Goal: Communication & Community: Ask a question

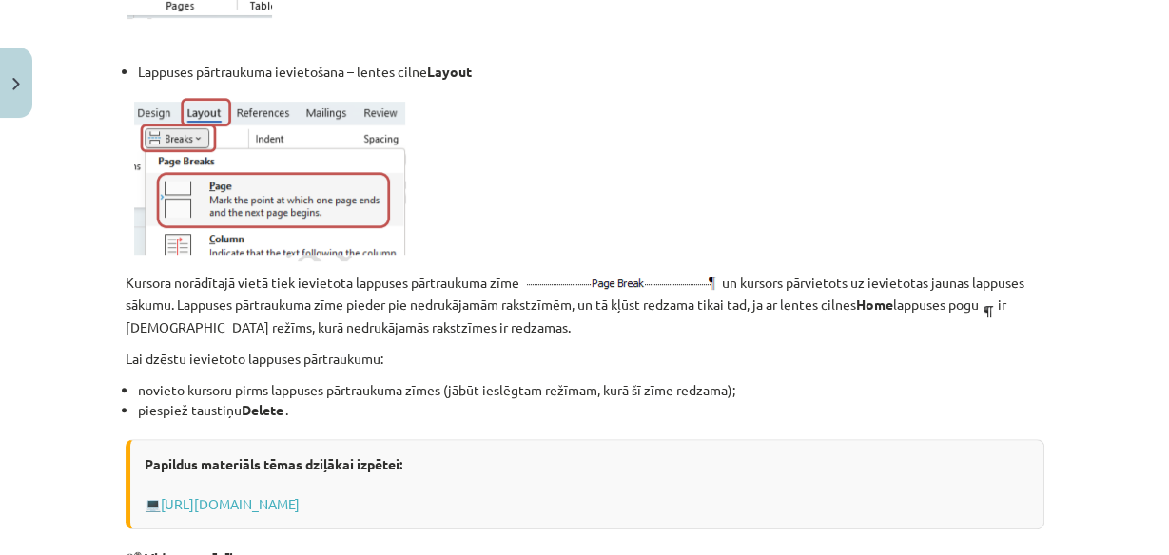
scroll to position [609, 0]
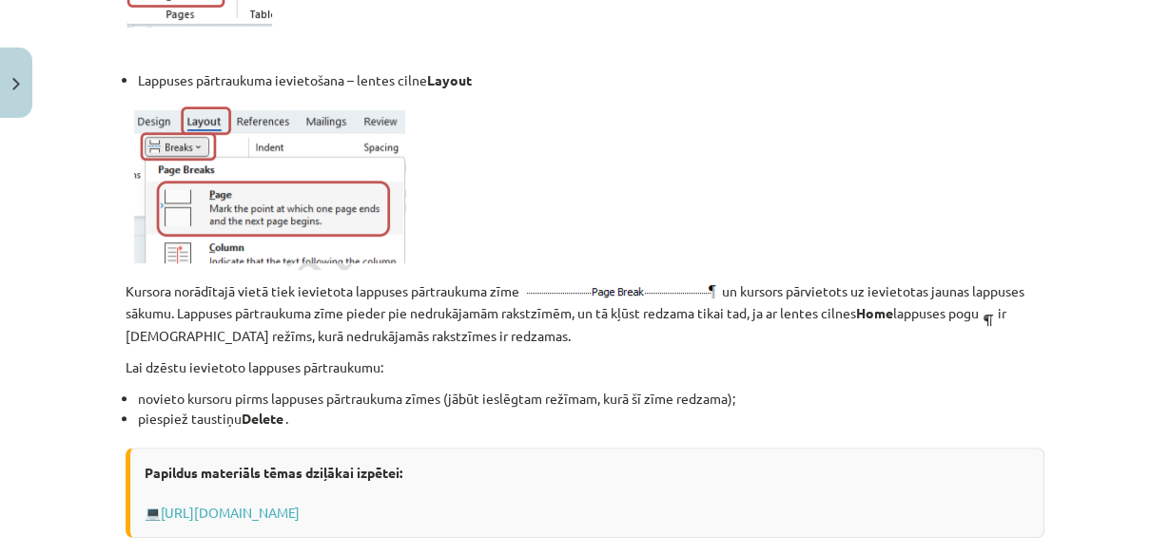
drag, startPoint x: 908, startPoint y: 316, endPoint x: 687, endPoint y: 426, distance: 247.5
click at [687, 426] on li "piespiež taustiņu Delete ." at bounding box center [591, 419] width 906 height 20
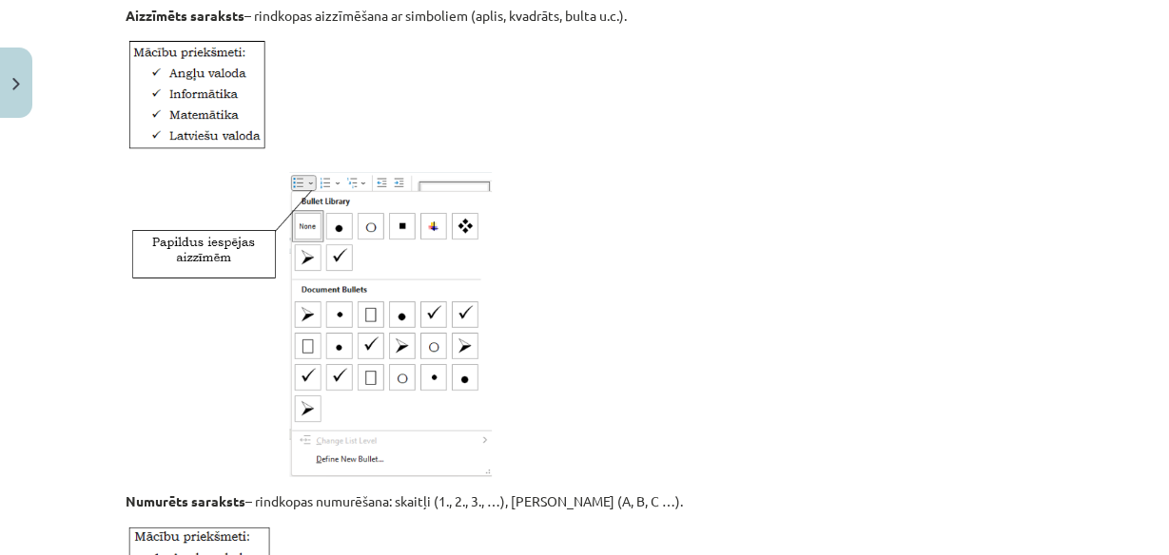
scroll to position [1826, 0]
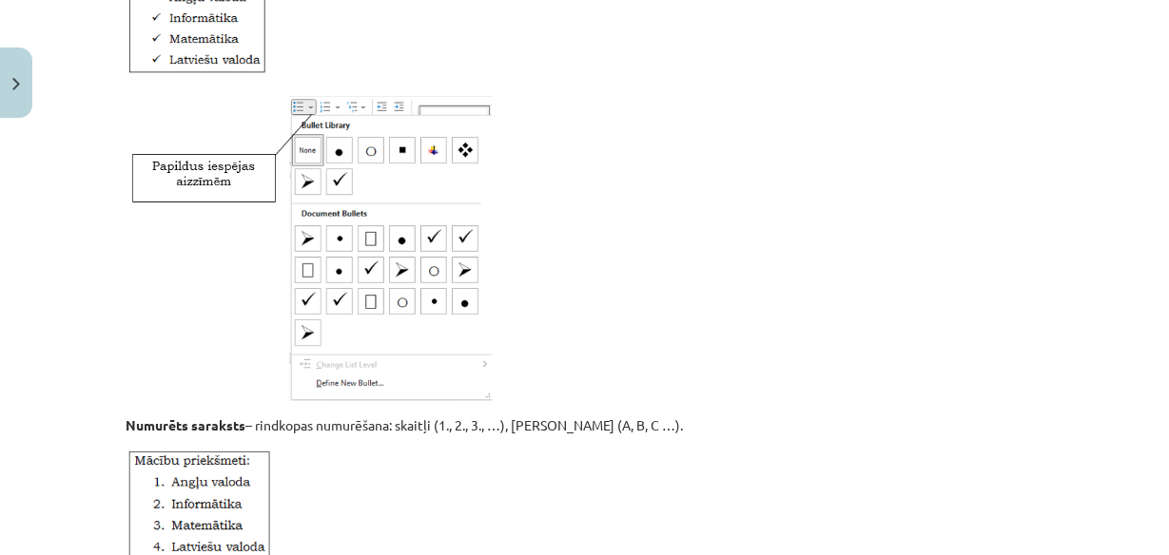
drag, startPoint x: 320, startPoint y: 256, endPoint x: 606, endPoint y: 126, distance: 313.6
click at [606, 126] on p at bounding box center [585, 246] width 919 height 318
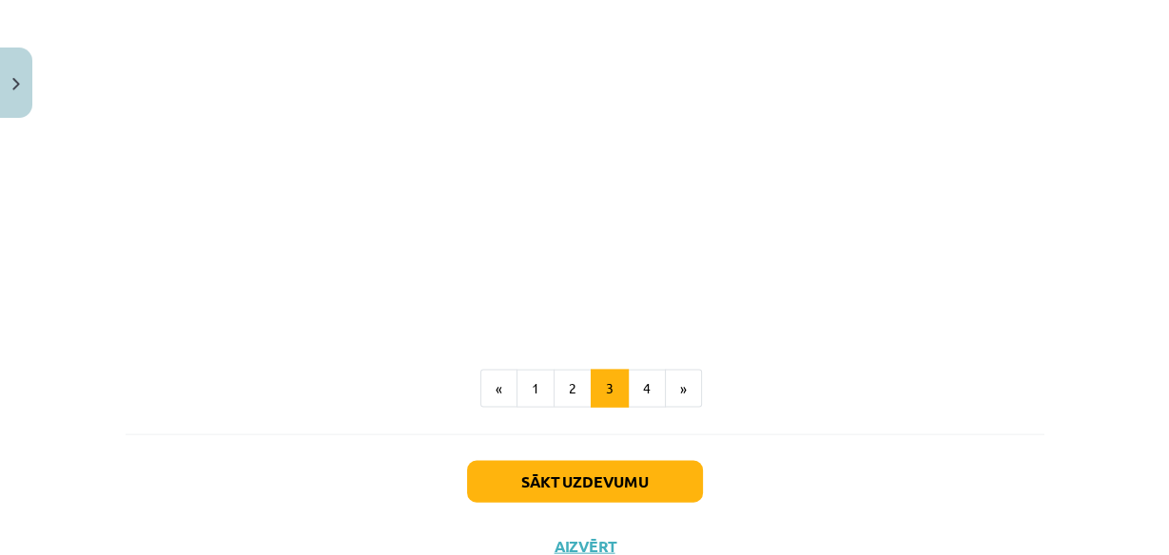
scroll to position [3250, 0]
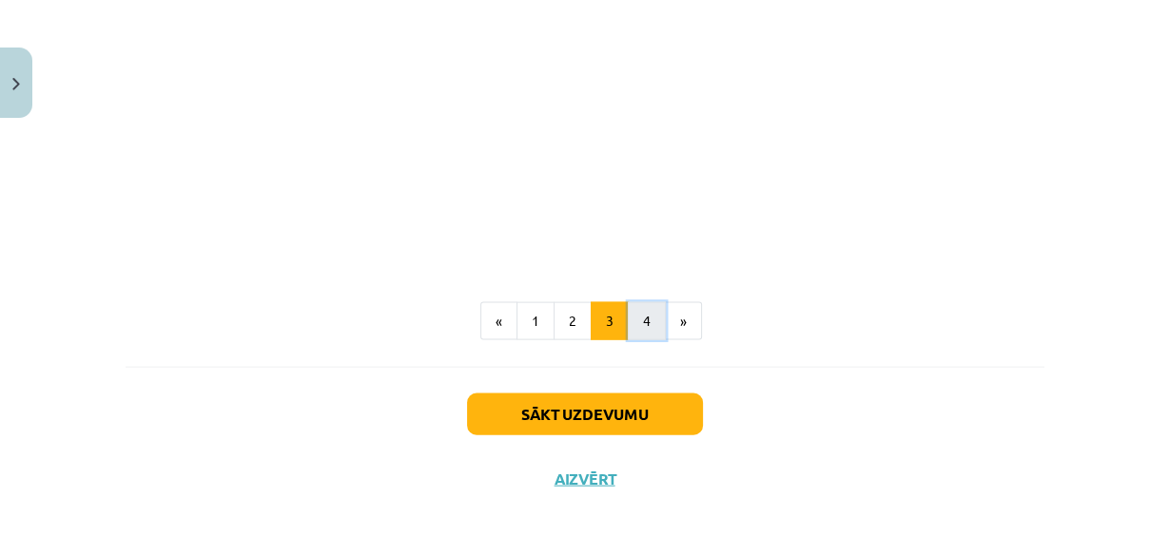
click at [628, 324] on button "4" at bounding box center [647, 321] width 38 height 38
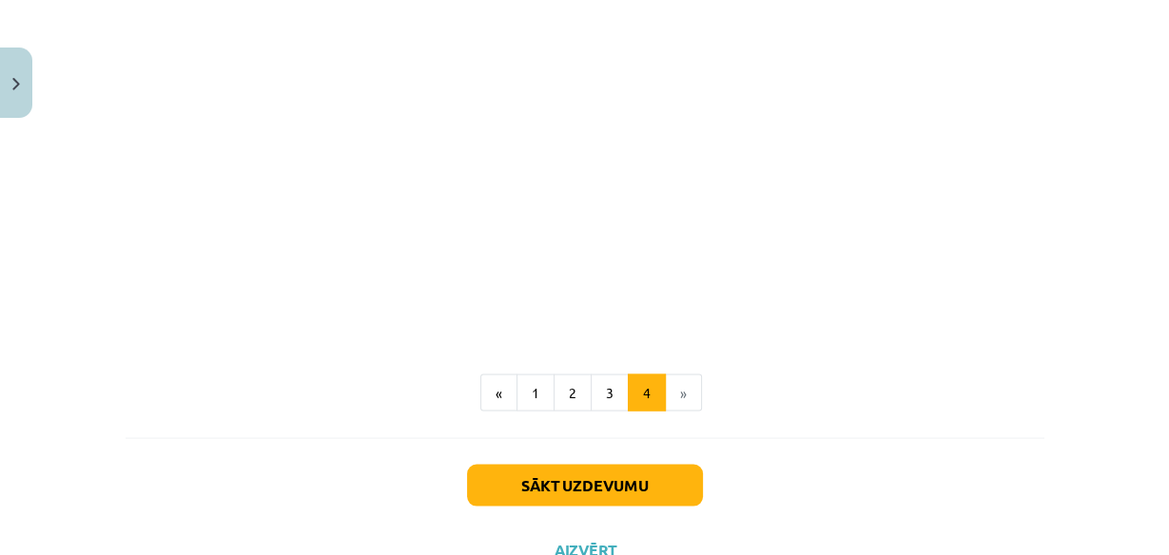
scroll to position [2900, 0]
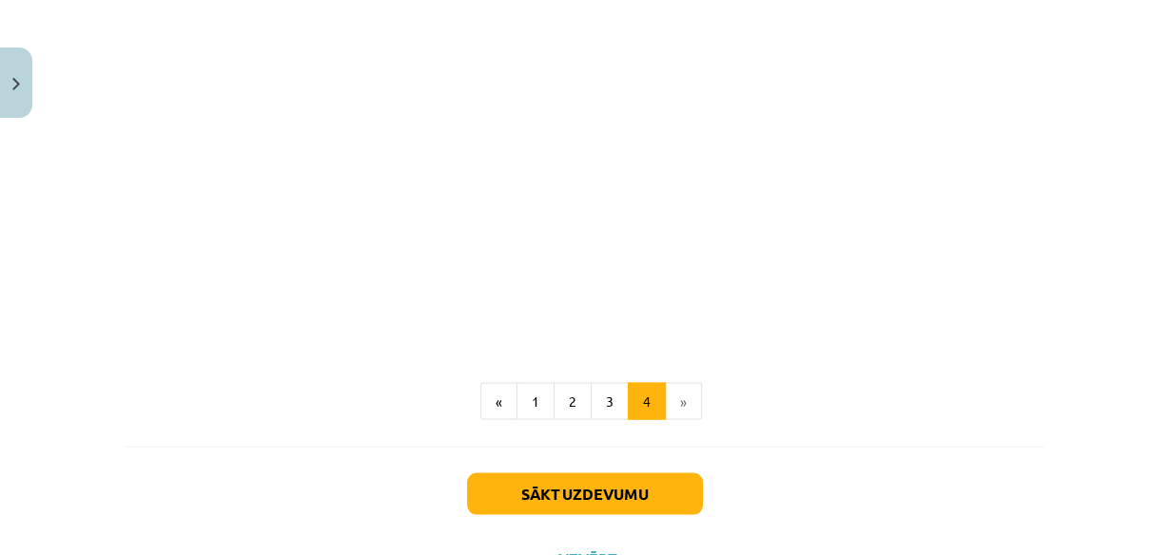
drag, startPoint x: 758, startPoint y: 298, endPoint x: 868, endPoint y: 305, distance: 110.6
drag, startPoint x: 868, startPoint y: 305, endPoint x: 766, endPoint y: 334, distance: 106.6
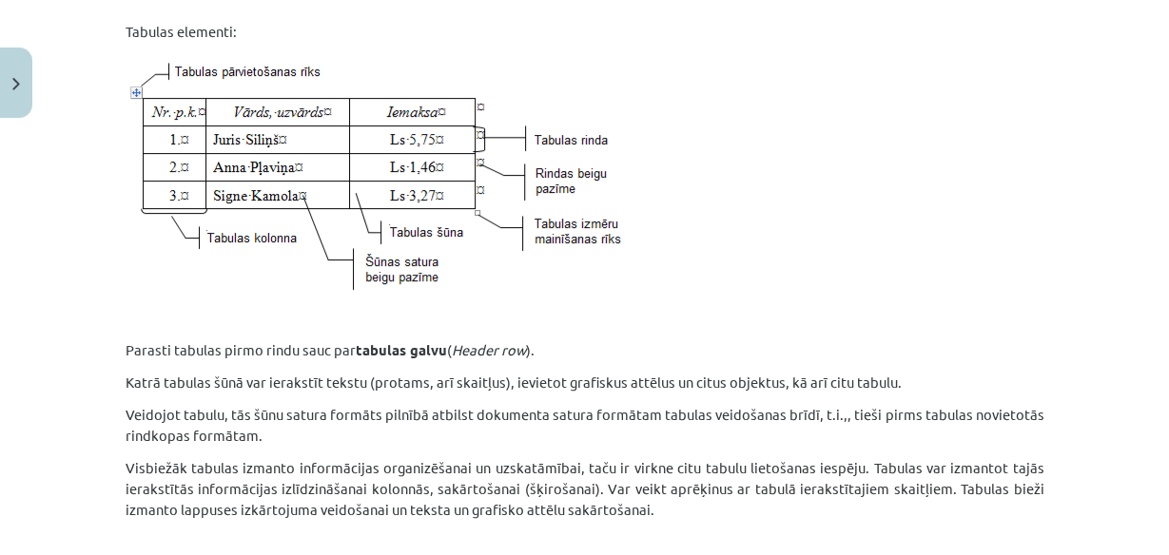
scroll to position [228, 0]
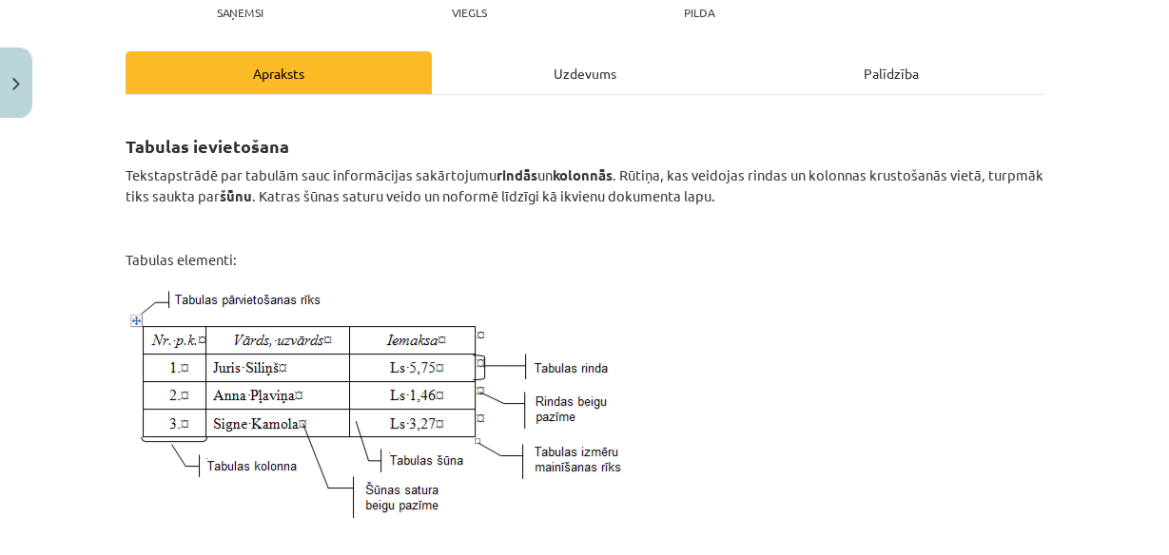
drag, startPoint x: 748, startPoint y: 181, endPoint x: 928, endPoint y: 195, distance: 180.3
drag, startPoint x: 928, startPoint y: 195, endPoint x: 806, endPoint y: 172, distance: 123.8
click at [774, 172] on span "Tekstapstrādē par tabulām sauc informācijas sakārtojumu rindās un kolonnās . Rū…" at bounding box center [585, 184] width 918 height 39
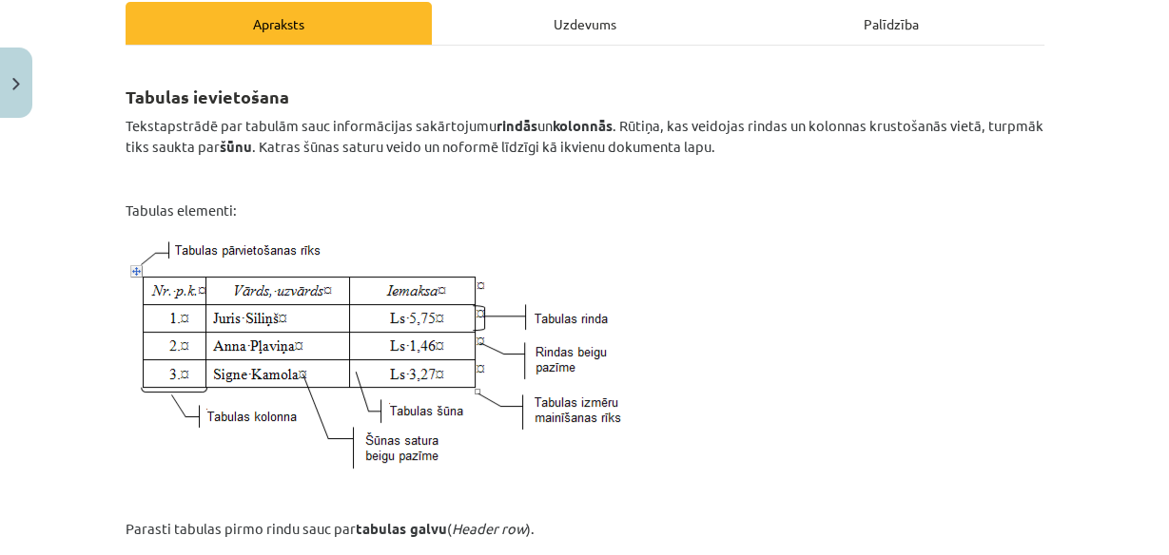
scroll to position [304, 0]
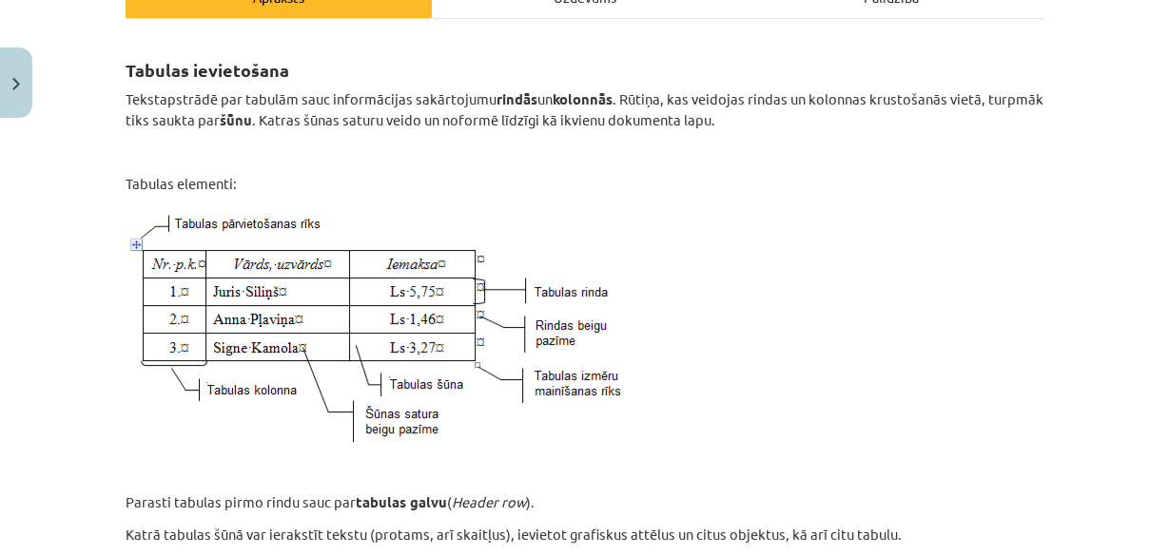
drag, startPoint x: 514, startPoint y: 304, endPoint x: 601, endPoint y: 305, distance: 86.5
drag, startPoint x: 601, startPoint y: 305, endPoint x: 514, endPoint y: 300, distance: 87.7
click at [514, 300] on img at bounding box center [377, 326] width 502 height 243
drag, startPoint x: 514, startPoint y: 300, endPoint x: 274, endPoint y: 212, distance: 255.1
click at [274, 212] on img at bounding box center [377, 326] width 502 height 243
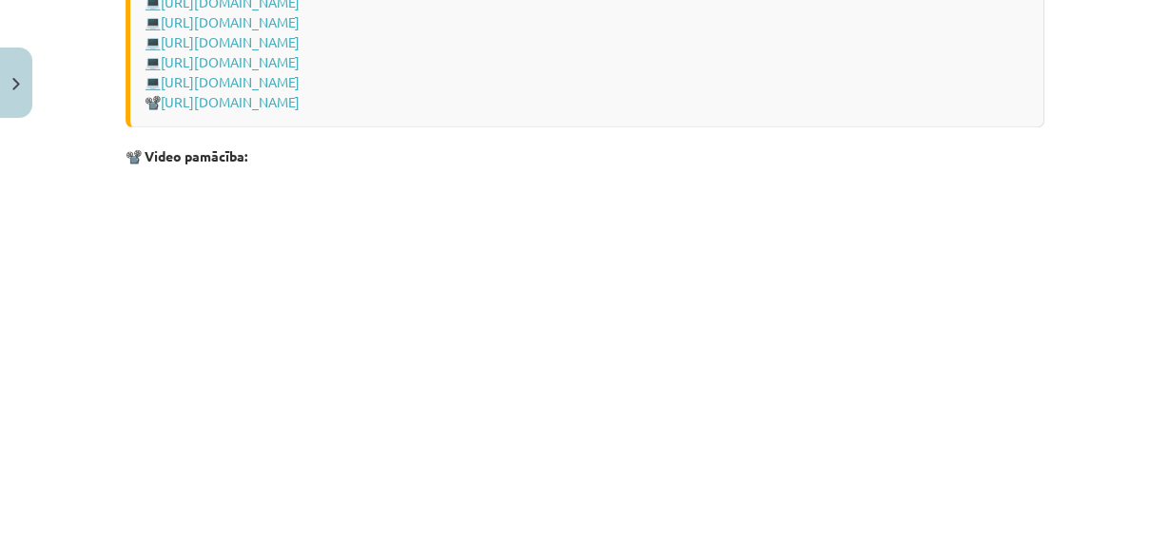
scroll to position [2976, 0]
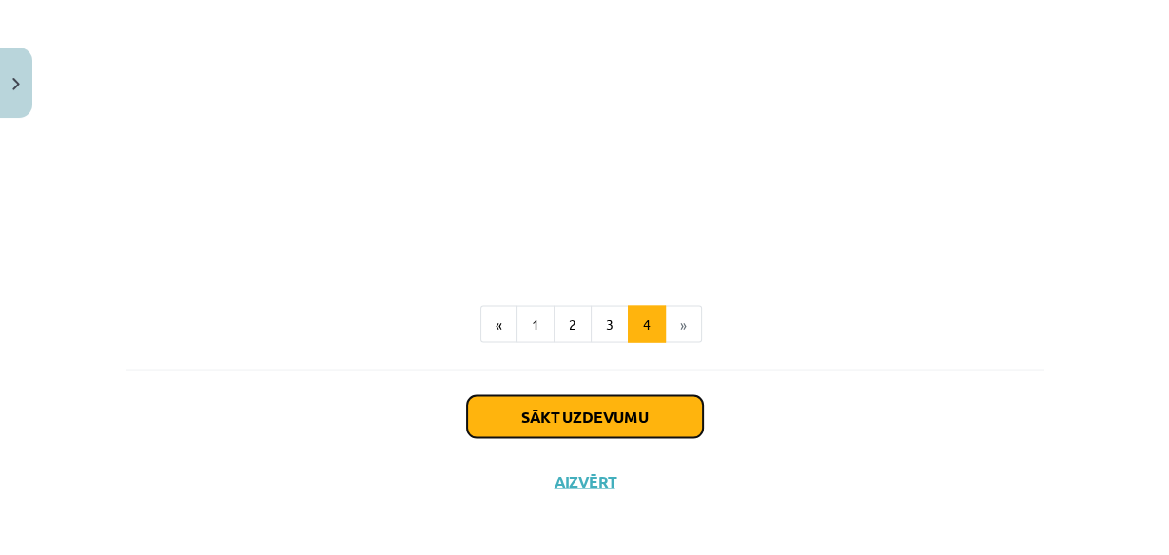
click at [635, 420] on button "Sākt uzdevumu" at bounding box center [585, 418] width 236 height 42
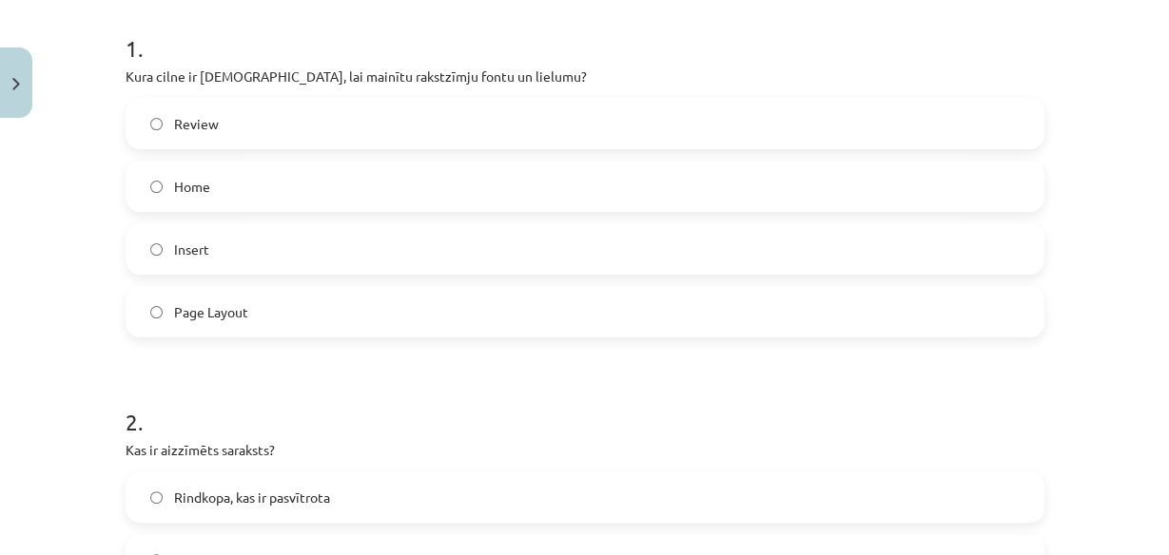
scroll to position [199, 0]
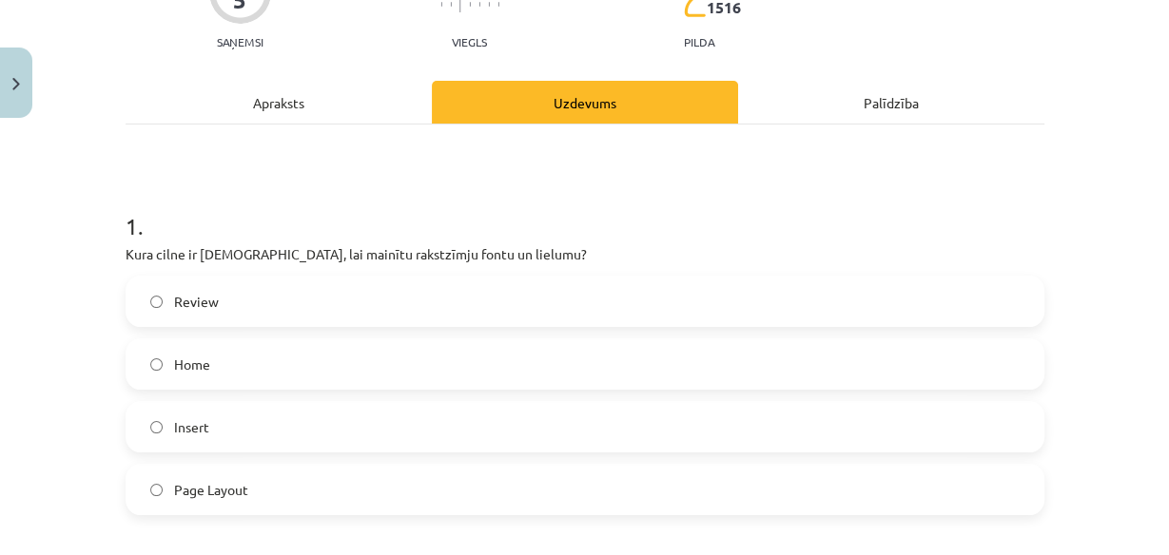
click at [181, 362] on span "Home" at bounding box center [192, 365] width 36 height 20
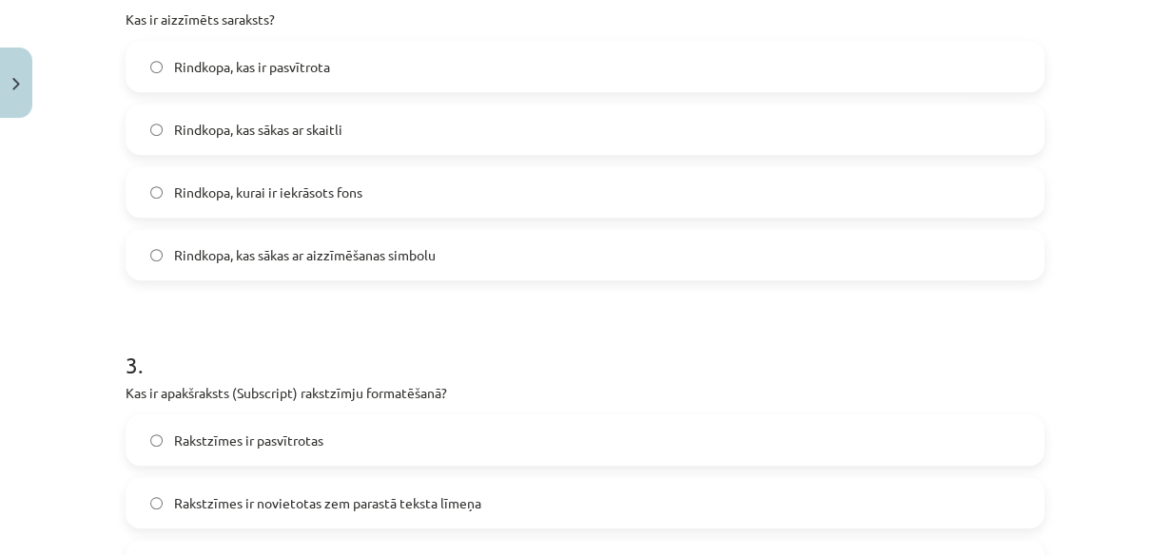
scroll to position [731, 0]
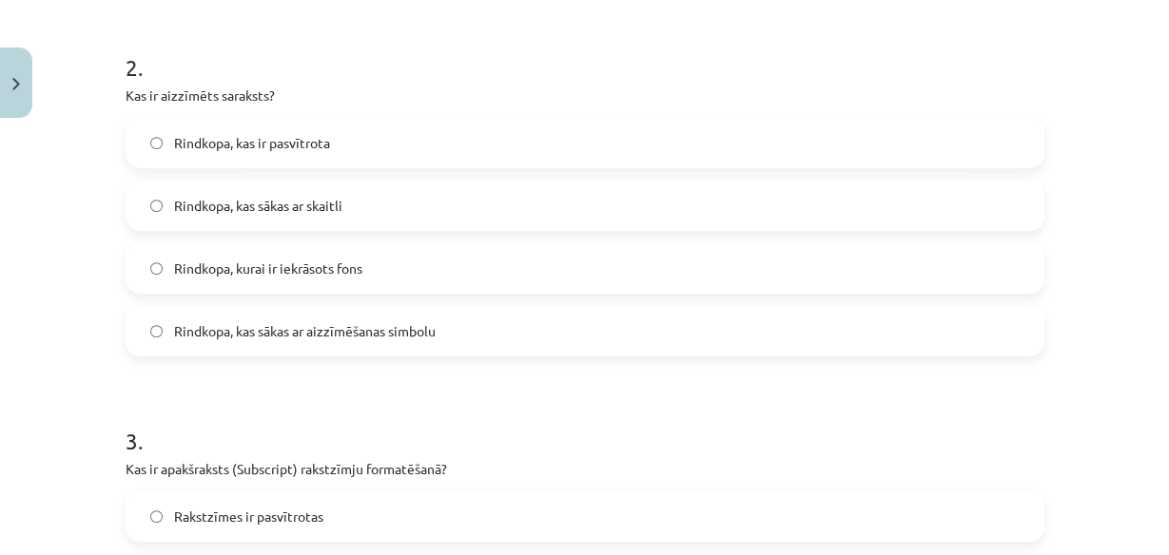
click at [190, 204] on span "Rindkopa, kas sākas ar skaitli" at bounding box center [258, 206] width 168 height 20
click at [187, 339] on label "Rindkopa, kas sākas ar aizzīmēšanas simbolu" at bounding box center [584, 331] width 915 height 48
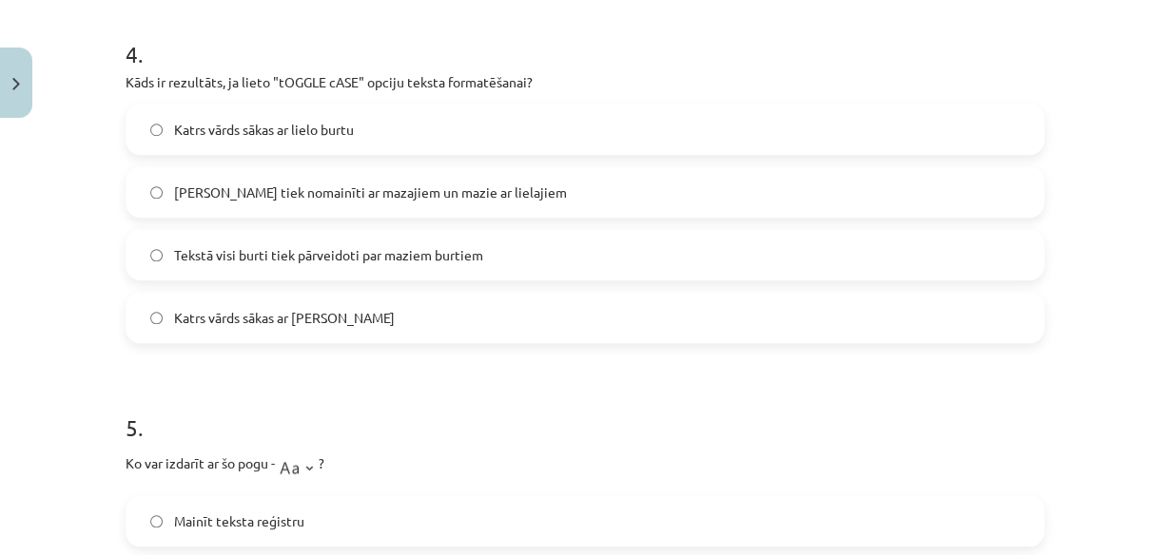
scroll to position [1492, 0]
click at [283, 198] on span "[PERSON_NAME] tiek nomainīti ar mazajiem un mazie ar lielajiem" at bounding box center [370, 193] width 393 height 20
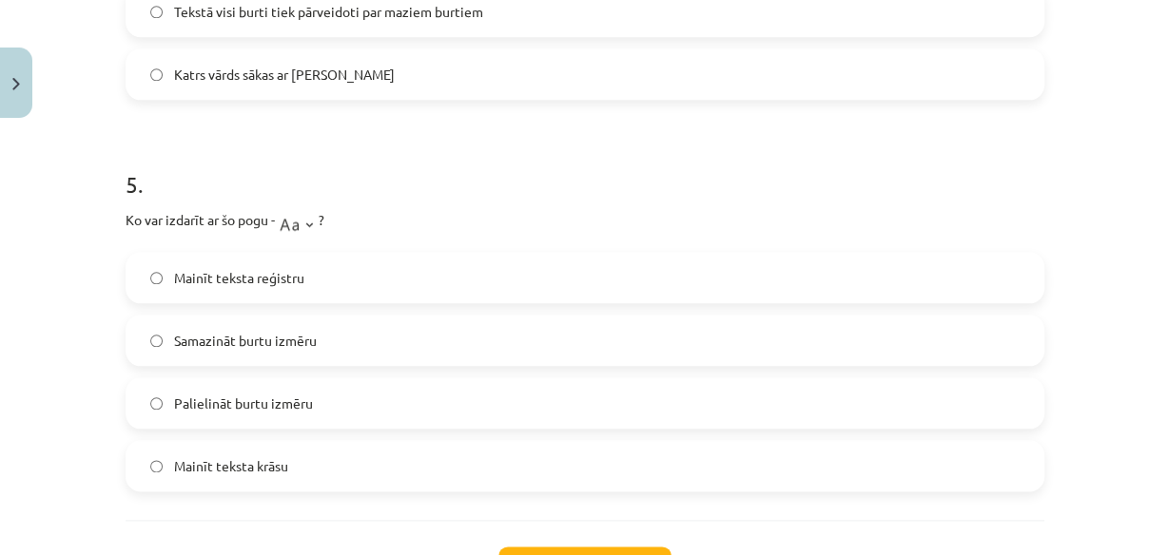
scroll to position [1739, 0]
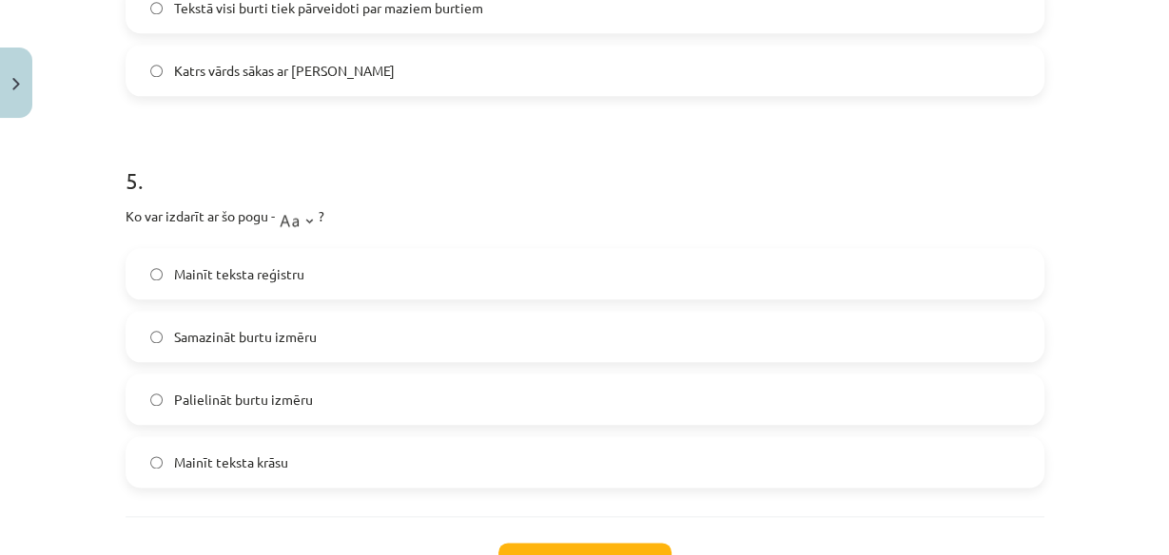
click at [283, 275] on span "Mainīt teksta reģistru" at bounding box center [239, 274] width 130 height 20
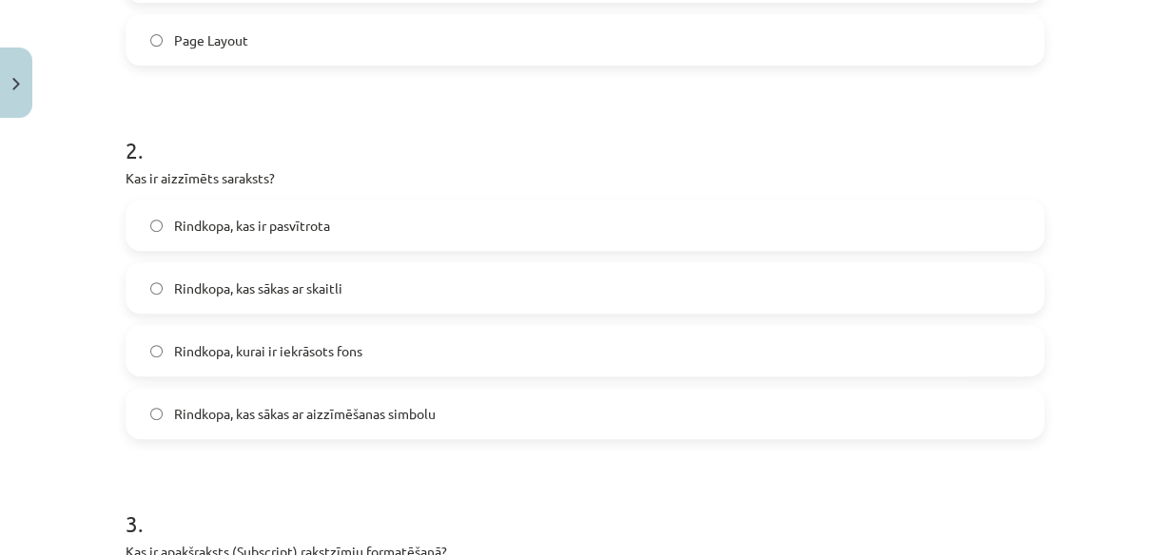
scroll to position [674, 0]
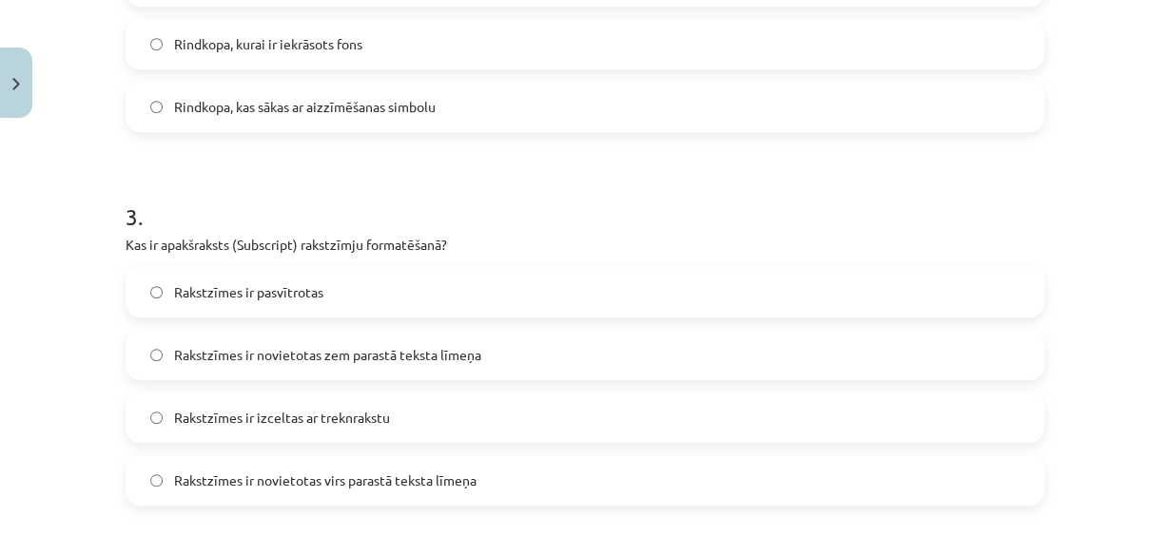
scroll to position [979, 0]
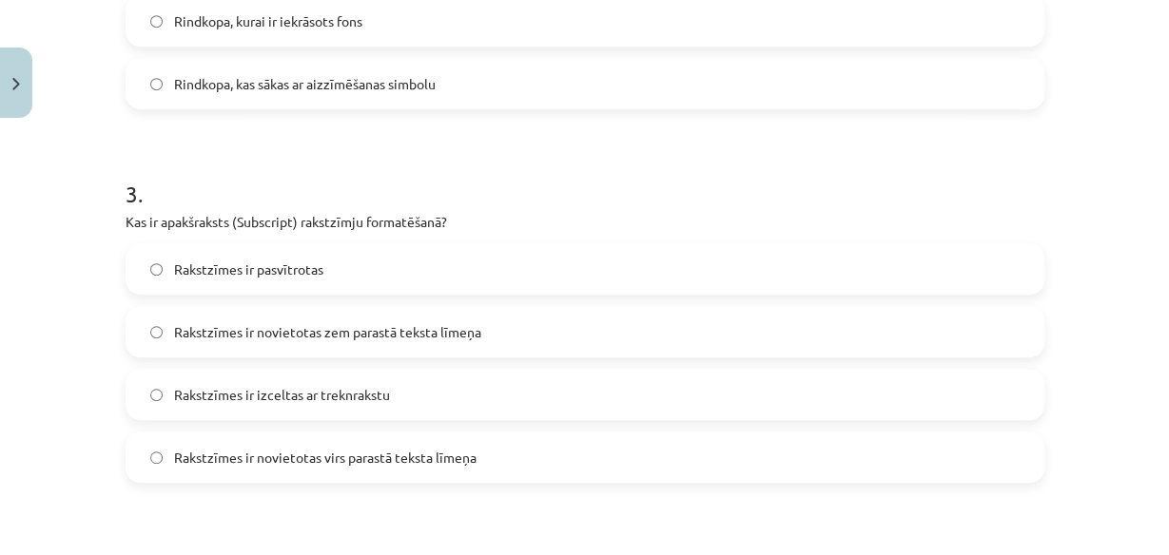
drag, startPoint x: 279, startPoint y: 206, endPoint x: 586, endPoint y: 167, distance: 309.6
click at [586, 167] on h1 "3 ." at bounding box center [585, 176] width 919 height 59
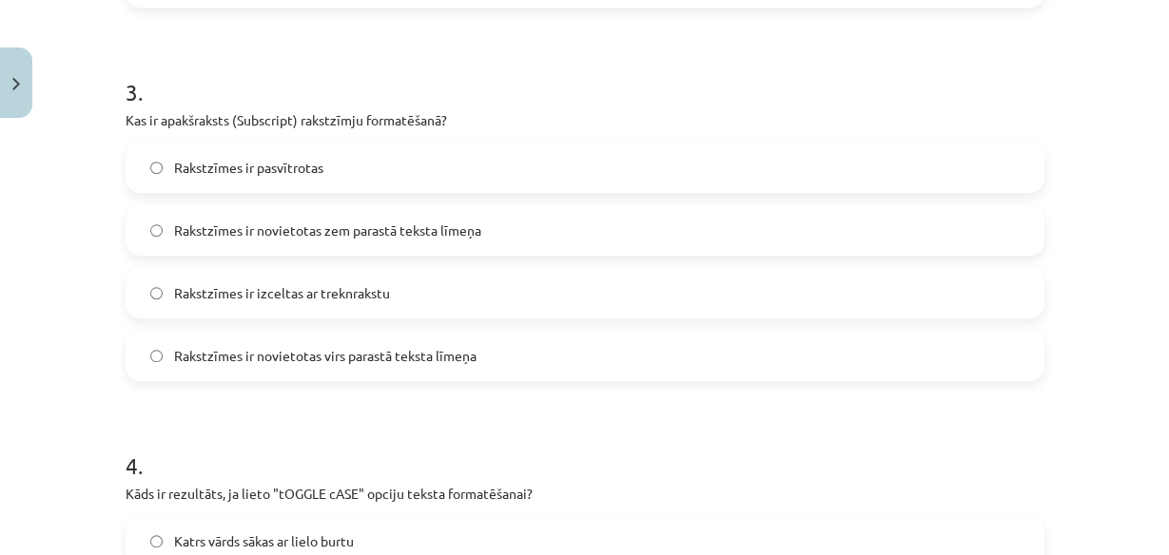
scroll to position [1055, 0]
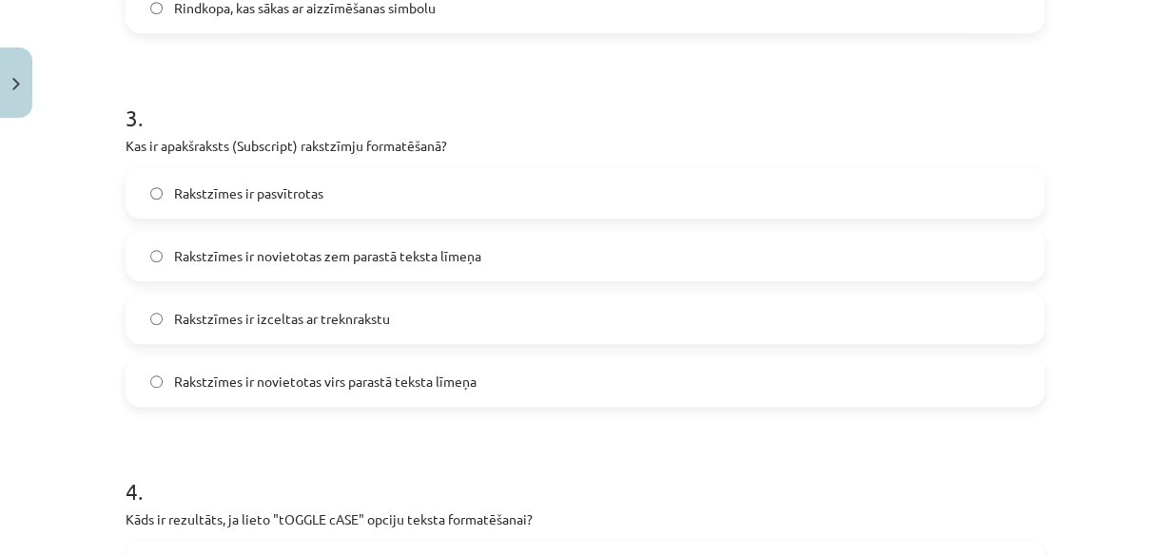
click at [283, 255] on span "Rakstzīmes ir novietotas zem parastā teksta līmeņa" at bounding box center [327, 256] width 307 height 20
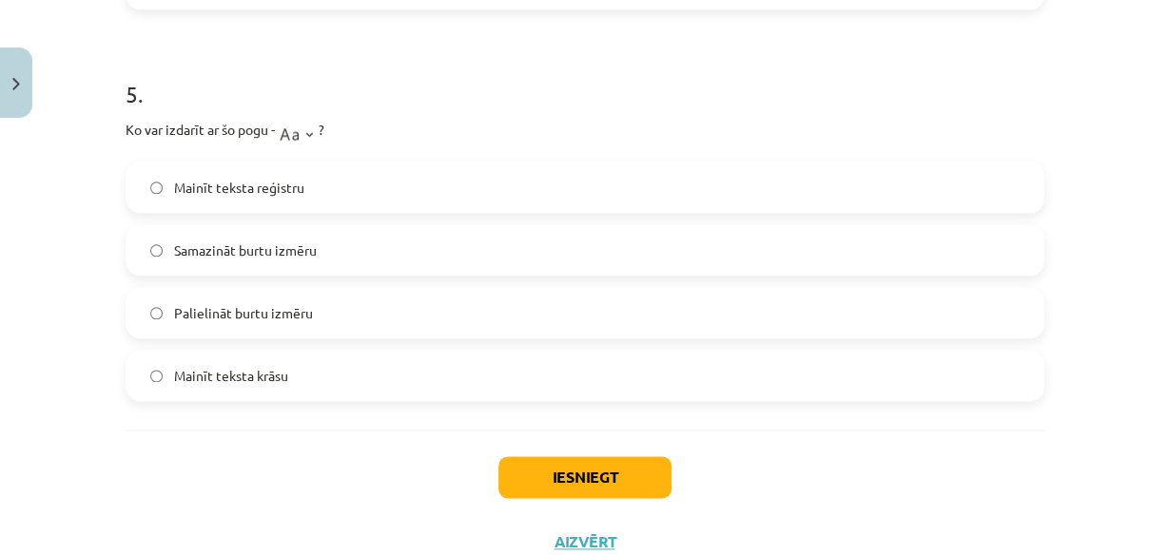
scroll to position [1891, 0]
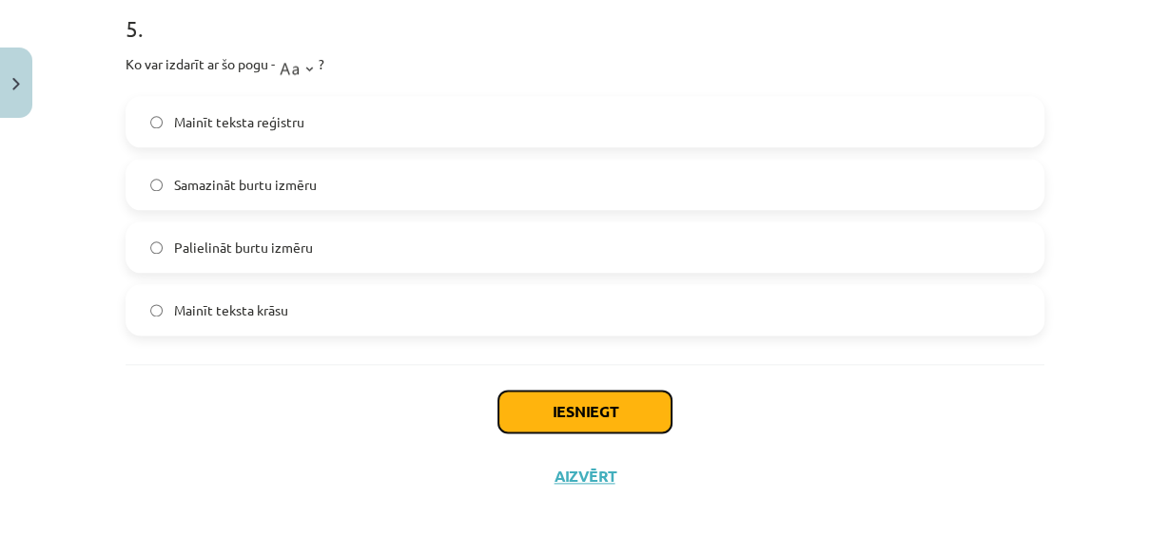
click at [539, 399] on button "Iesniegt" at bounding box center [584, 412] width 173 height 42
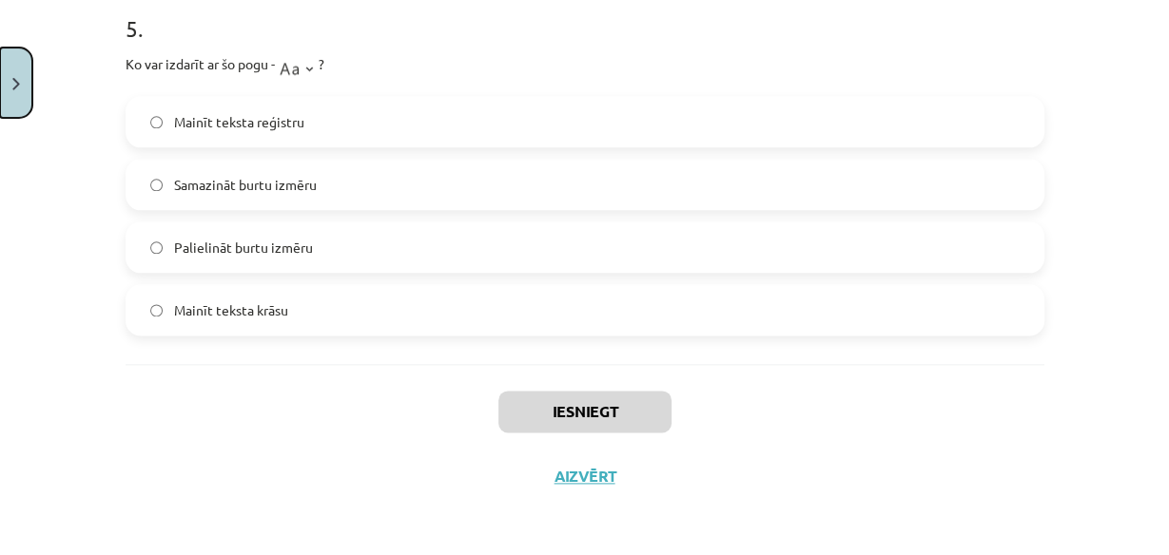
click at [14, 93] on button "Close" at bounding box center [16, 83] width 32 height 70
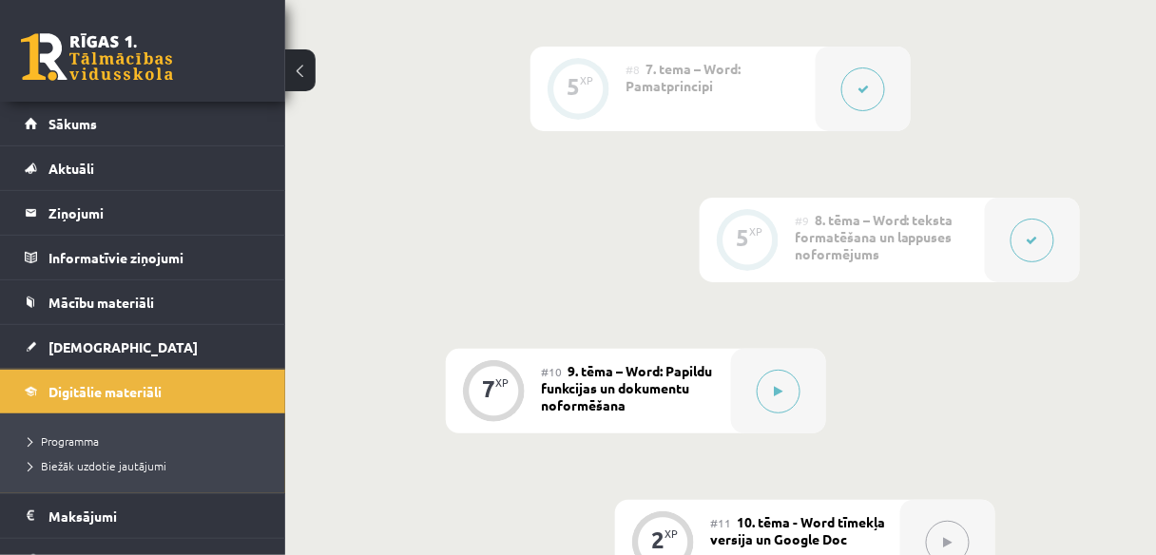
click at [1007, 219] on div at bounding box center [1032, 240] width 95 height 85
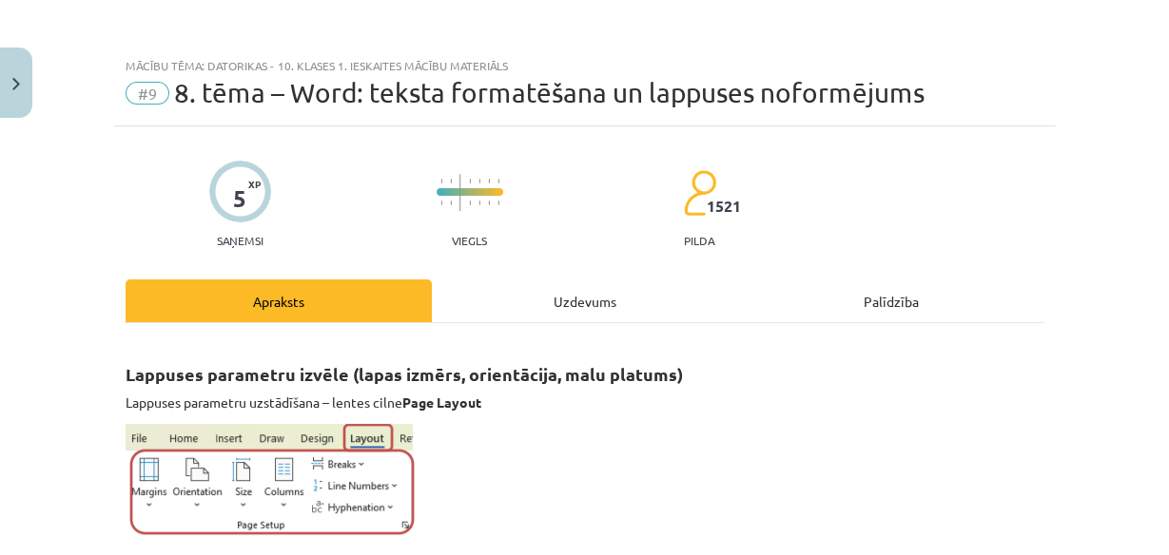
click at [589, 300] on div "Uzdevums" at bounding box center [585, 301] width 306 height 43
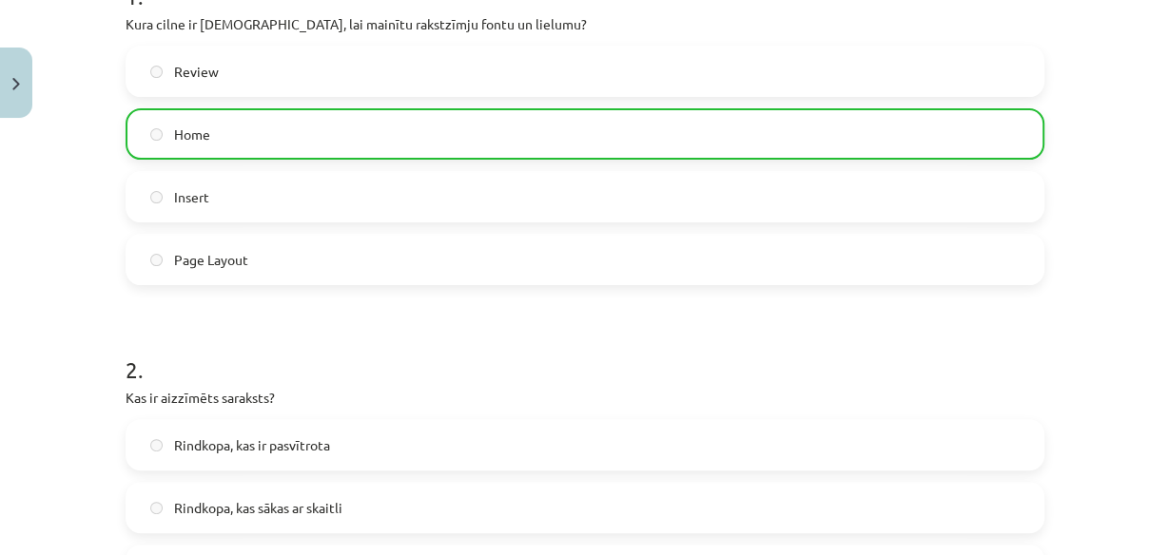
scroll to position [0, 0]
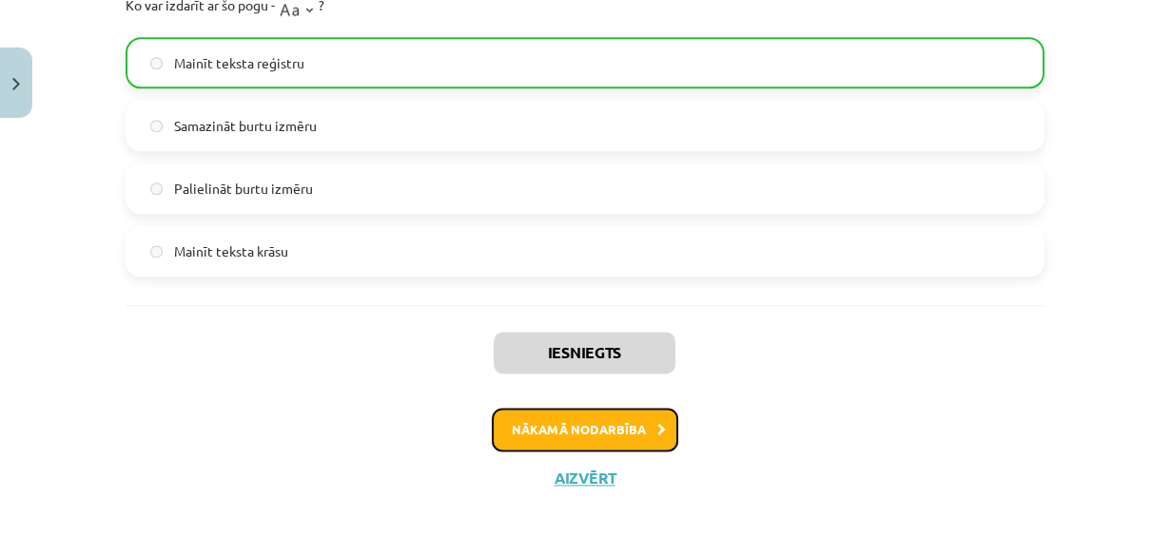
click at [607, 420] on button "Nākamā nodarbība" at bounding box center [585, 430] width 186 height 44
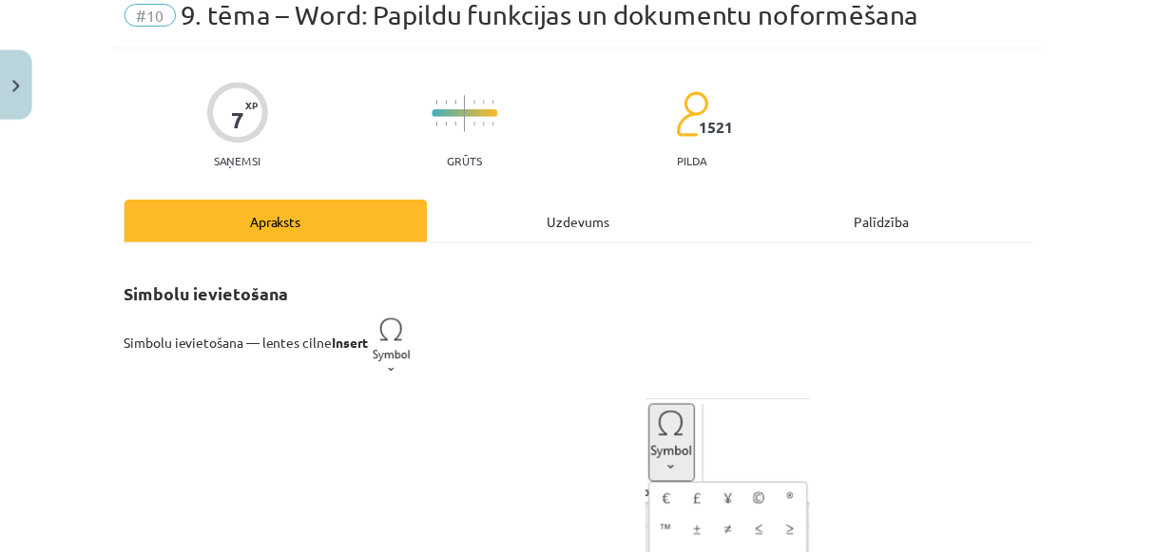
scroll to position [47, 0]
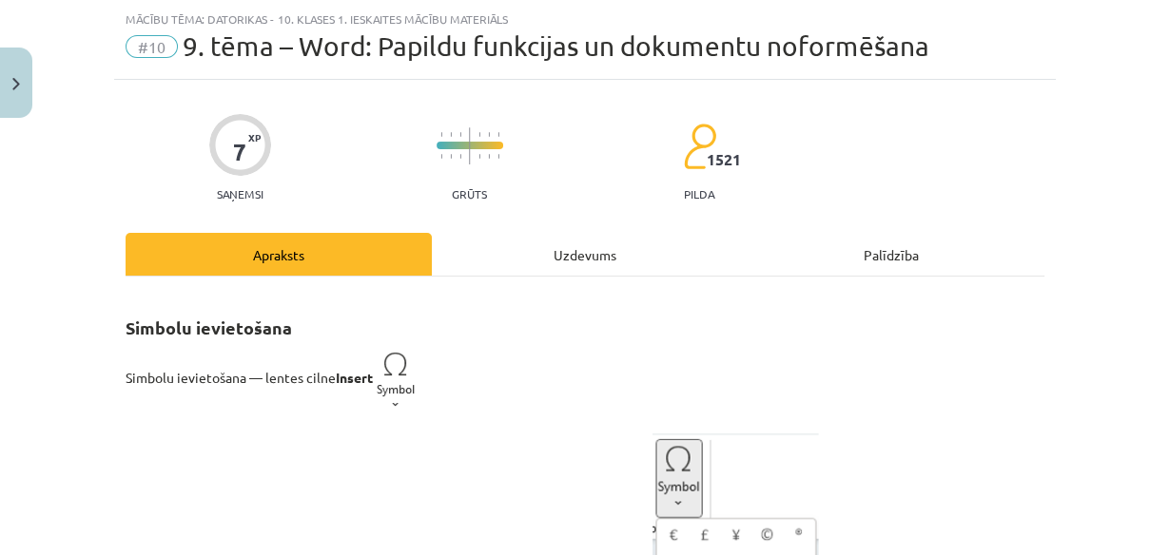
click at [34, 90] on div "Mācību tēma: Datorikas - 10. klases 1. ieskaites mācību materiāls #10 9. tēma –…" at bounding box center [584, 277] width 1169 height 555
click at [26, 89] on button "Close" at bounding box center [16, 83] width 32 height 70
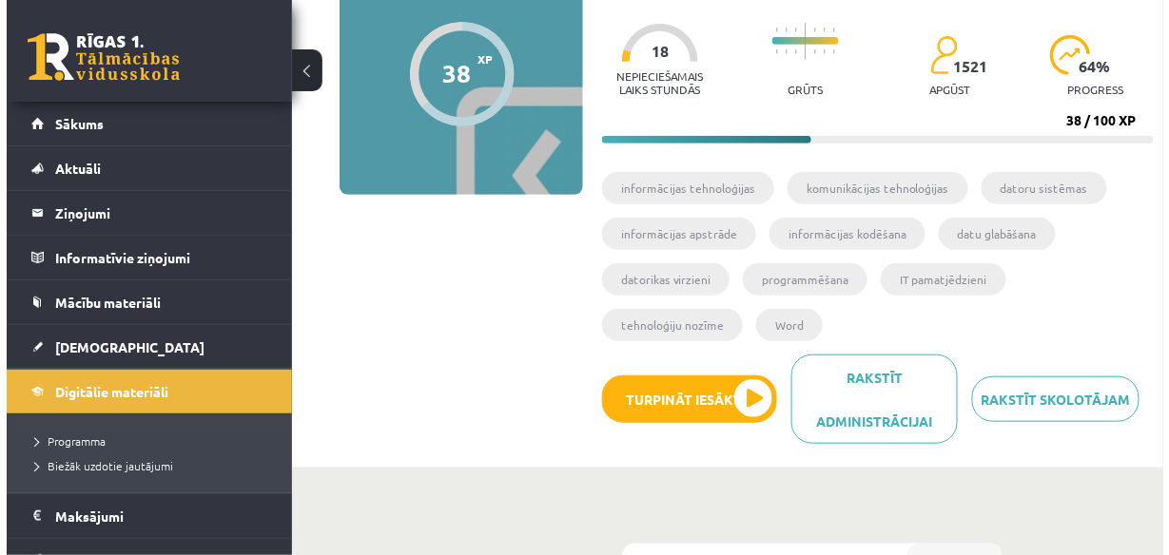
scroll to position [0, 0]
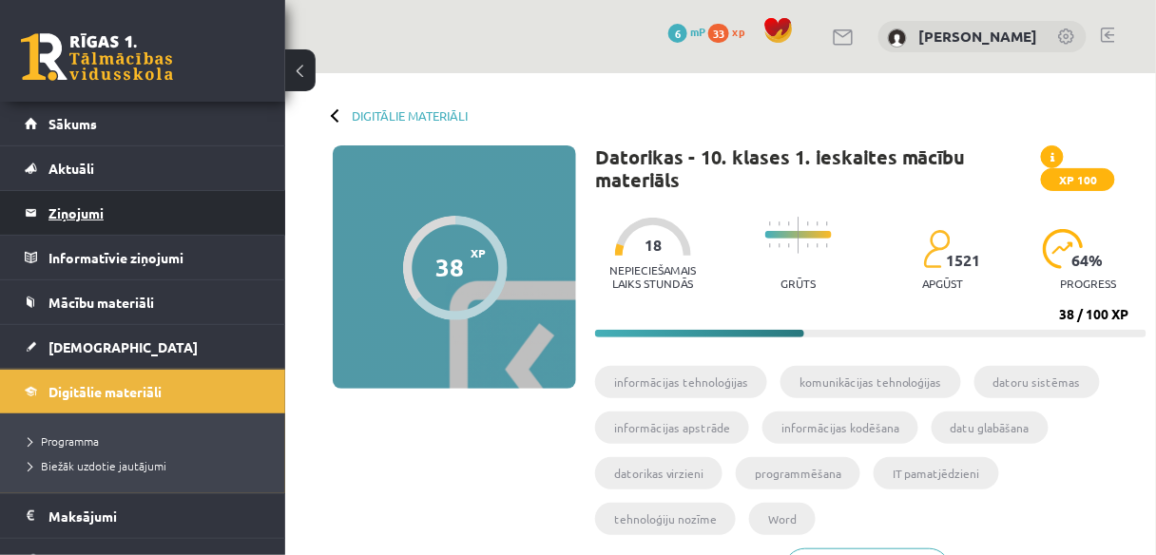
click at [142, 206] on legend "Ziņojumi 0" at bounding box center [154, 213] width 213 height 44
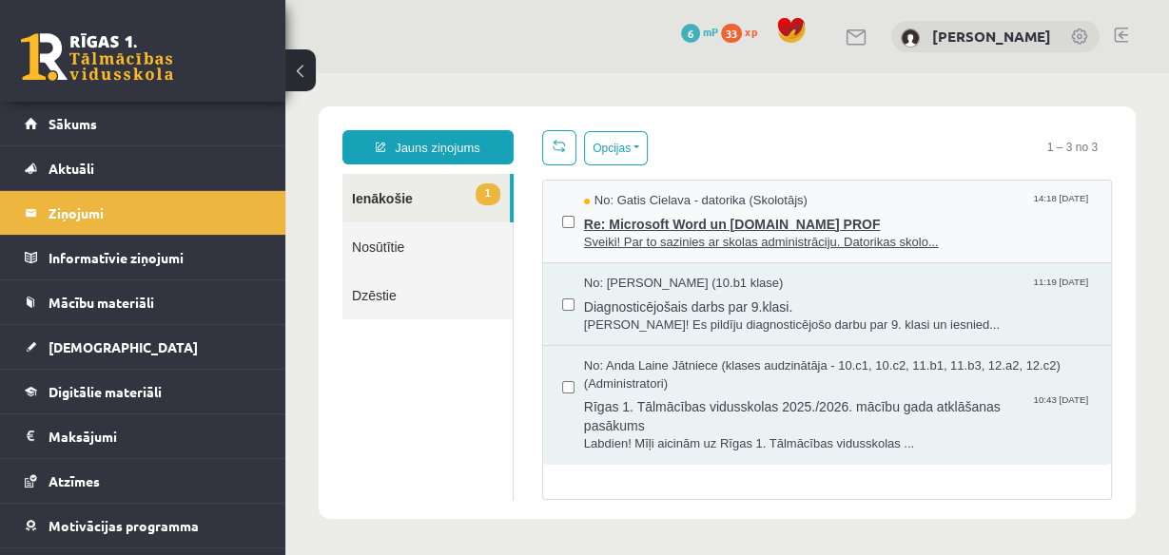
click at [738, 205] on span "No: Gatis Cielava - datorika (Skolotājs)" at bounding box center [695, 201] width 223 height 18
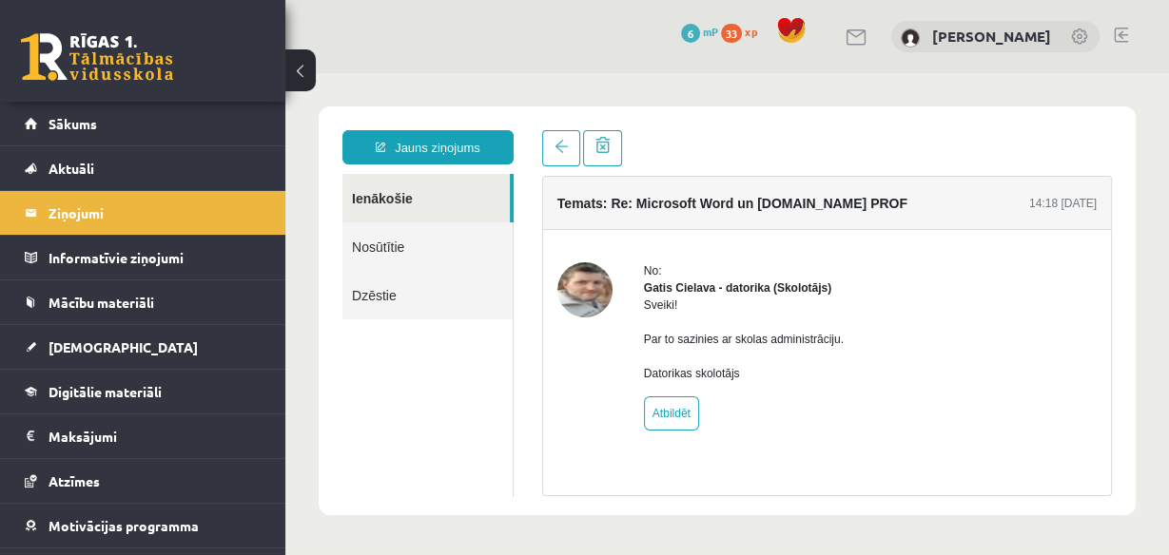
click at [411, 250] on link "Nosūtītie" at bounding box center [427, 247] width 170 height 48
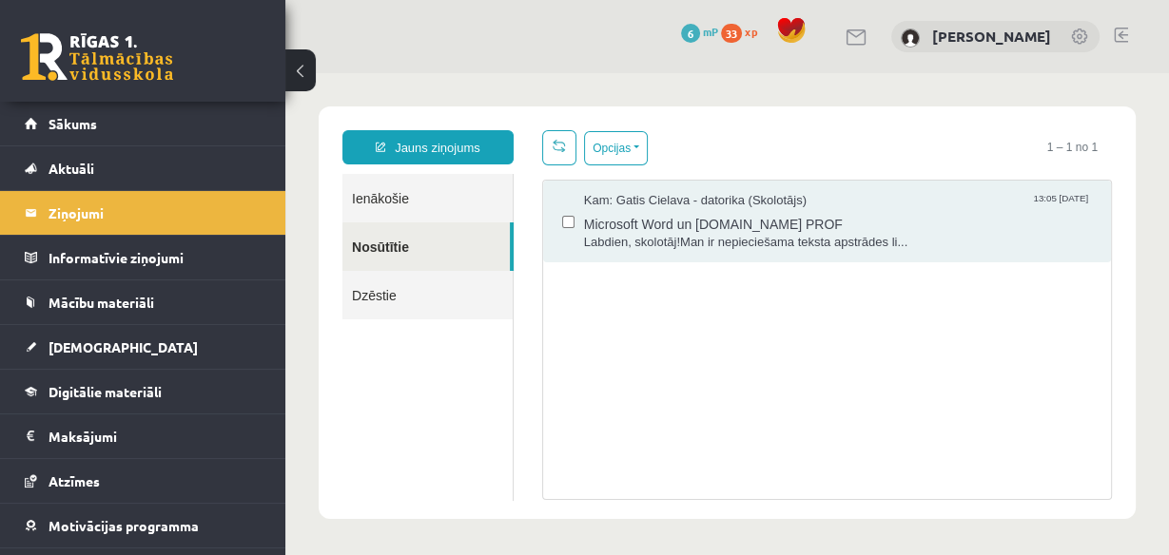
click at [405, 209] on link "Ienākošie" at bounding box center [427, 198] width 170 height 48
click at [404, 205] on link "Ienākošie" at bounding box center [427, 198] width 170 height 48
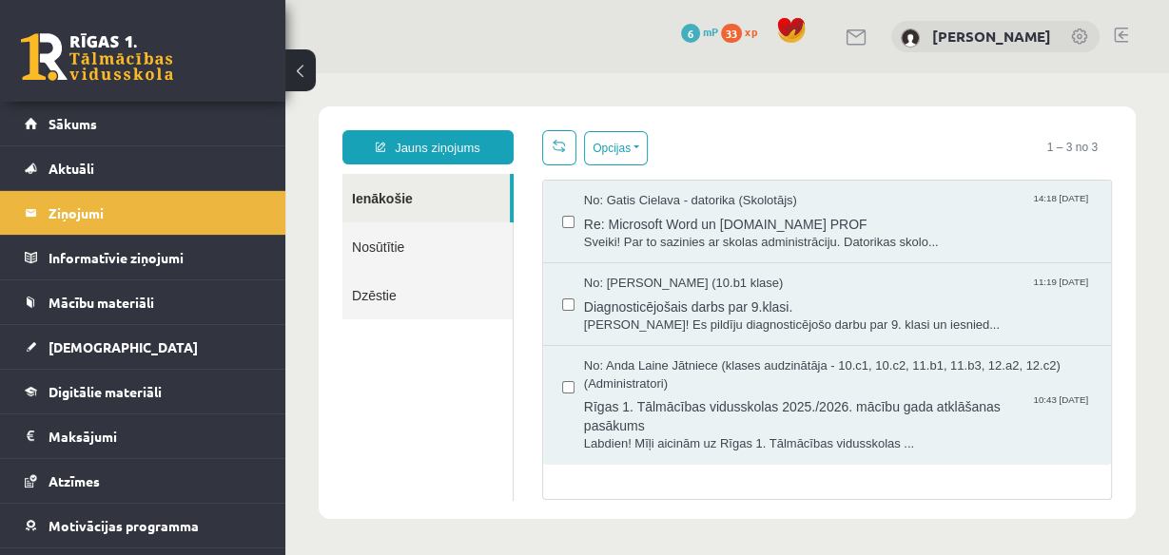
click at [409, 296] on link "Dzēstie" at bounding box center [427, 295] width 170 height 48
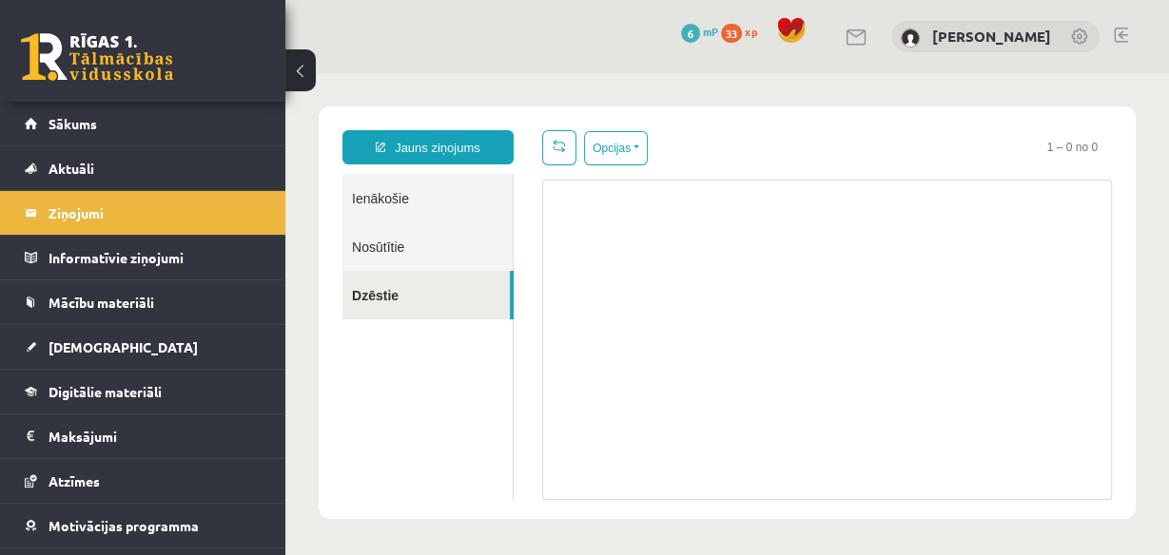
click at [396, 256] on link "Nosūtītie" at bounding box center [427, 247] width 170 height 48
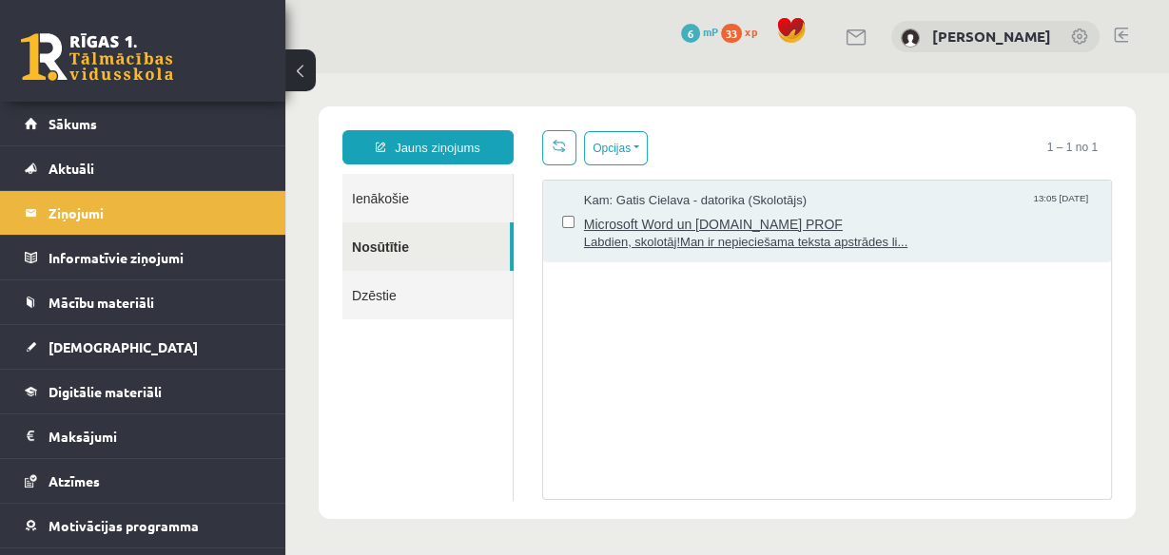
click at [697, 239] on span "Labdien, skolotāj!Man ir nepieciešama teksta apstrādes li..." at bounding box center [838, 243] width 508 height 18
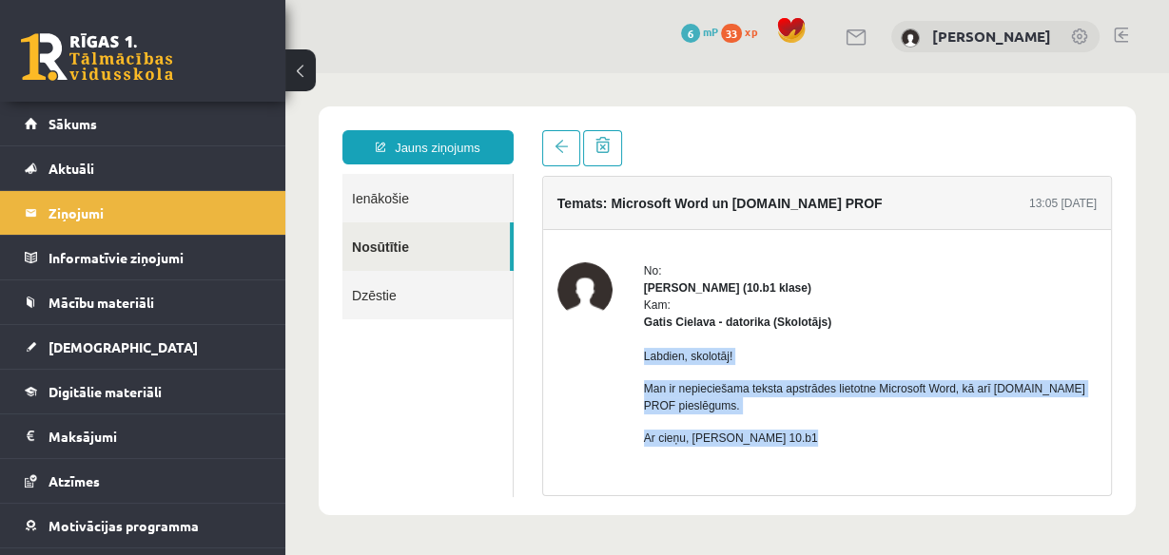
drag, startPoint x: 644, startPoint y: 356, endPoint x: 826, endPoint y: 425, distance: 195.3
click at [826, 425] on div "Labdien, skolotāj! Man ir nepieciešama teksta apstrādes lietotne Microsoft Word…" at bounding box center [870, 421] width 453 height 181
copy div "Labdien, skolotāj! Man ir nepieciešama teksta apstrādes lietotne Microsoft Word…"
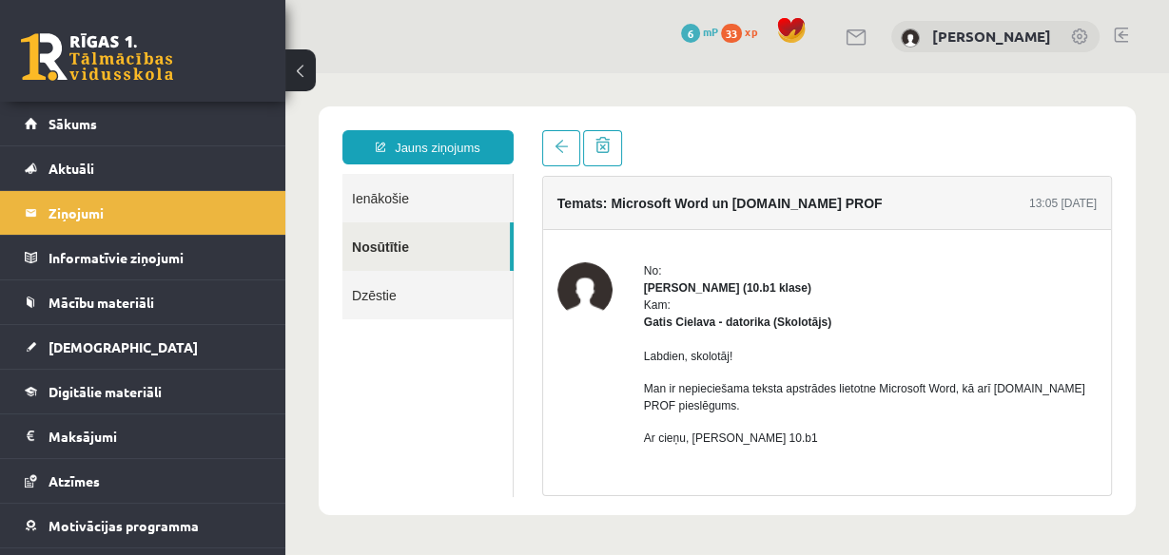
click at [453, 426] on ul "Ienākošie Nosūtītie Dzēstie" at bounding box center [427, 335] width 171 height 323
click at [425, 154] on link "Jauns ziņojums" at bounding box center [427, 147] width 171 height 34
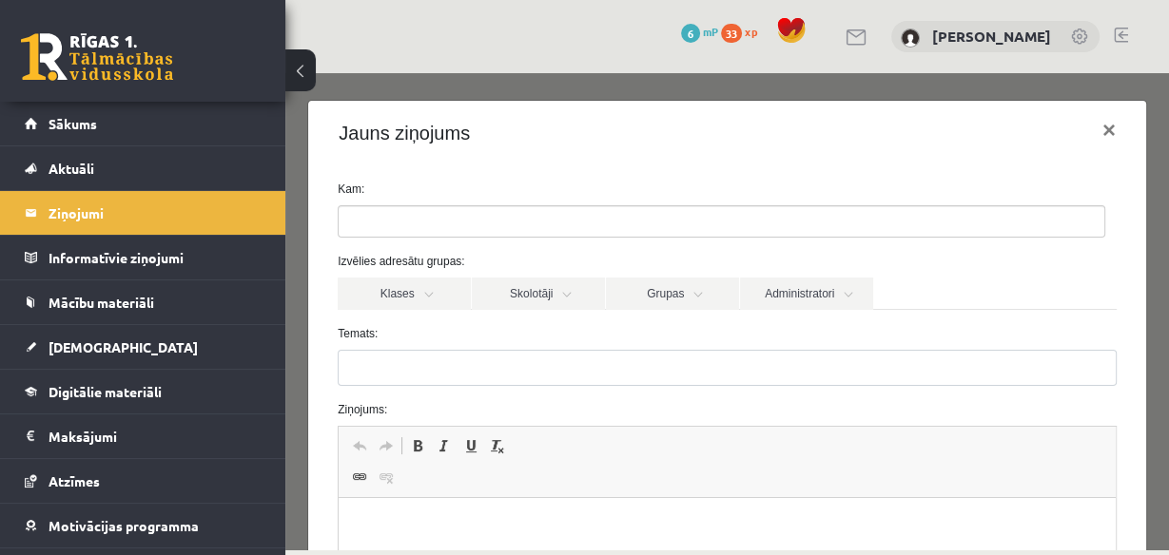
click at [424, 217] on ul at bounding box center [722, 221] width 766 height 30
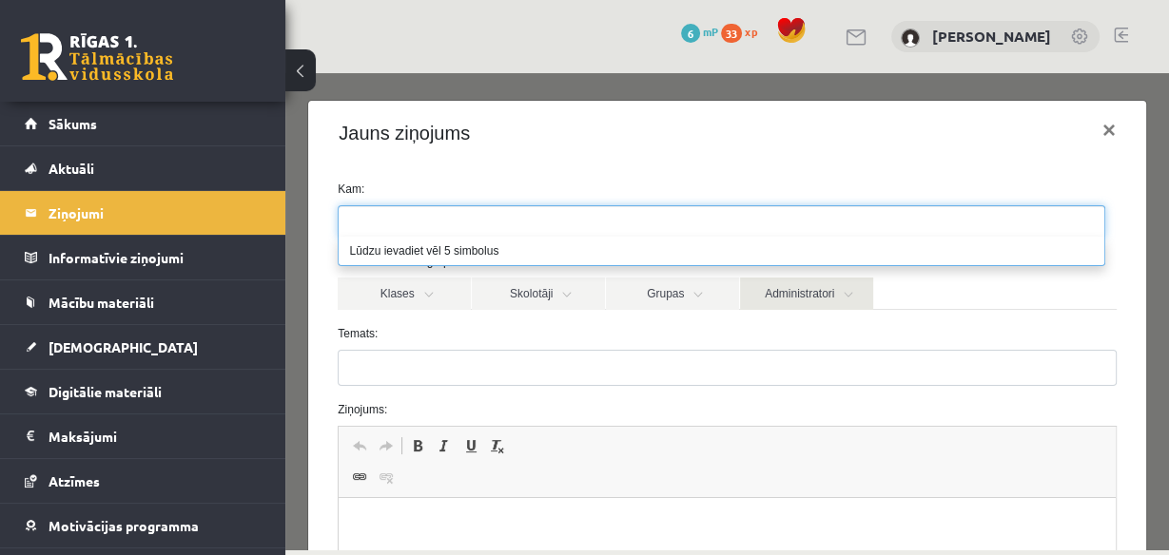
click at [783, 308] on link "Administratori" at bounding box center [806, 294] width 133 height 32
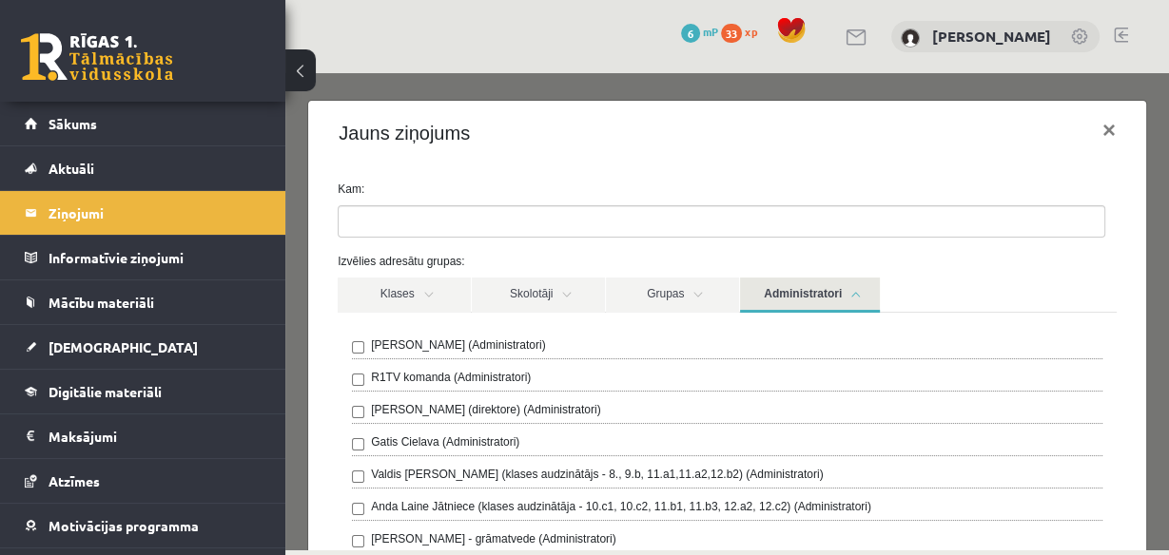
click at [815, 280] on link "Administratori" at bounding box center [810, 295] width 140 height 35
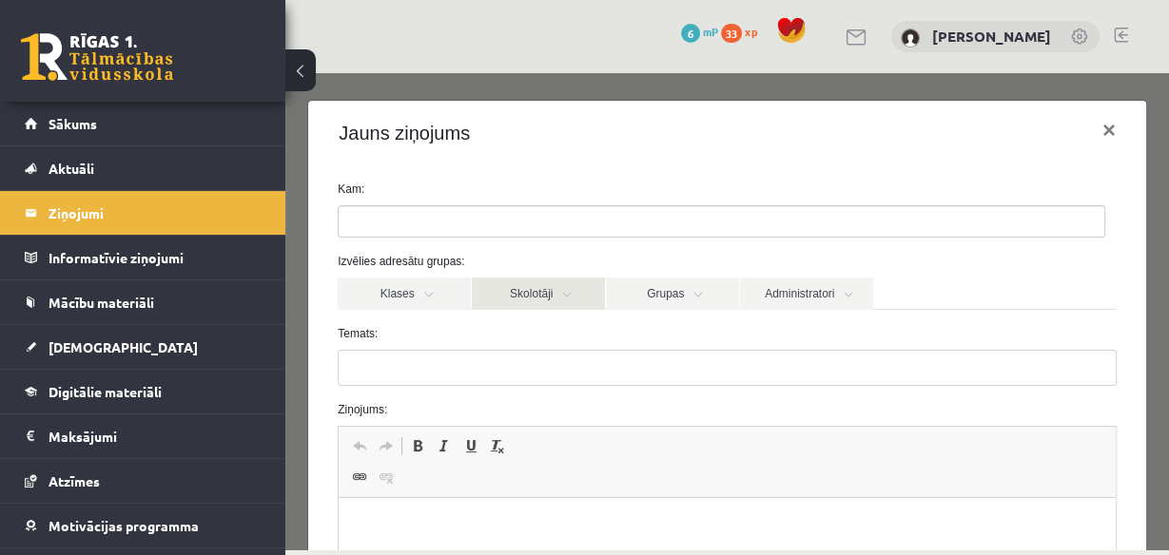
click at [594, 289] on link "Skolotāji" at bounding box center [538, 294] width 133 height 32
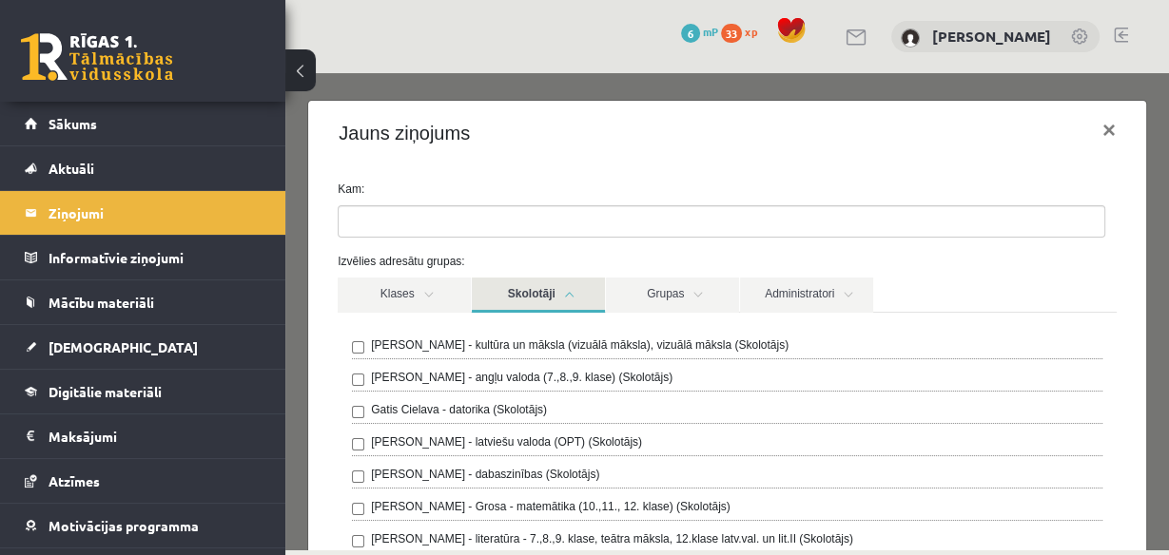
click at [594, 289] on link "Skolotāji" at bounding box center [538, 295] width 133 height 35
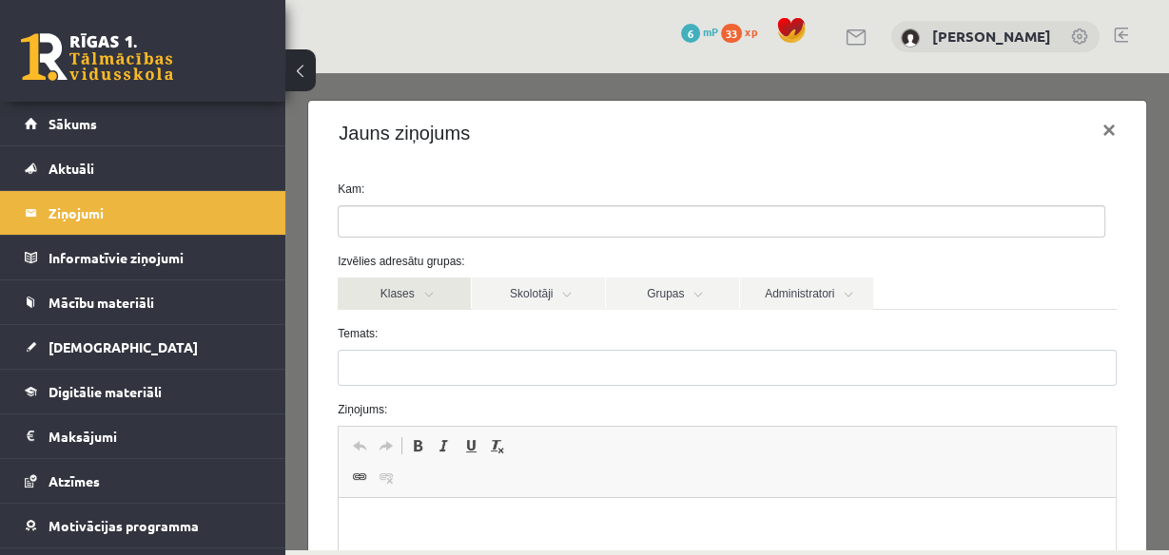
click at [424, 287] on link "Klases" at bounding box center [404, 294] width 133 height 32
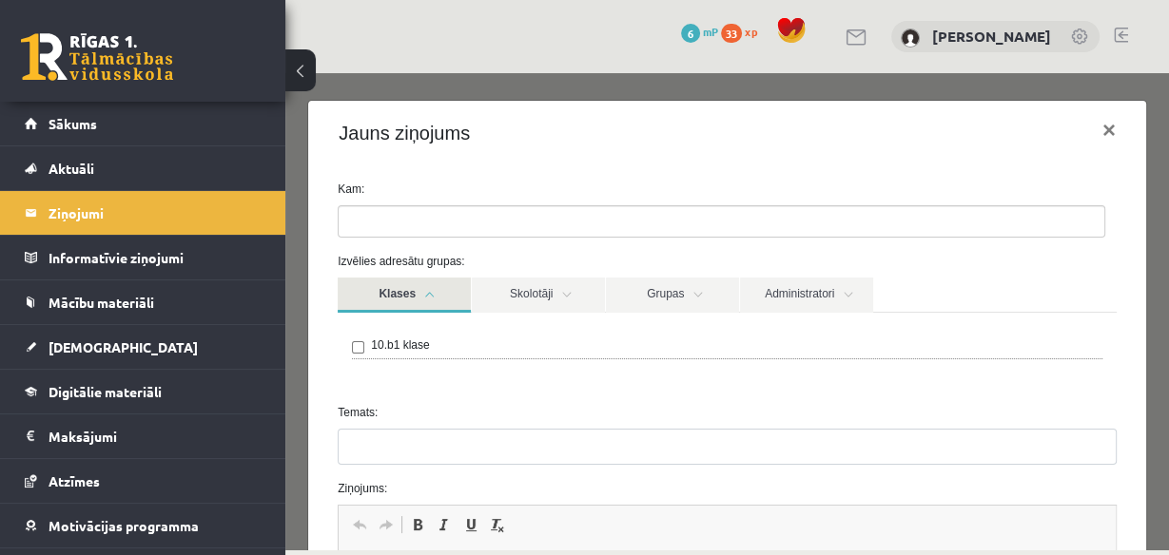
click at [435, 287] on link "Klases" at bounding box center [404, 295] width 133 height 35
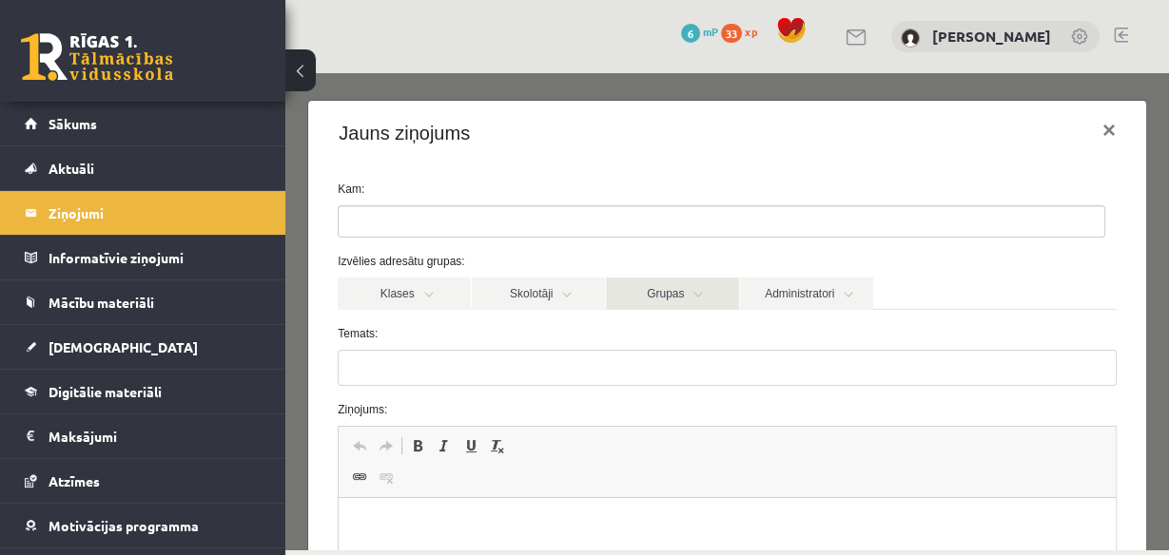
click at [688, 300] on link "Grupas" at bounding box center [672, 294] width 133 height 32
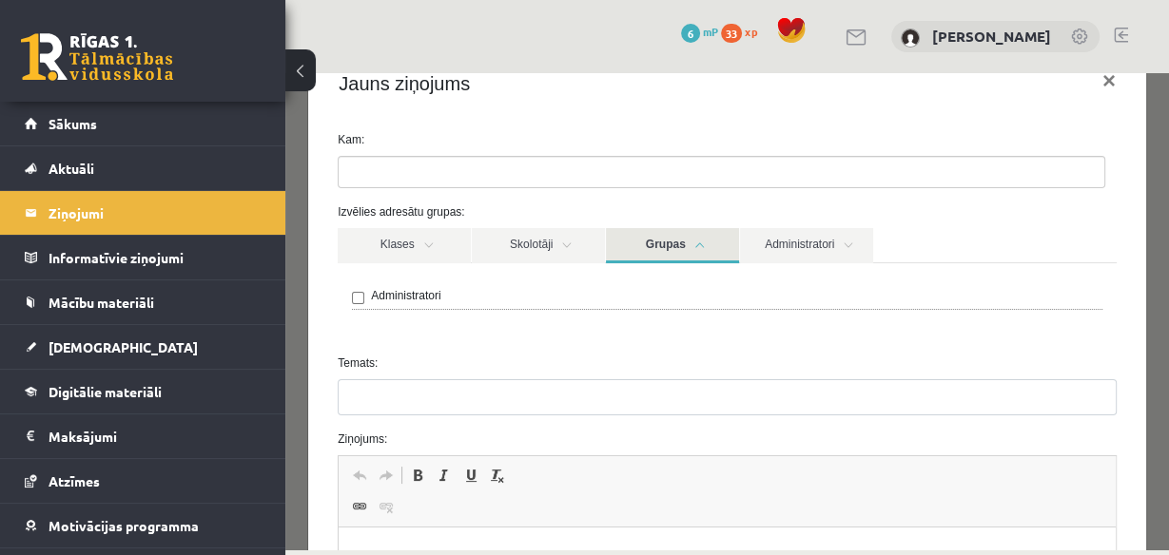
scroll to position [76, 0]
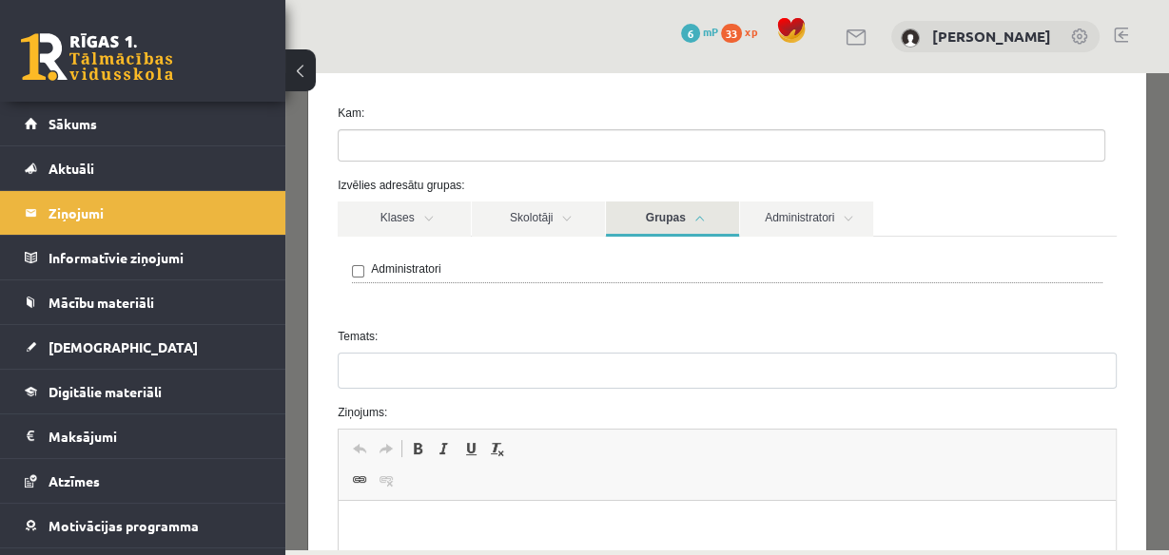
click at [700, 223] on link "Grupas" at bounding box center [672, 219] width 133 height 35
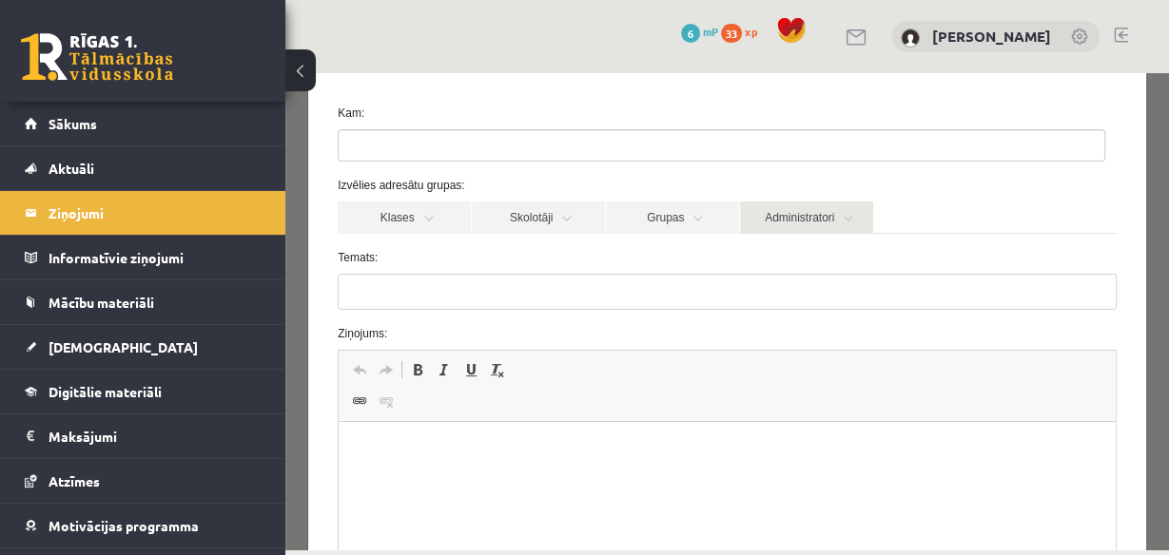
click at [834, 231] on link "Administratori" at bounding box center [806, 218] width 133 height 32
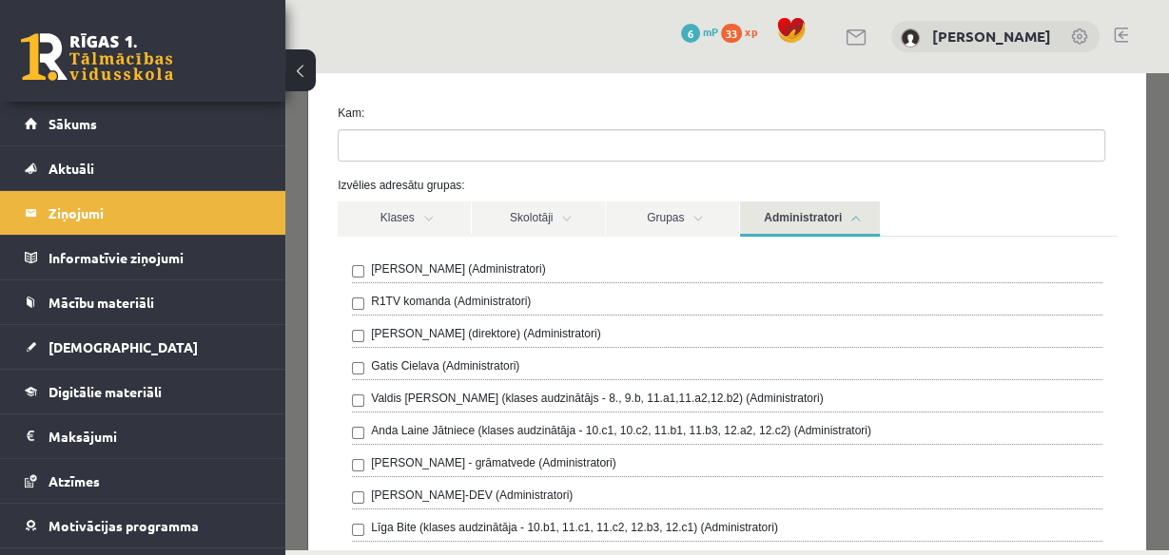
click at [829, 211] on link "Administratori" at bounding box center [810, 219] width 140 height 35
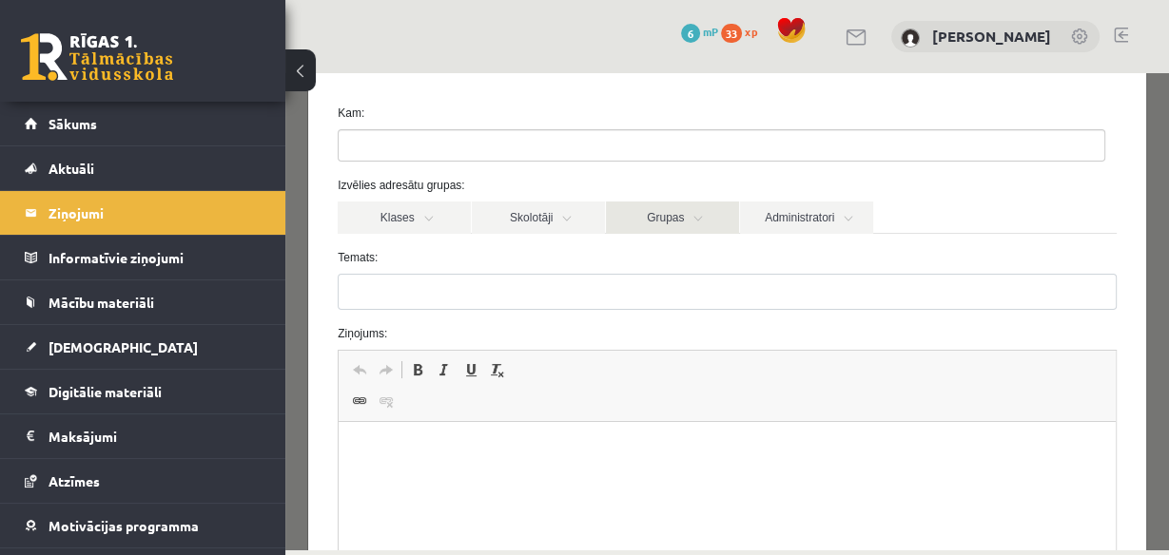
click at [698, 226] on link "Grupas" at bounding box center [672, 218] width 133 height 32
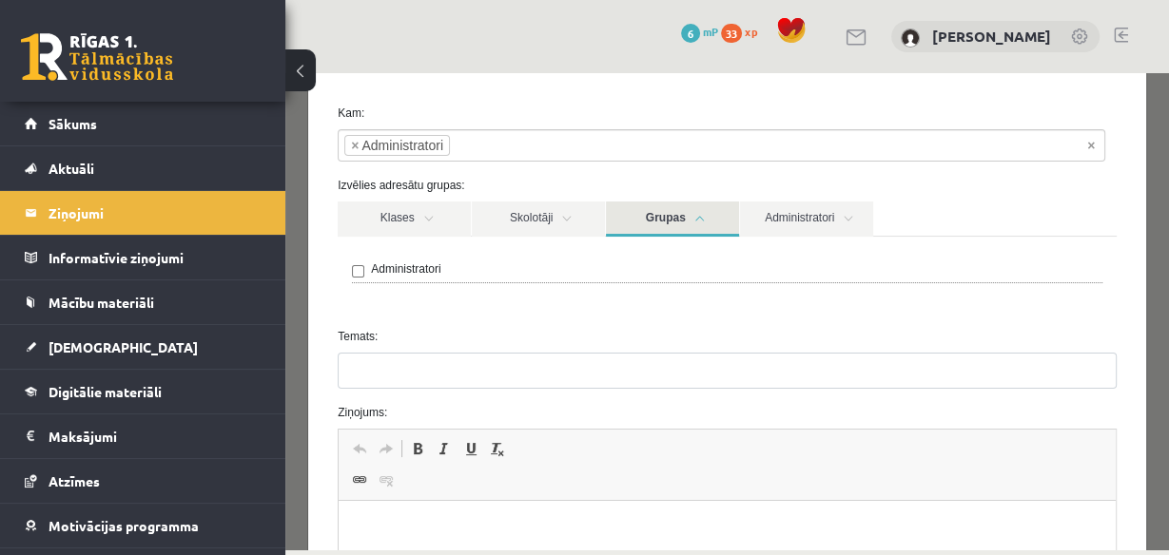
click at [679, 217] on link "Grupas" at bounding box center [672, 219] width 133 height 35
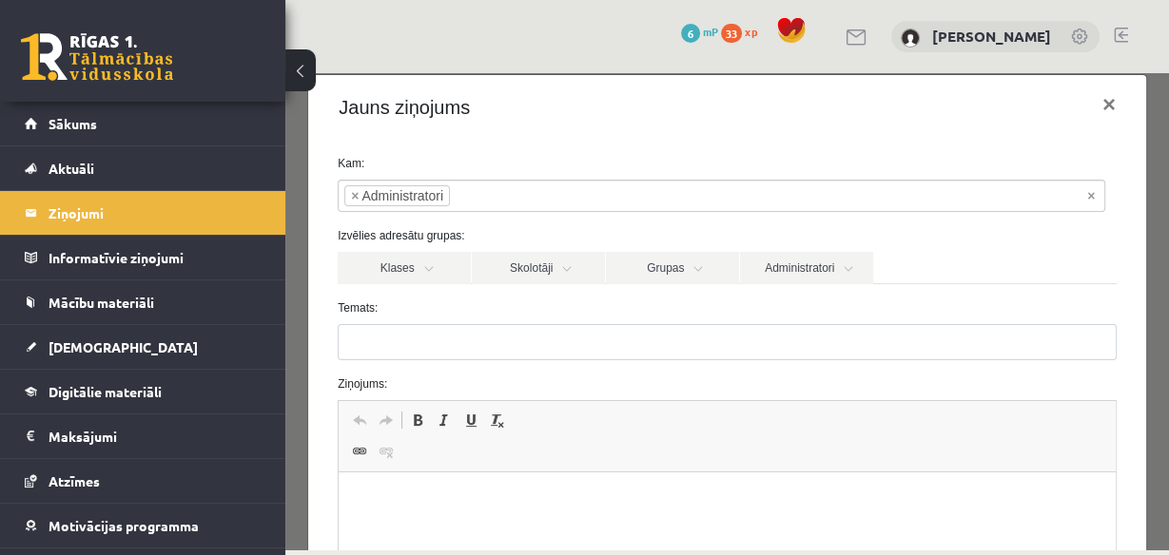
scroll to position [0, 0]
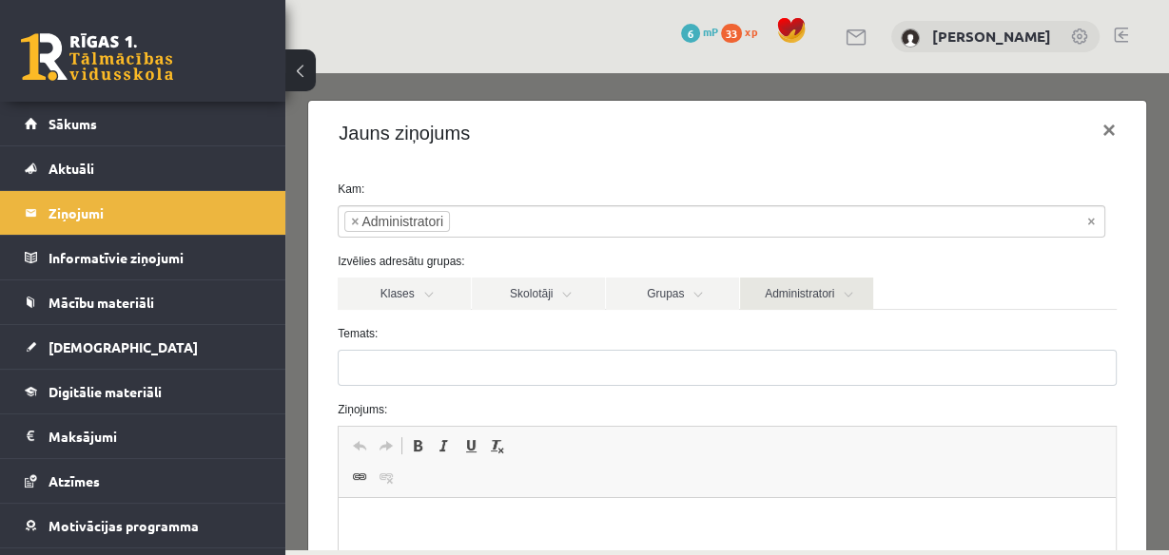
click at [840, 304] on link "Administratori" at bounding box center [806, 294] width 133 height 32
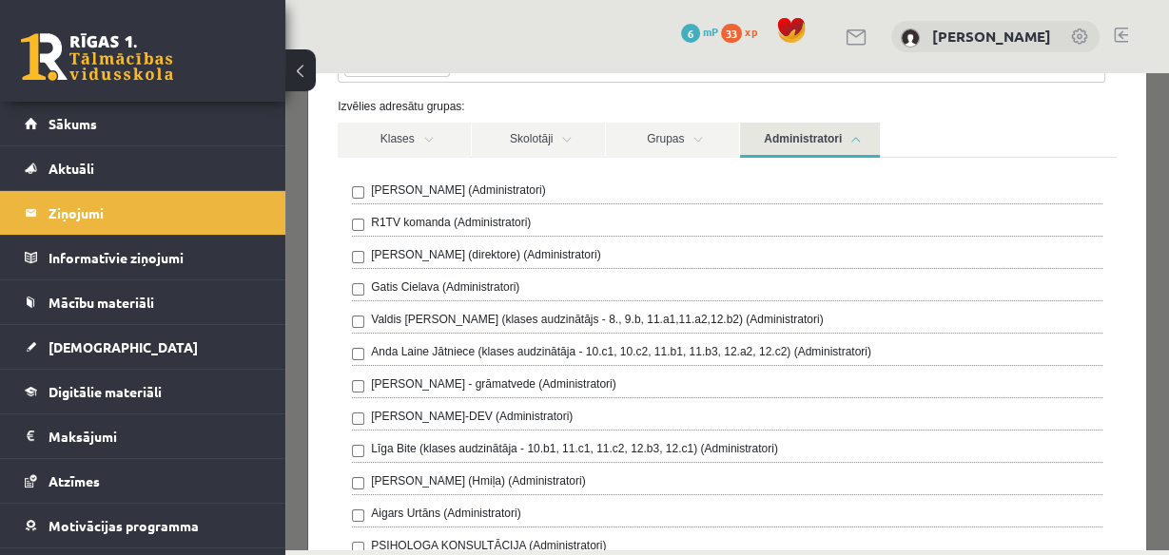
scroll to position [152, 0]
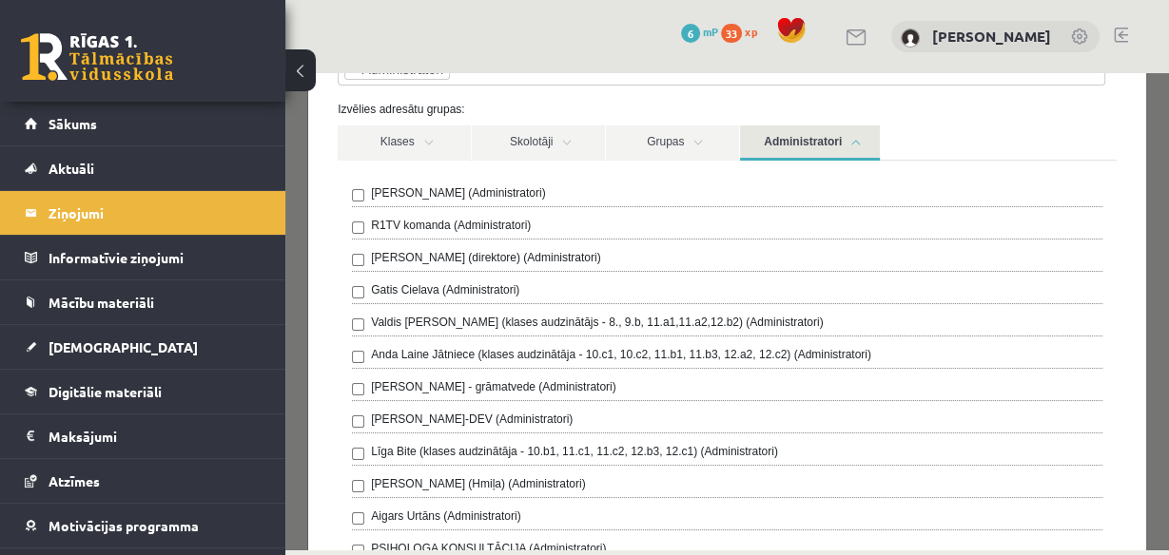
click at [806, 132] on link "Administratori" at bounding box center [810, 143] width 140 height 35
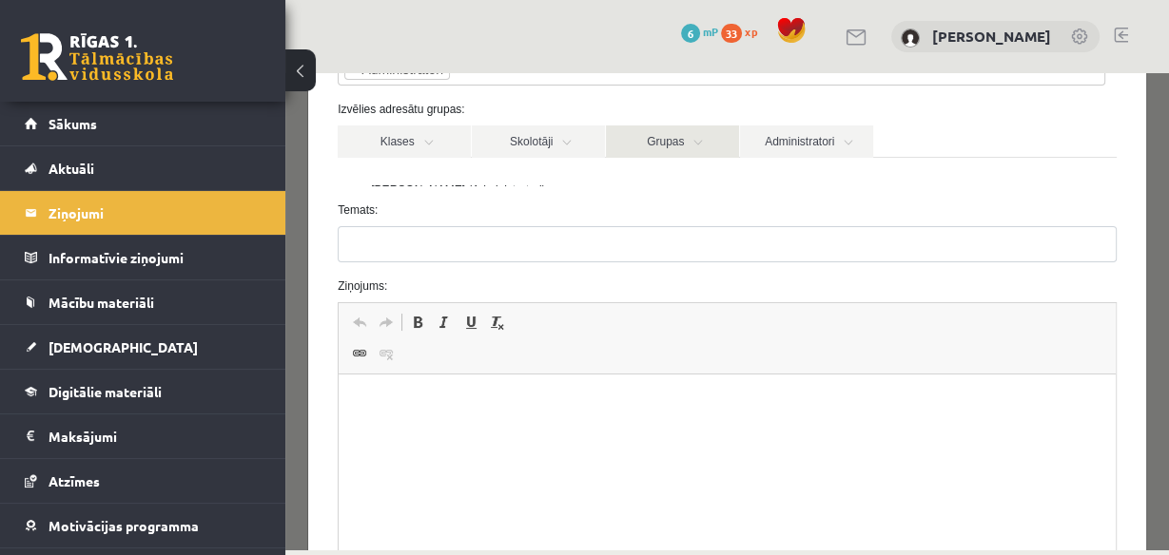
click at [708, 144] on link "Grupas" at bounding box center [672, 142] width 133 height 32
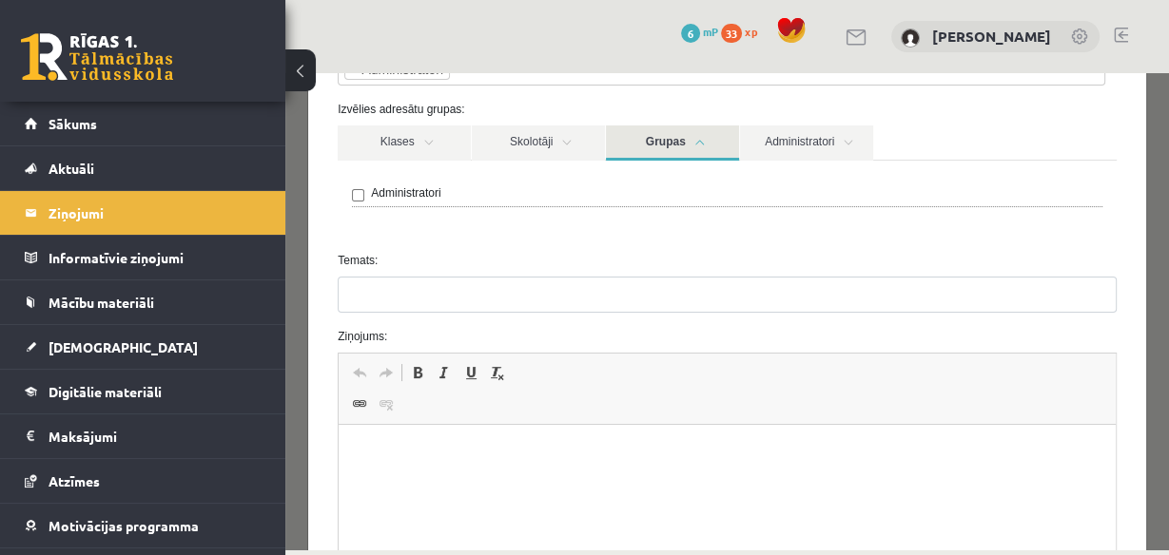
click at [708, 144] on link "Grupas" at bounding box center [672, 143] width 133 height 35
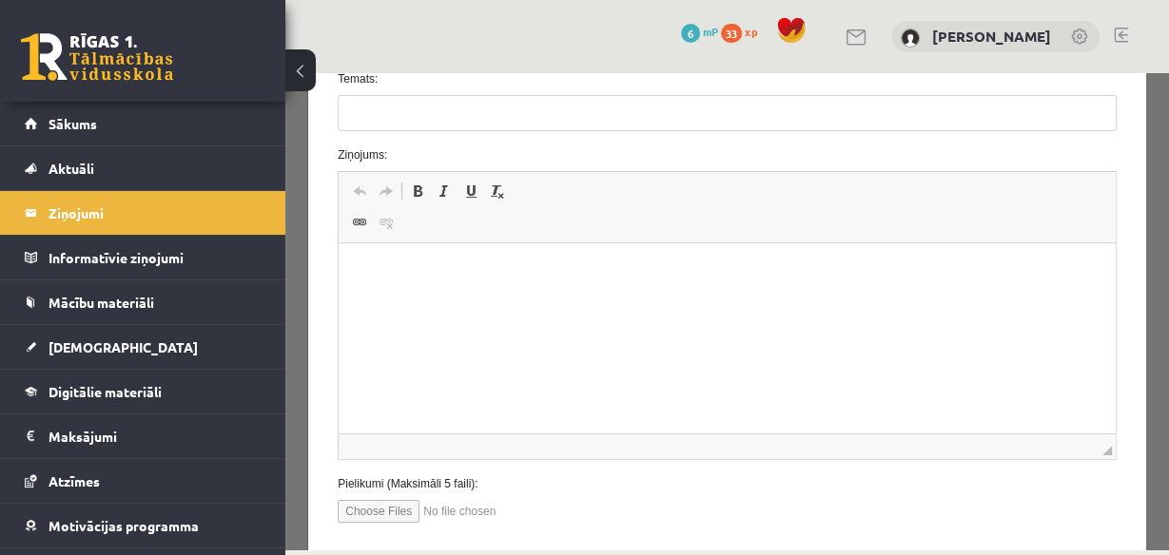
scroll to position [228, 0]
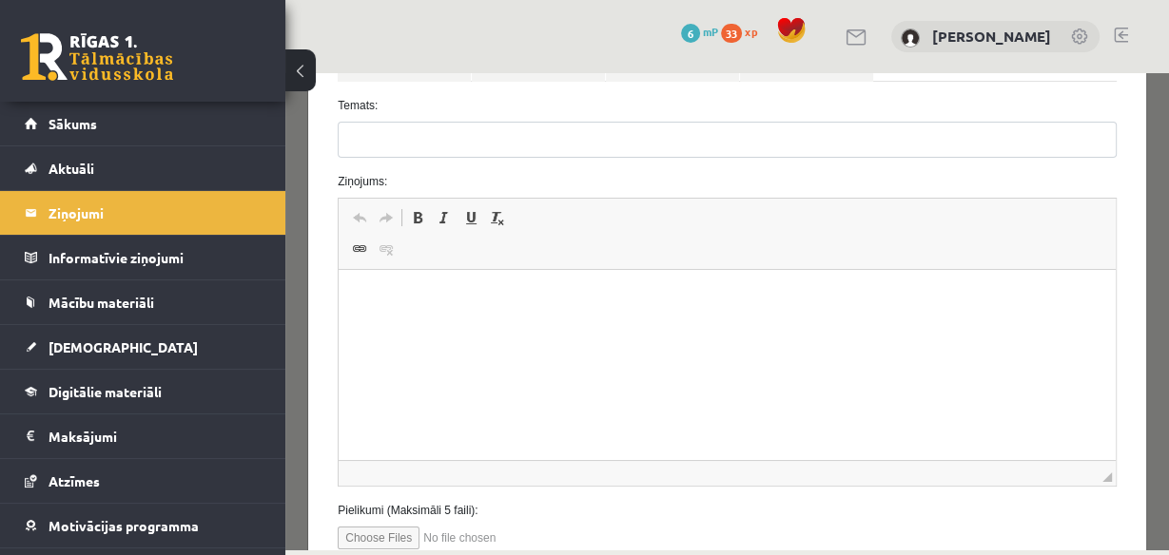
click at [465, 328] on html at bounding box center [727, 299] width 777 height 58
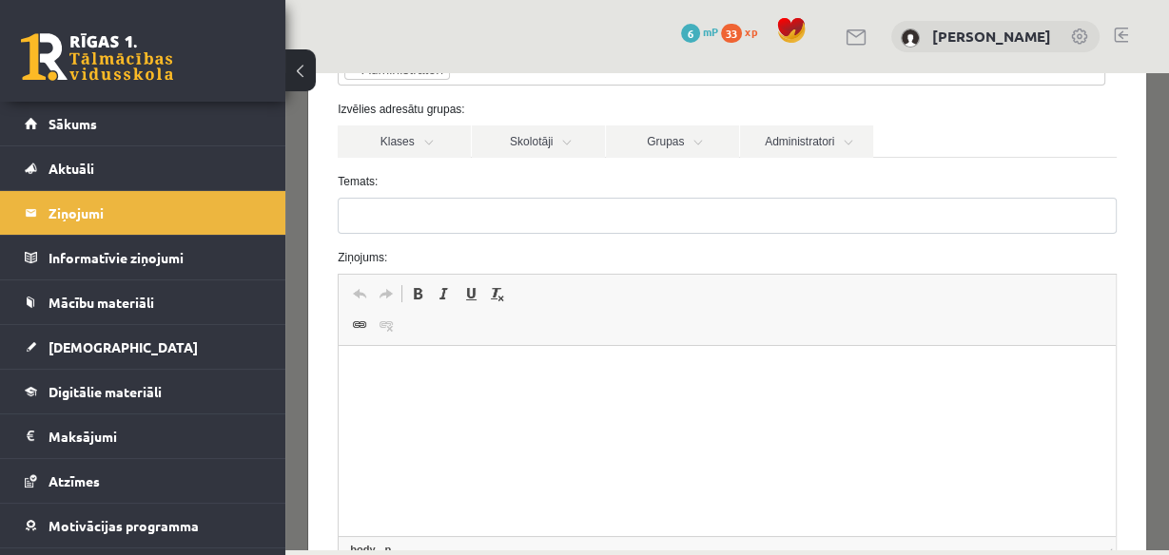
click at [424, 371] on p "Editor, wiswyg-editor-47363805901580-1756815417-877" at bounding box center [727, 375] width 739 height 20
paste body "Editor, wiswyg-editor-47363805901580-1756815417-877"
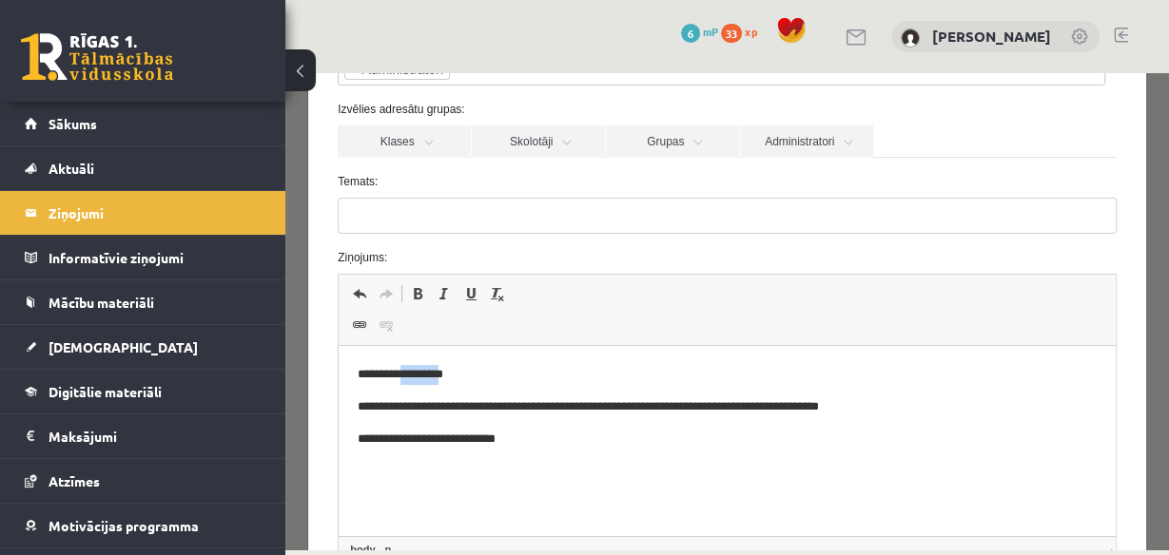
drag, startPoint x: 450, startPoint y: 377, endPoint x: 409, endPoint y: 384, distance: 41.6
click at [409, 384] on p "**********" at bounding box center [722, 375] width 728 height 20
click at [489, 370] on p "********" at bounding box center [722, 375] width 728 height 20
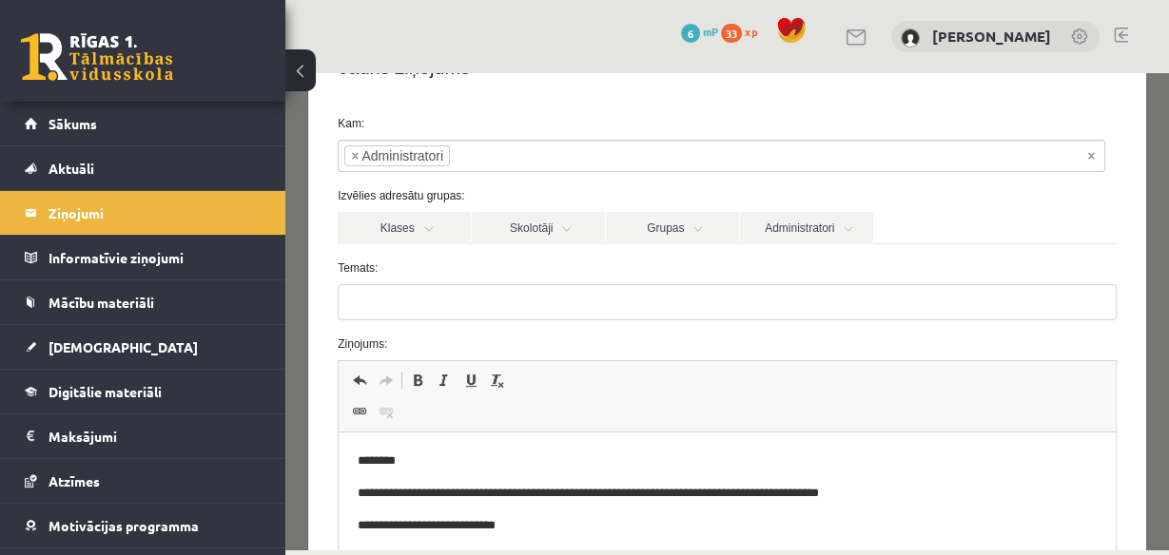
scroll to position [0, 0]
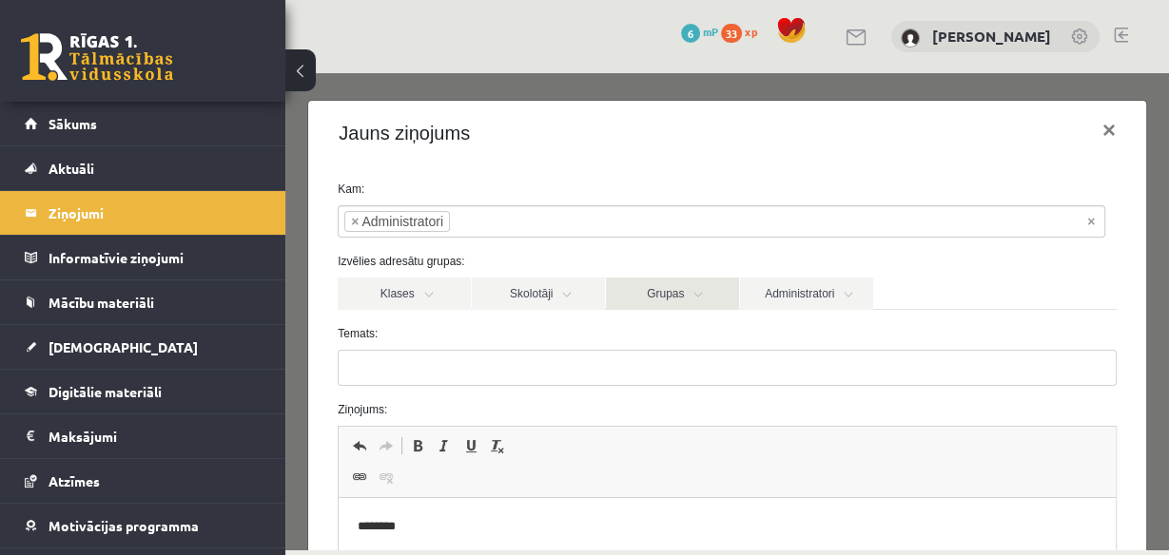
click at [667, 294] on link "Grupas" at bounding box center [672, 294] width 133 height 32
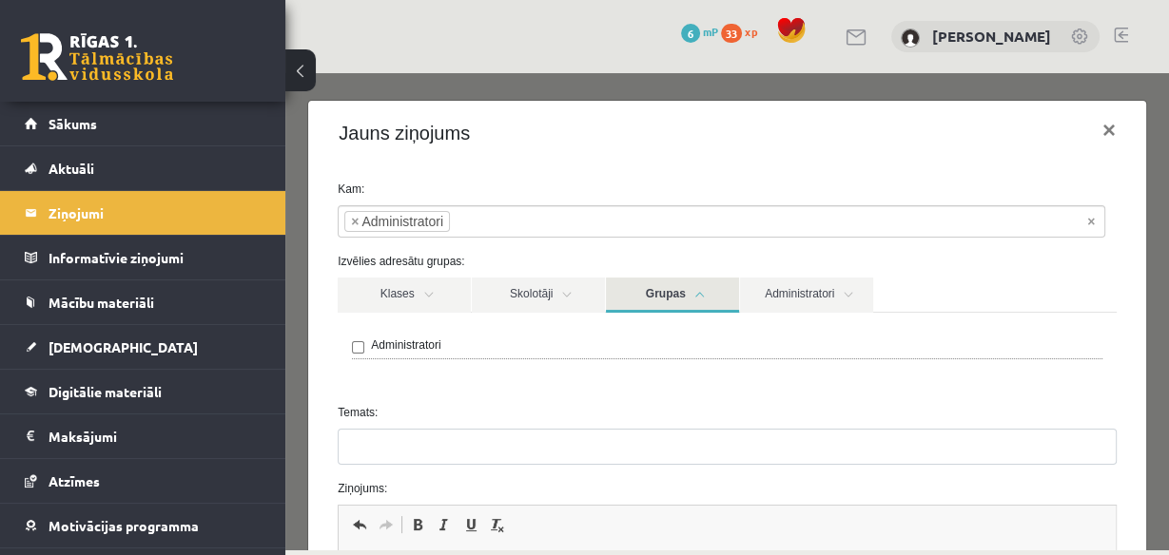
click at [675, 287] on link "Grupas" at bounding box center [672, 295] width 133 height 35
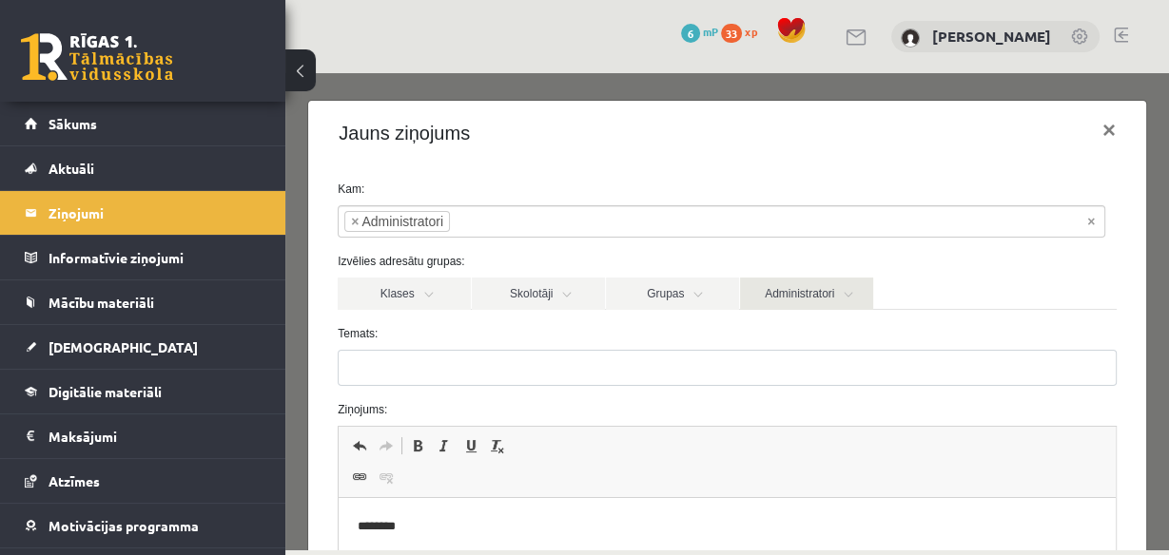
click at [805, 279] on link "Administratori" at bounding box center [806, 294] width 133 height 32
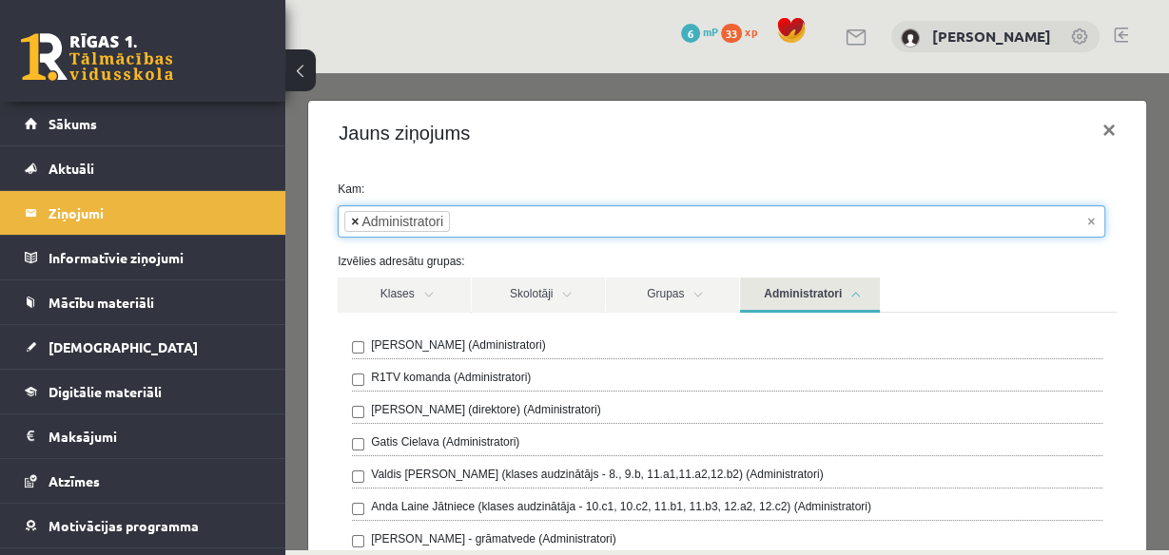
click at [356, 223] on span "×" at bounding box center [355, 221] width 8 height 19
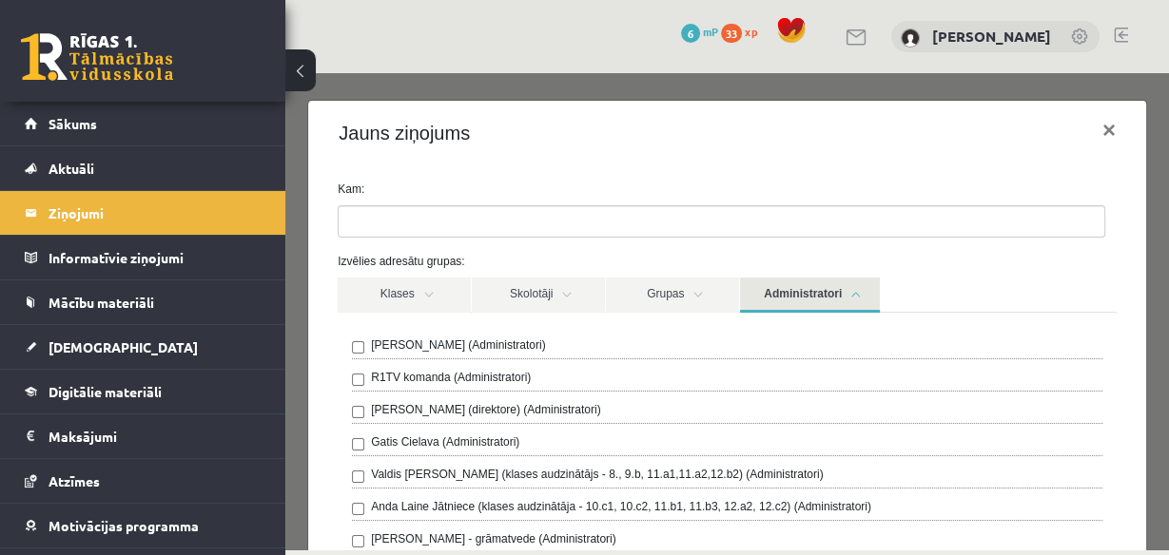
click at [786, 296] on link "Administratori" at bounding box center [810, 295] width 140 height 35
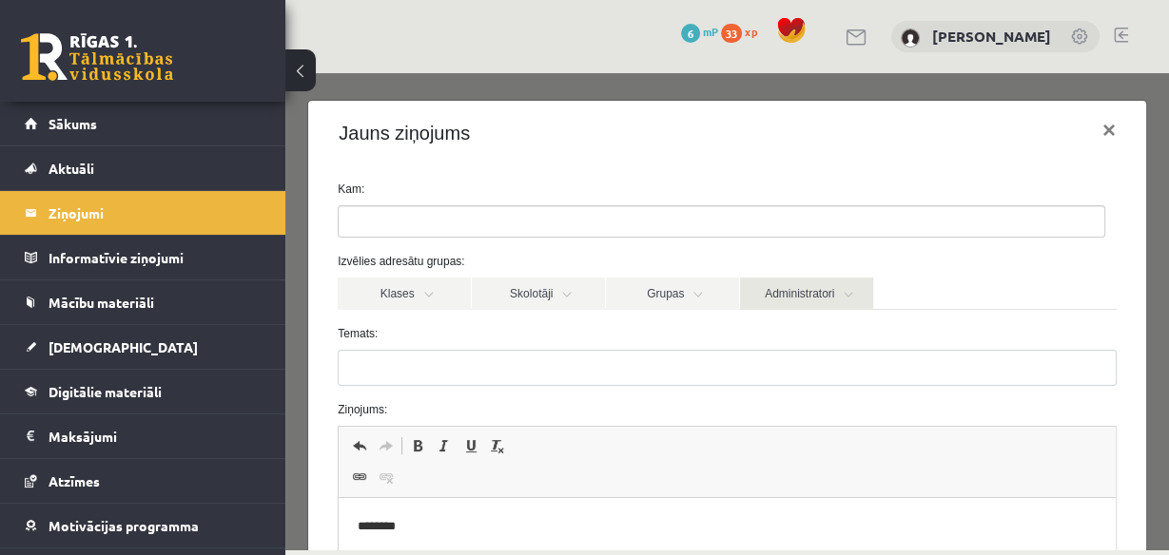
click at [786, 297] on link "Administratori" at bounding box center [806, 294] width 133 height 32
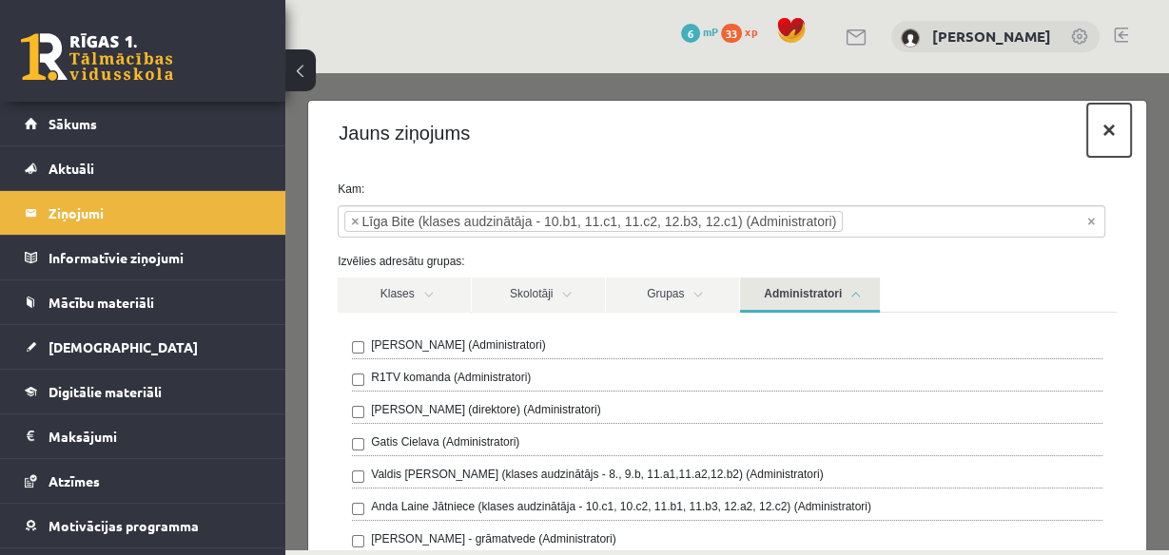
click at [1105, 131] on button "×" at bounding box center [1109, 130] width 44 height 53
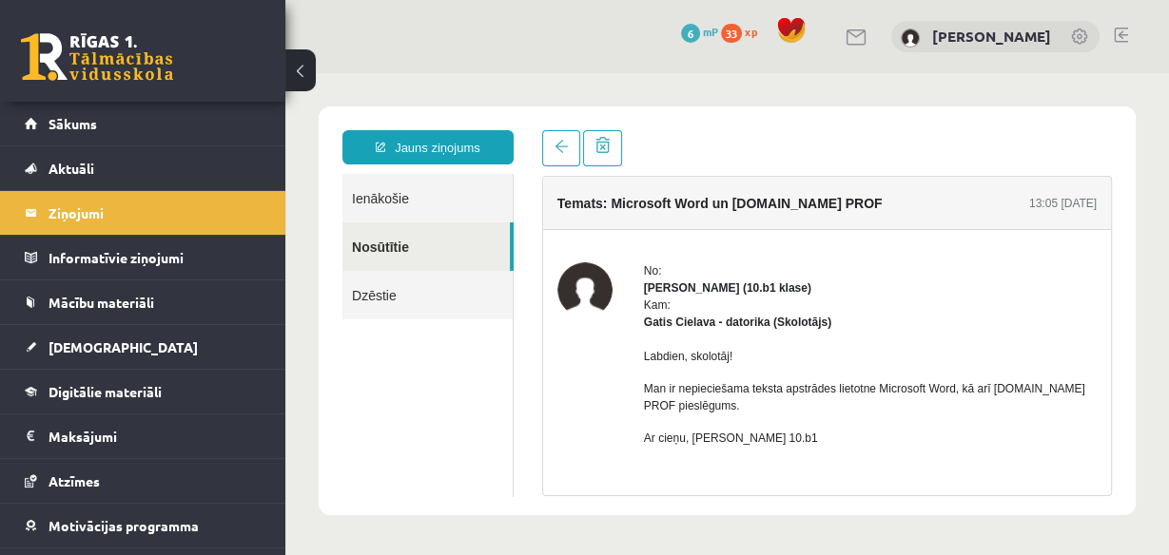
click at [445, 189] on link "Ienākošie" at bounding box center [427, 198] width 170 height 48
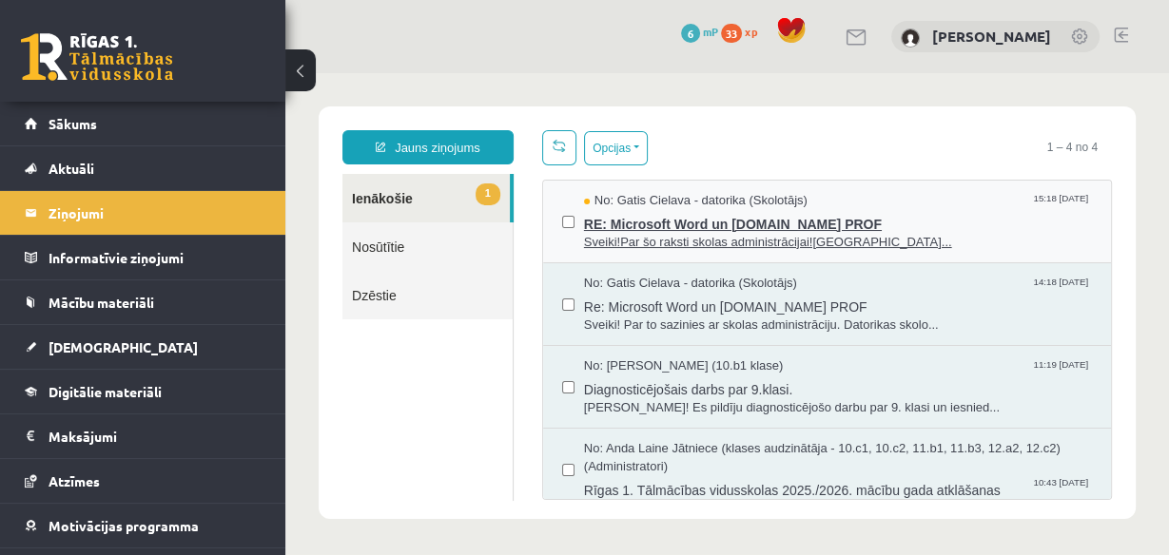
click at [719, 243] on span "Sveiki!Par šo raksti skolas administrācijai![GEOGRAPHIC_DATA]..." at bounding box center [838, 243] width 508 height 18
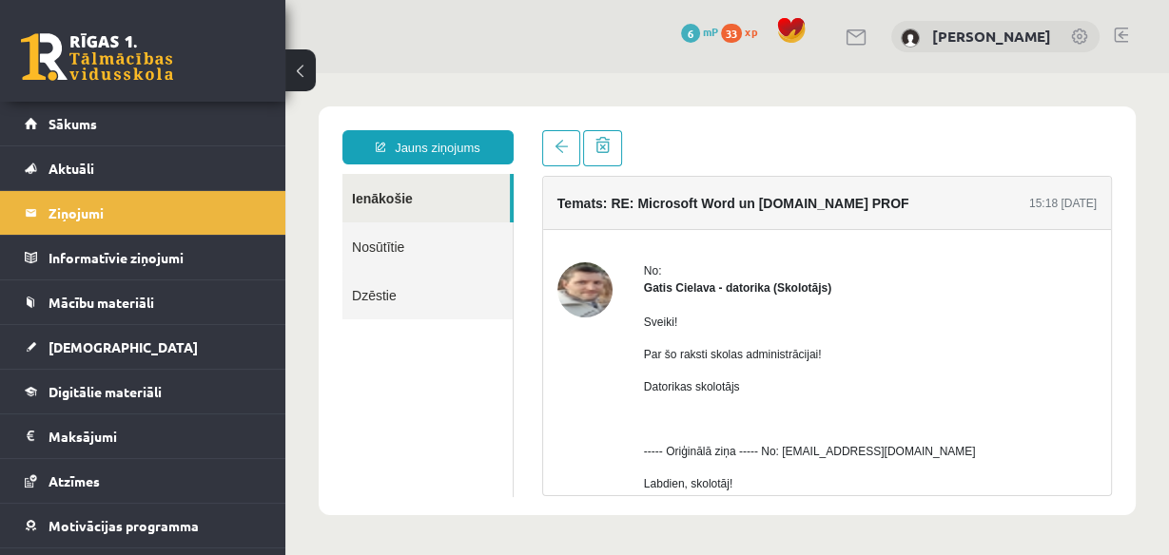
click at [454, 254] on link "Nosūtītie" at bounding box center [427, 247] width 170 height 48
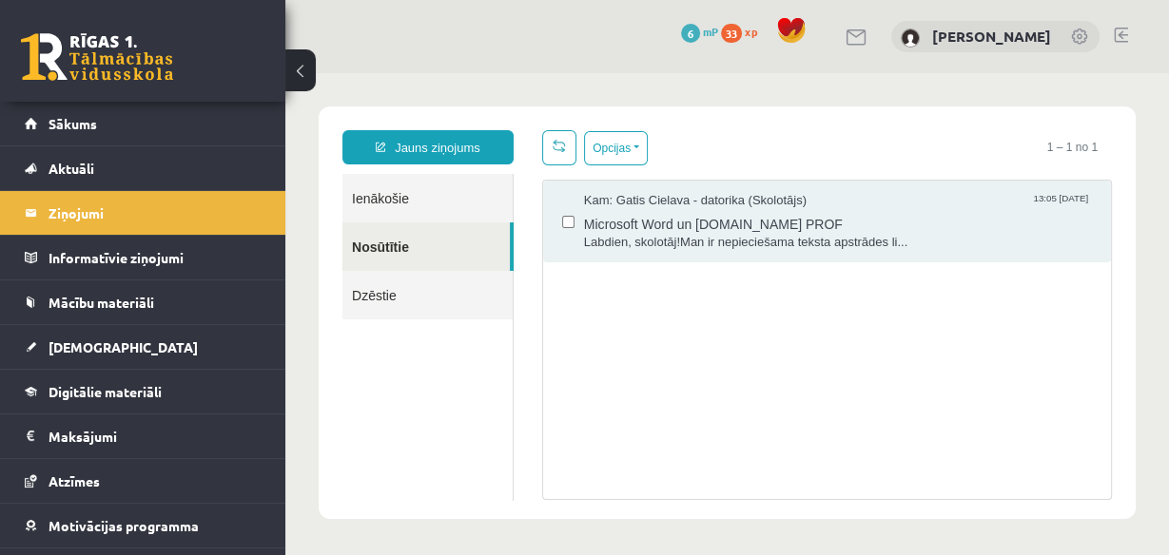
click at [467, 209] on link "Ienākošie" at bounding box center [427, 198] width 170 height 48
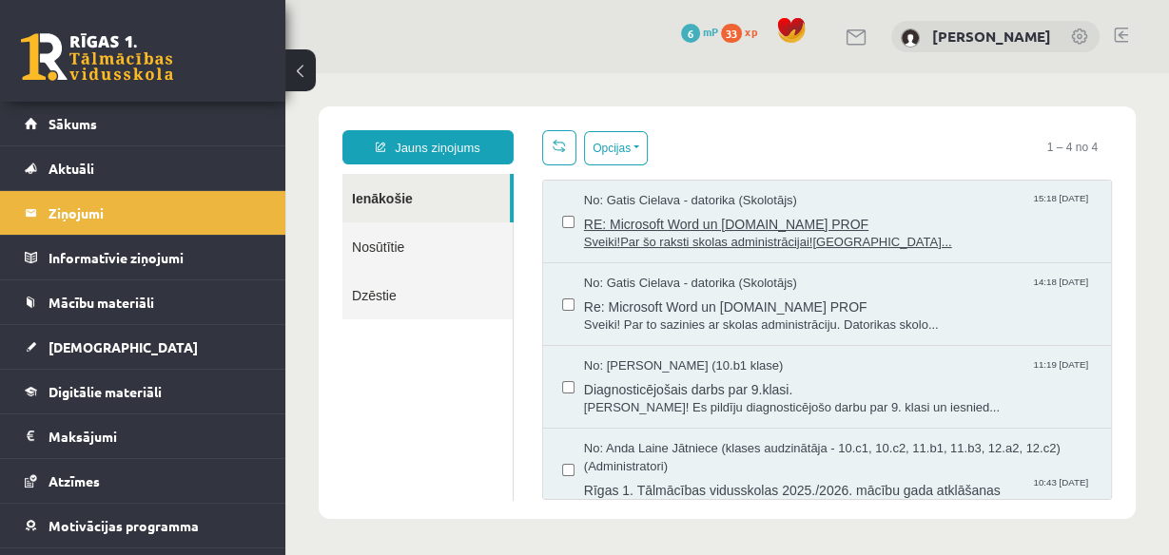
click at [805, 245] on span "Sveiki!Par šo raksti skolas administrācijai![GEOGRAPHIC_DATA]..." at bounding box center [838, 243] width 508 height 18
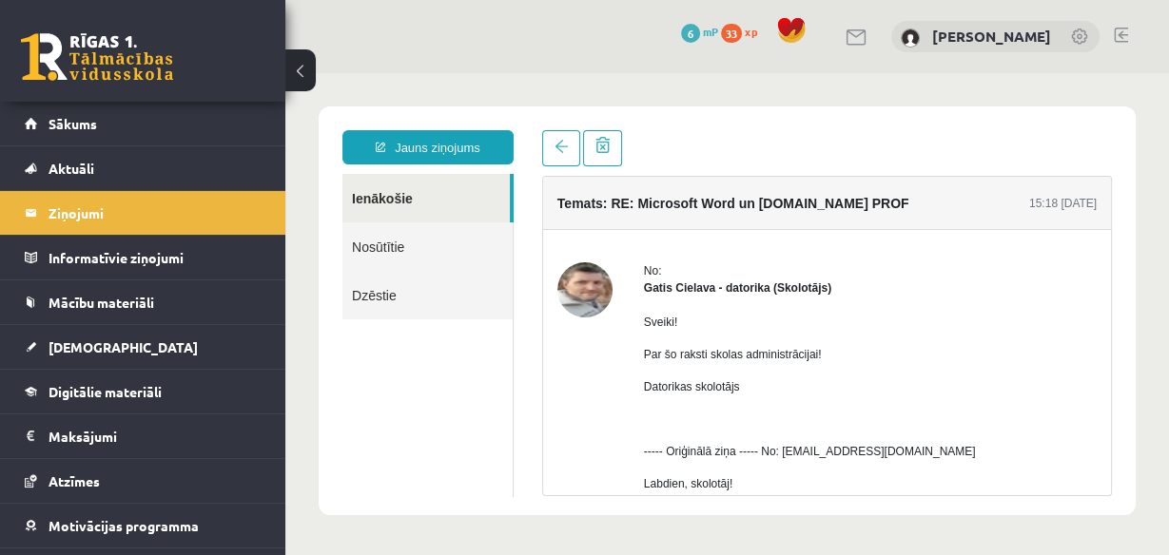
click at [434, 241] on link "Nosūtītie" at bounding box center [427, 247] width 170 height 48
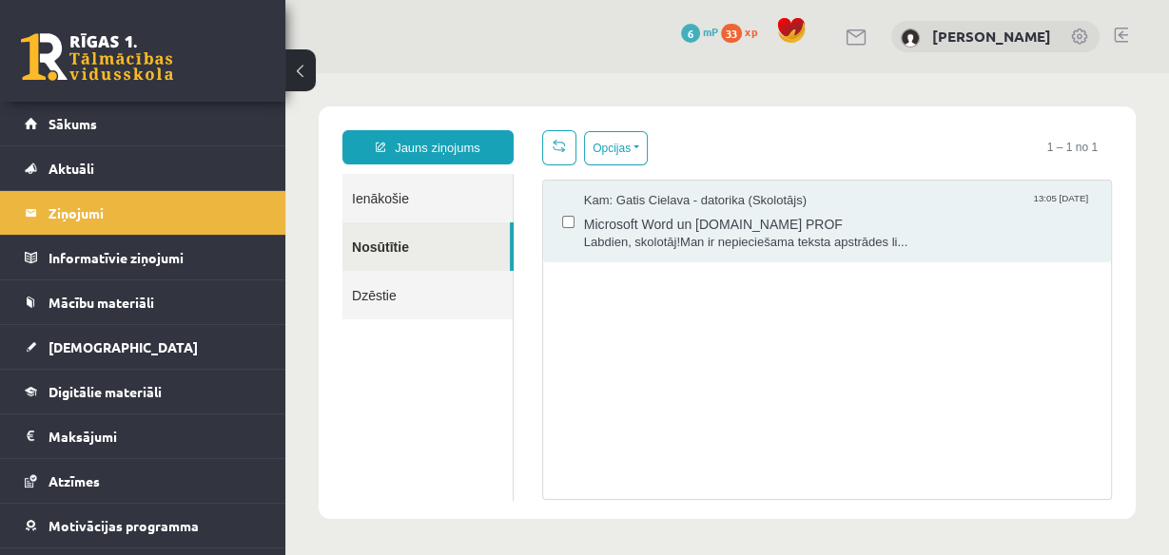
click at [440, 214] on link "Ienākošie" at bounding box center [427, 198] width 170 height 48
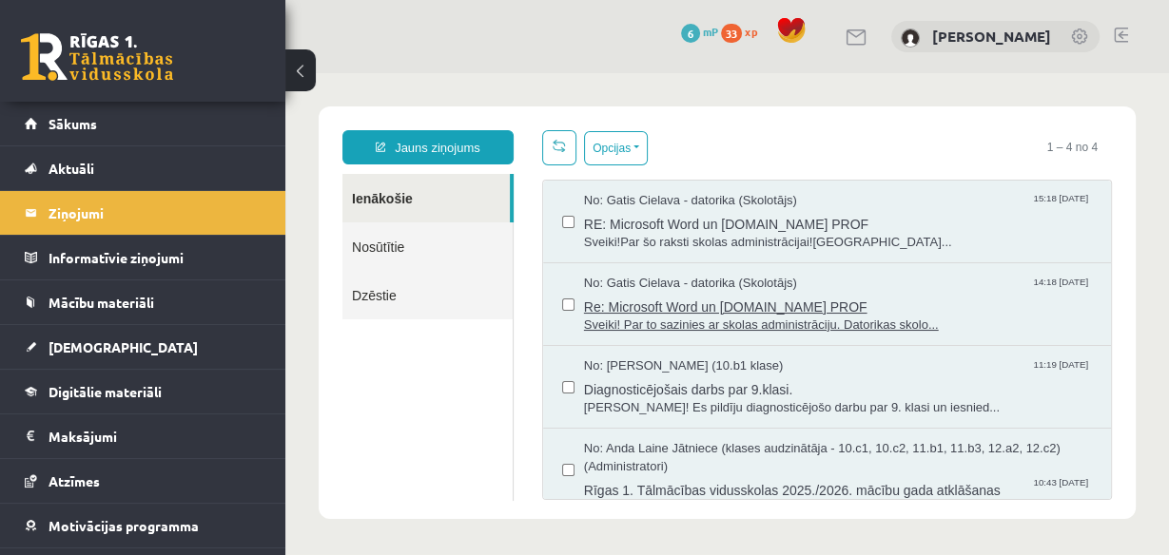
click at [705, 286] on span "No: Gatis Cielava - datorika (Skolotājs)" at bounding box center [690, 284] width 213 height 18
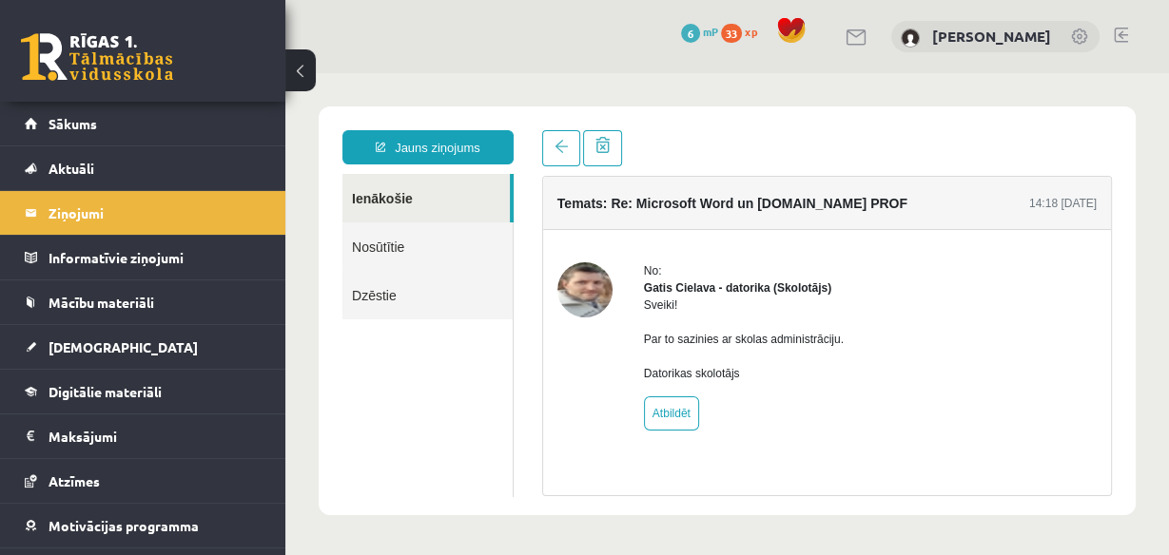
click at [442, 240] on link "Nosūtītie" at bounding box center [427, 247] width 170 height 48
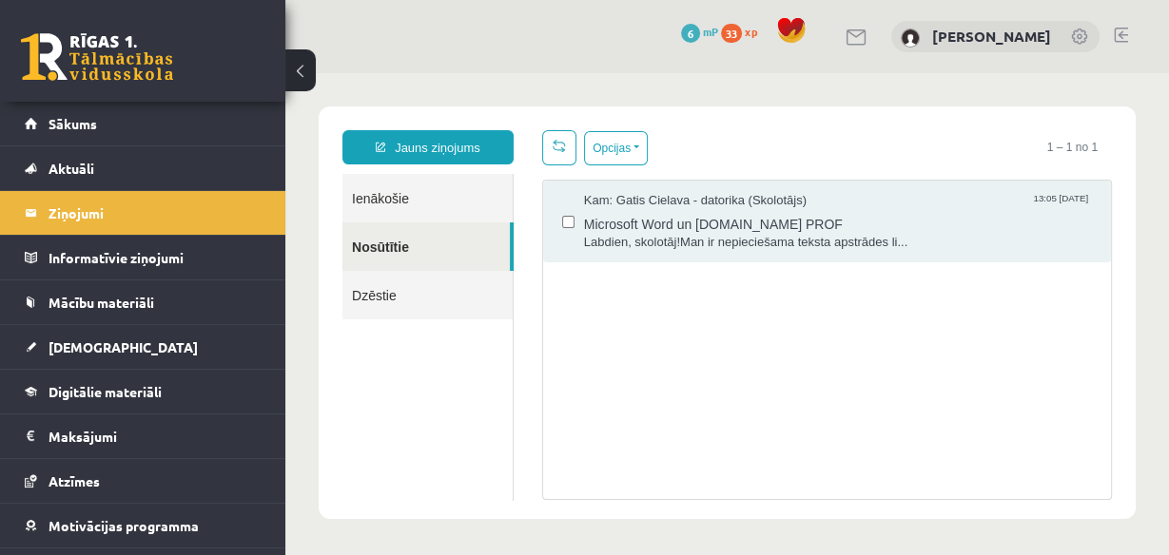
click at [444, 208] on link "Ienākošie" at bounding box center [427, 198] width 170 height 48
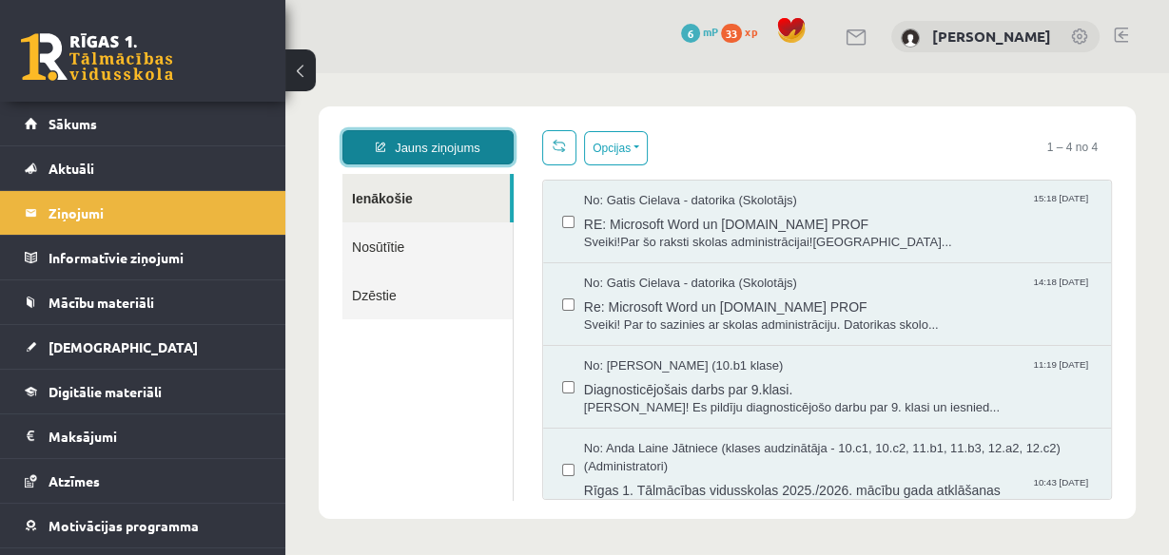
click at [436, 145] on link "Jauns ziņojums" at bounding box center [427, 147] width 171 height 34
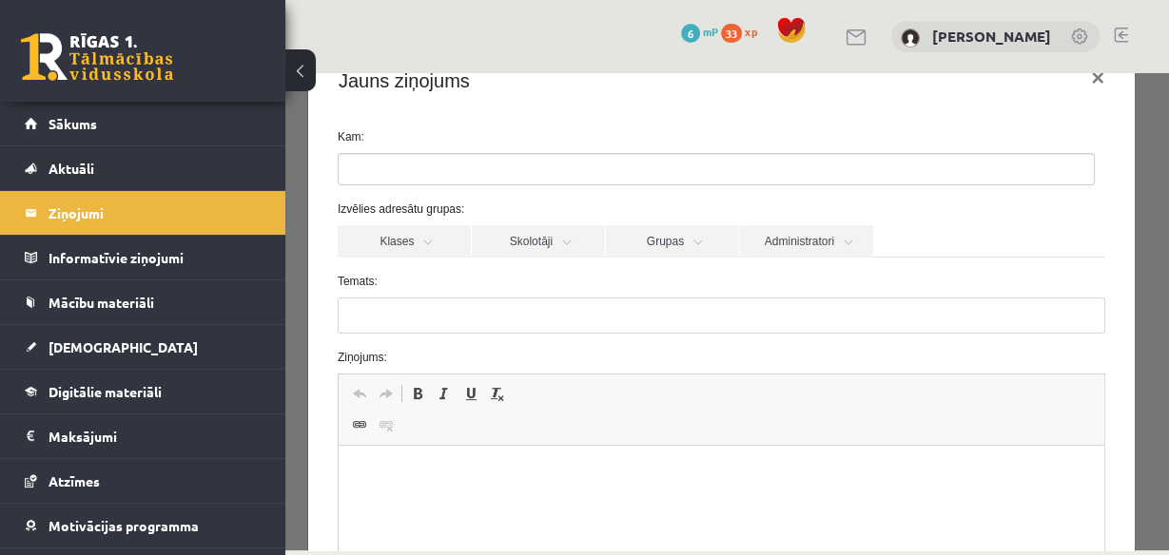
scroll to position [76, 0]
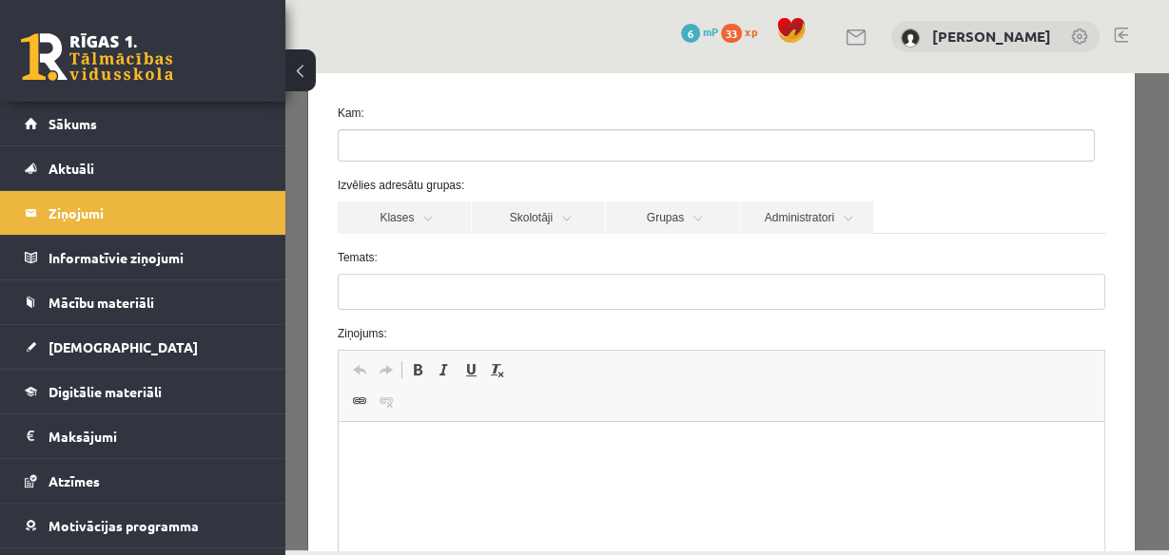
click at [419, 155] on ul at bounding box center [716, 145] width 755 height 30
click at [840, 224] on link "Administratori" at bounding box center [806, 218] width 133 height 32
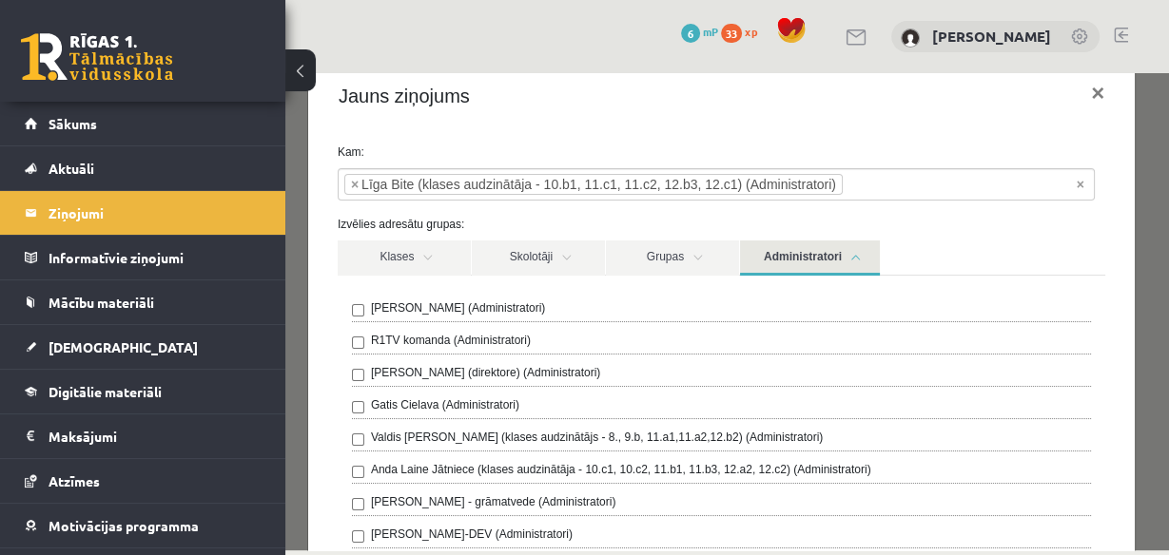
scroll to position [0, 0]
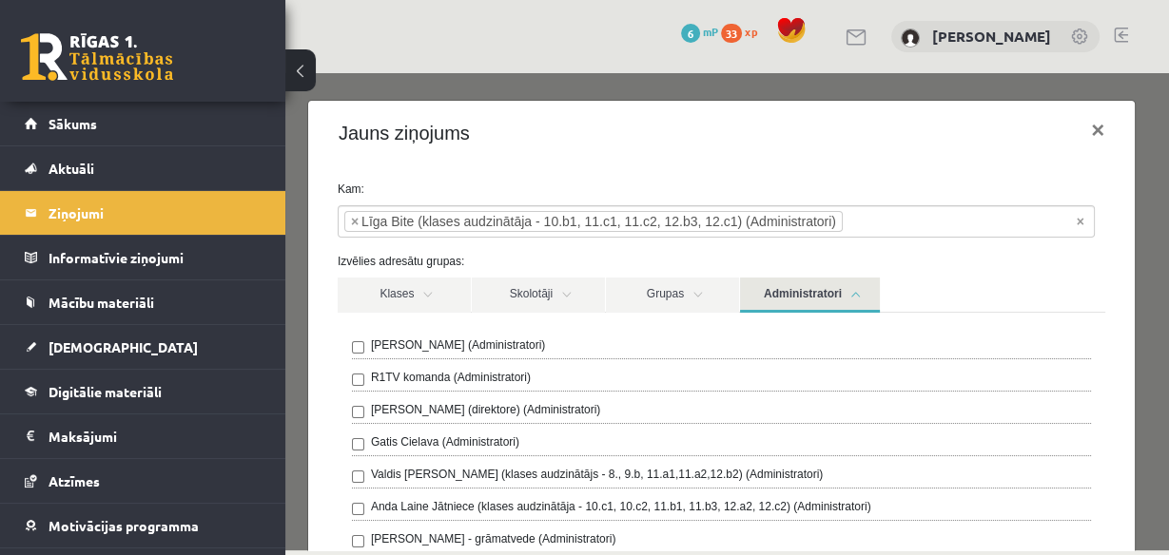
click at [850, 286] on link "Administratori" at bounding box center [810, 295] width 140 height 35
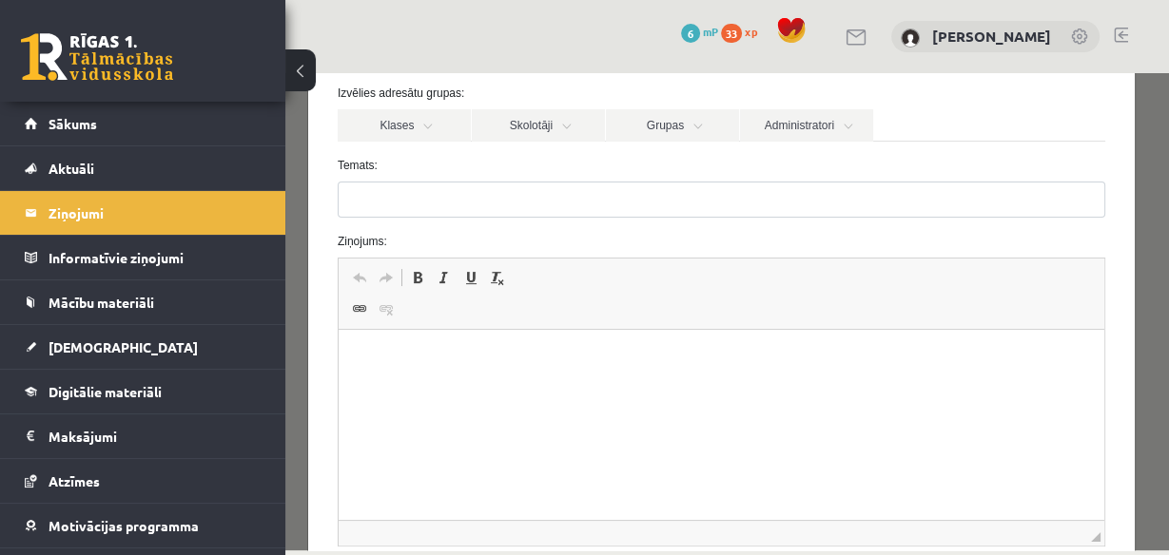
scroll to position [228, 0]
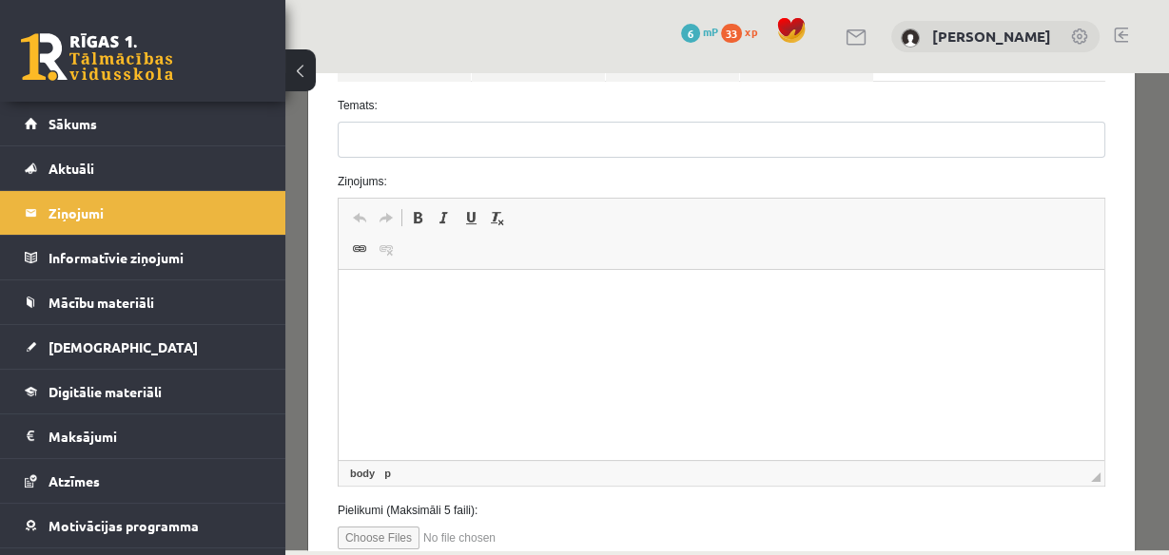
click at [525, 328] on html at bounding box center [721, 299] width 766 height 58
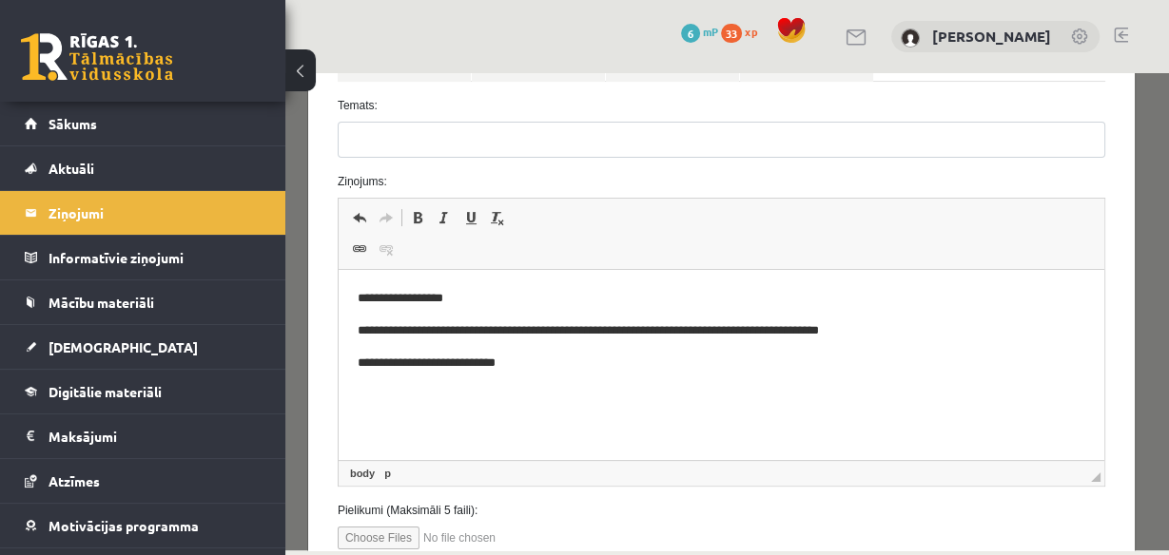
click at [449, 301] on p "**********" at bounding box center [716, 299] width 718 height 20
click at [496, 303] on p "**********" at bounding box center [716, 299] width 718 height 20
click at [608, 367] on p "**********" at bounding box center [716, 364] width 718 height 20
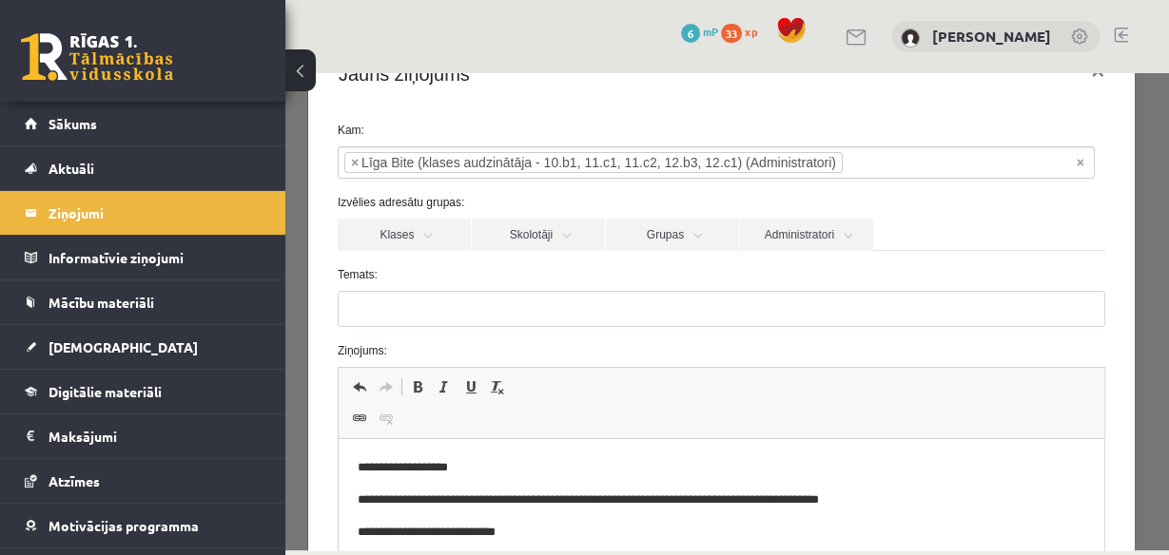
scroll to position [0, 0]
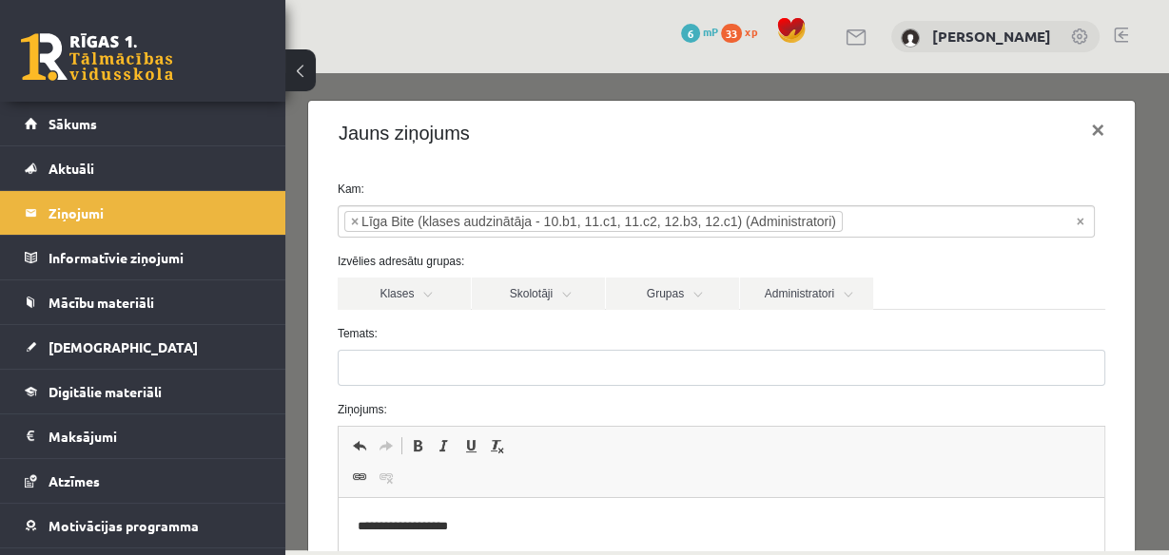
click at [611, 149] on div "Jauns ziņojums ×" at bounding box center [721, 133] width 826 height 65
click at [585, 142] on div "Jauns ziņojums ×" at bounding box center [721, 133] width 826 height 65
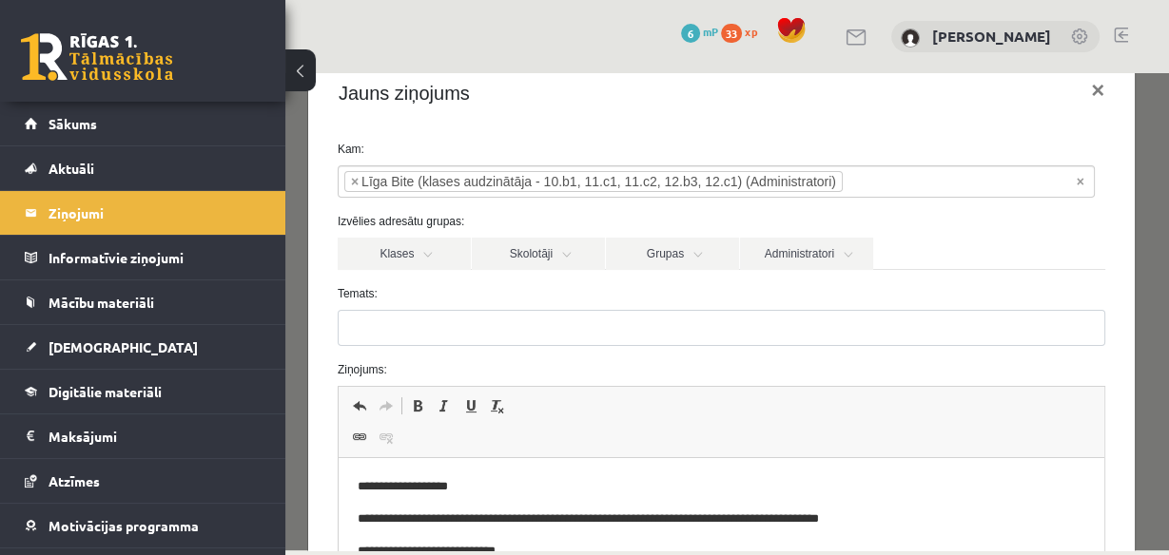
scroll to position [76, 0]
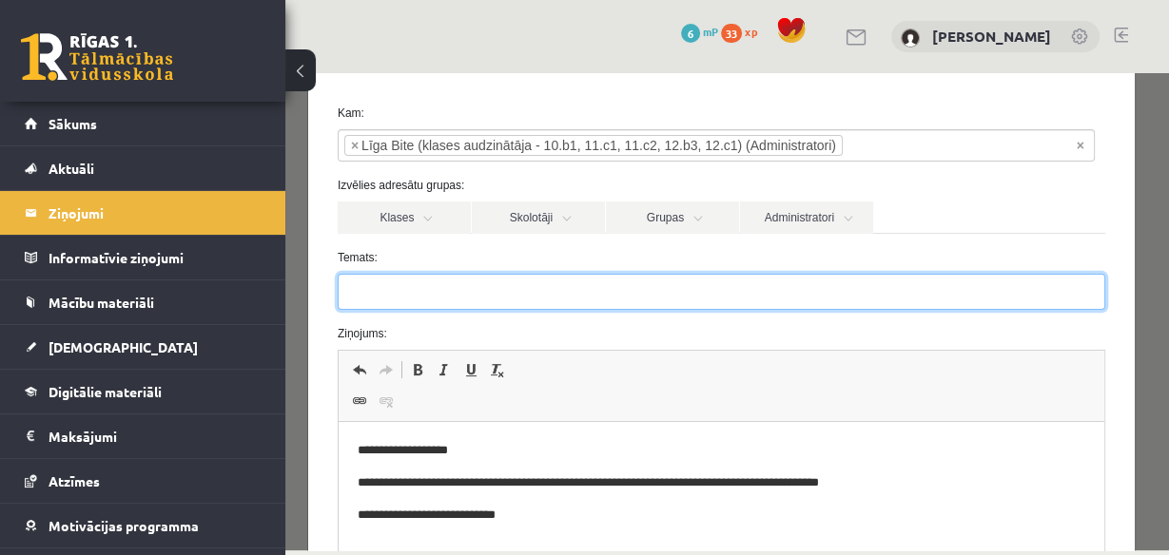
click at [459, 298] on input "Temats:" at bounding box center [721, 292] width 767 height 36
paste input "**********"
type input "**********"
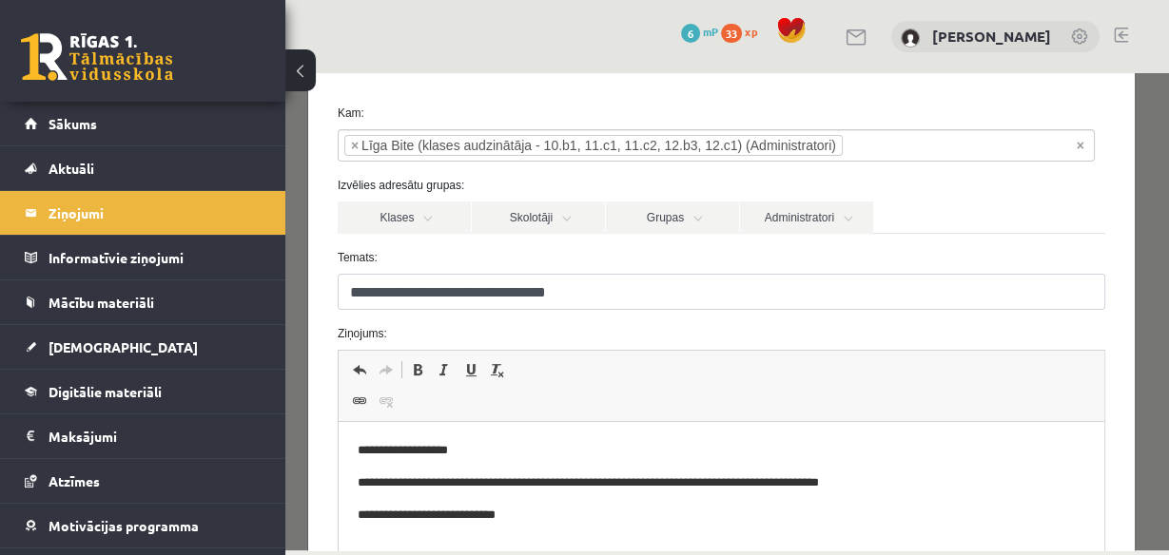
click at [324, 290] on div "**********" at bounding box center [721, 292] width 796 height 36
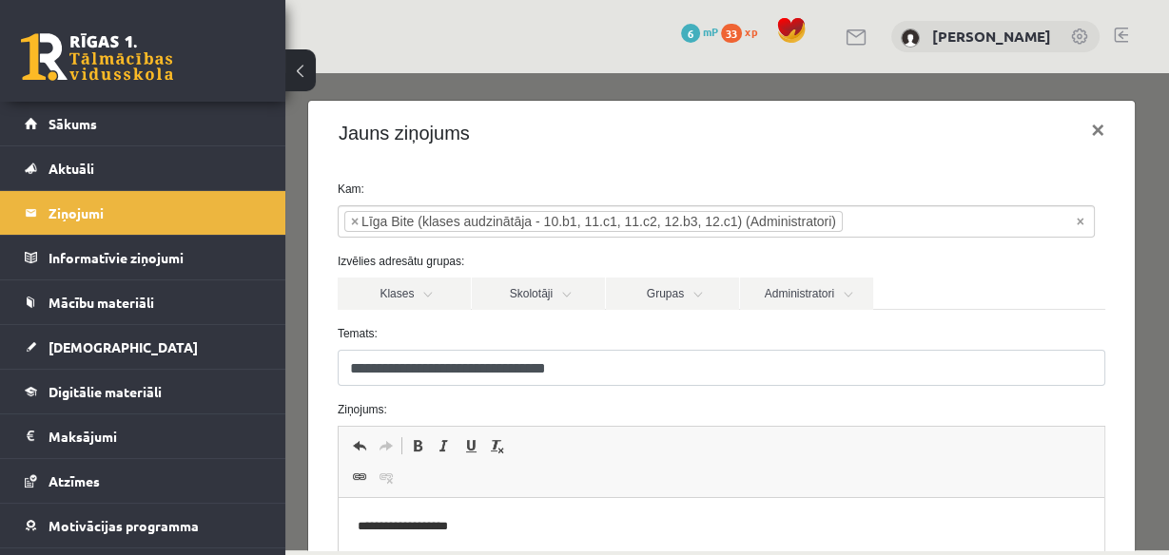
scroll to position [0, 0]
click at [515, 116] on div "Jauns ziņojums ×" at bounding box center [721, 133] width 826 height 65
click at [659, 161] on div "Jauns ziņojums ×" at bounding box center [721, 133] width 826 height 65
click at [583, 168] on div "**********" at bounding box center [721, 486] width 826 height 643
click at [529, 177] on div "**********" at bounding box center [721, 486] width 826 height 643
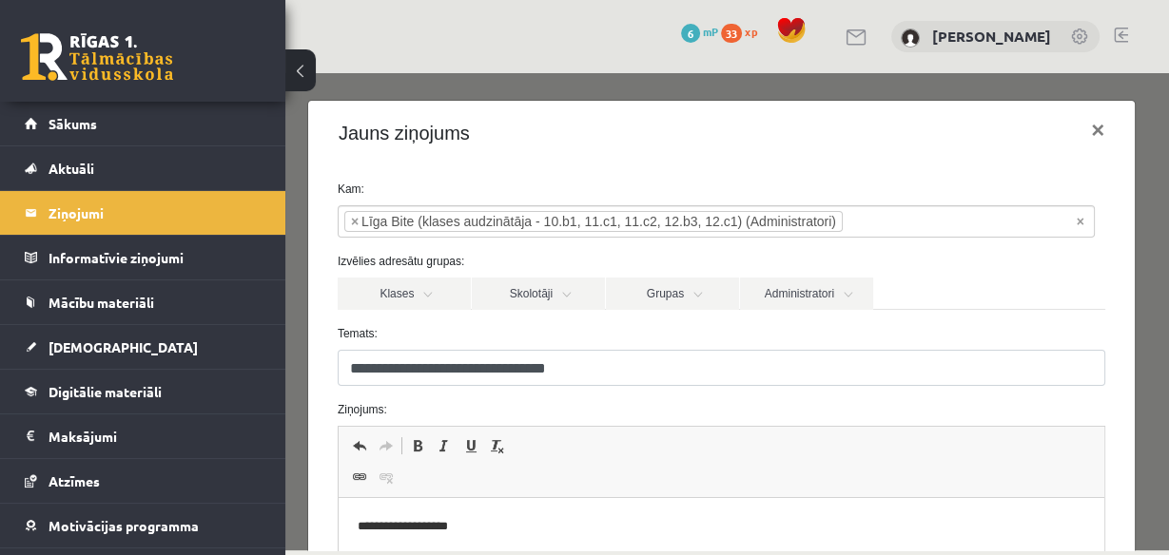
click at [478, 167] on div "**********" at bounding box center [721, 486] width 826 height 643
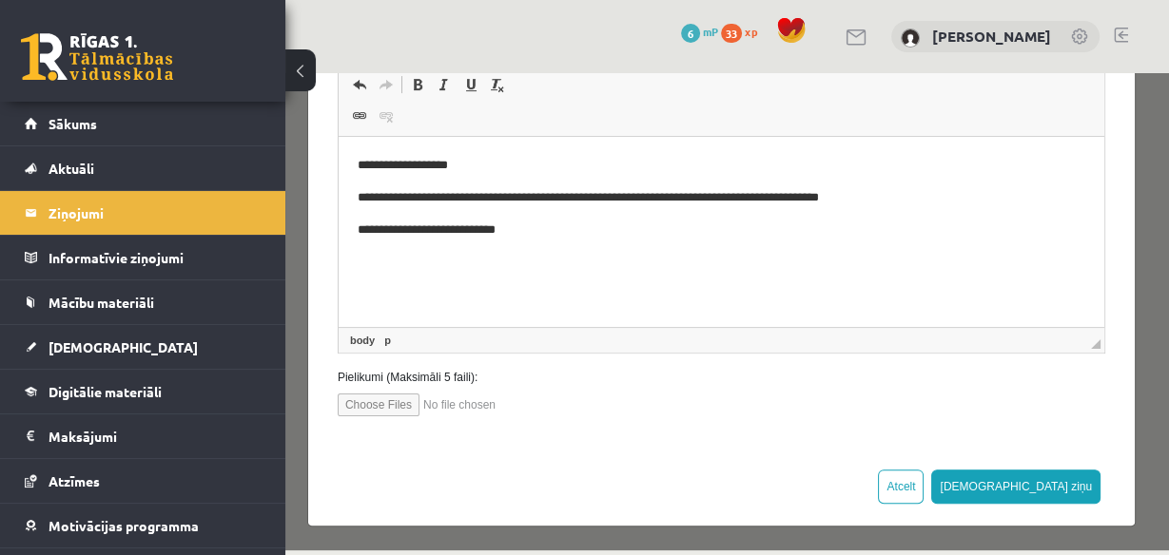
scroll to position [363, 0]
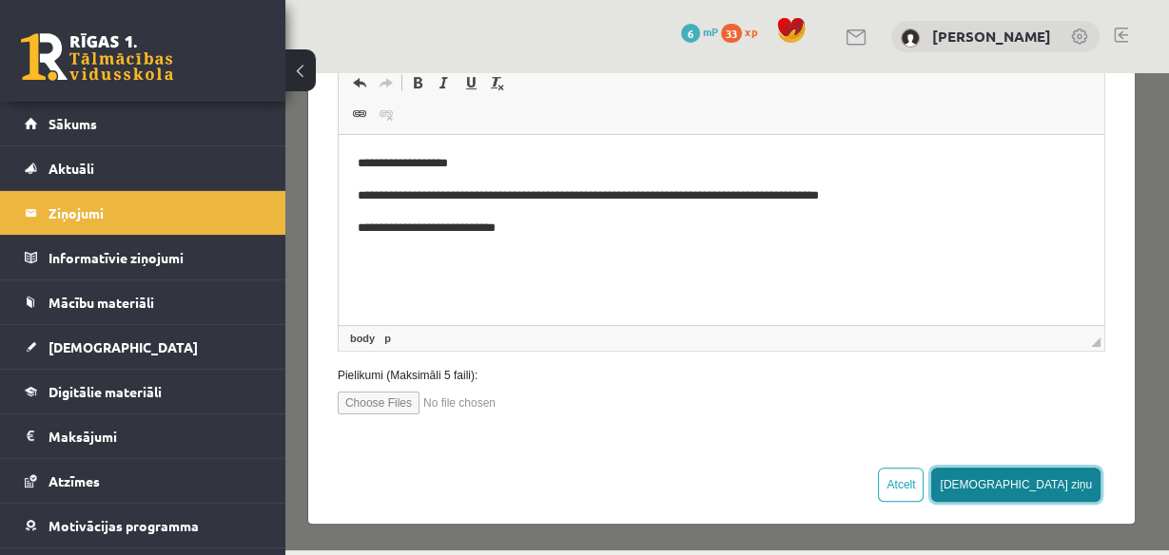
click at [1073, 492] on button "[DEMOGRAPHIC_DATA] ziņu" at bounding box center [1015, 485] width 169 height 34
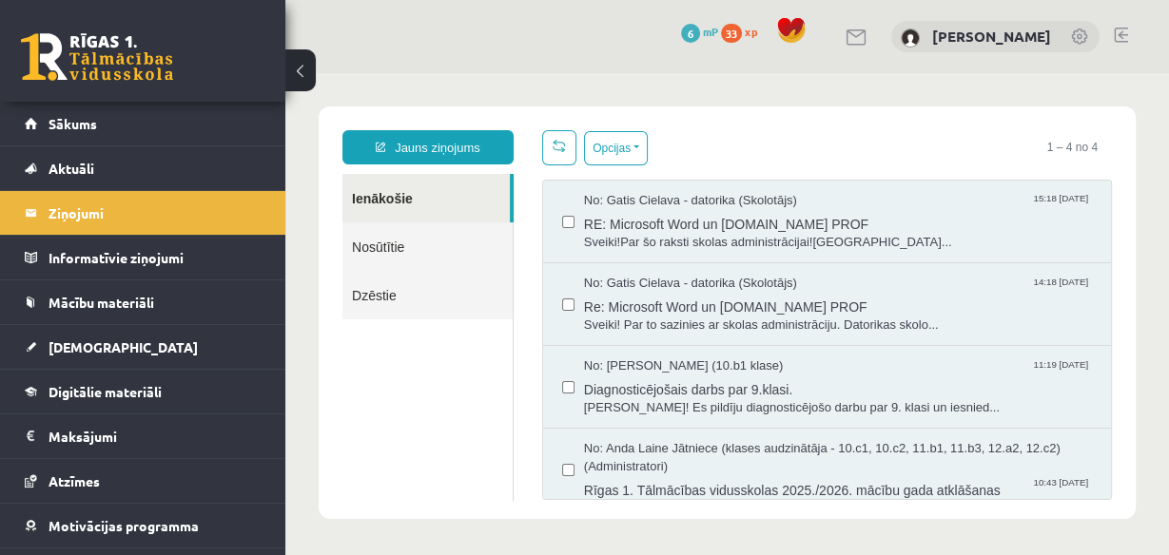
scroll to position [0, 0]
click at [373, 246] on link "Nosūtītie" at bounding box center [427, 247] width 170 height 48
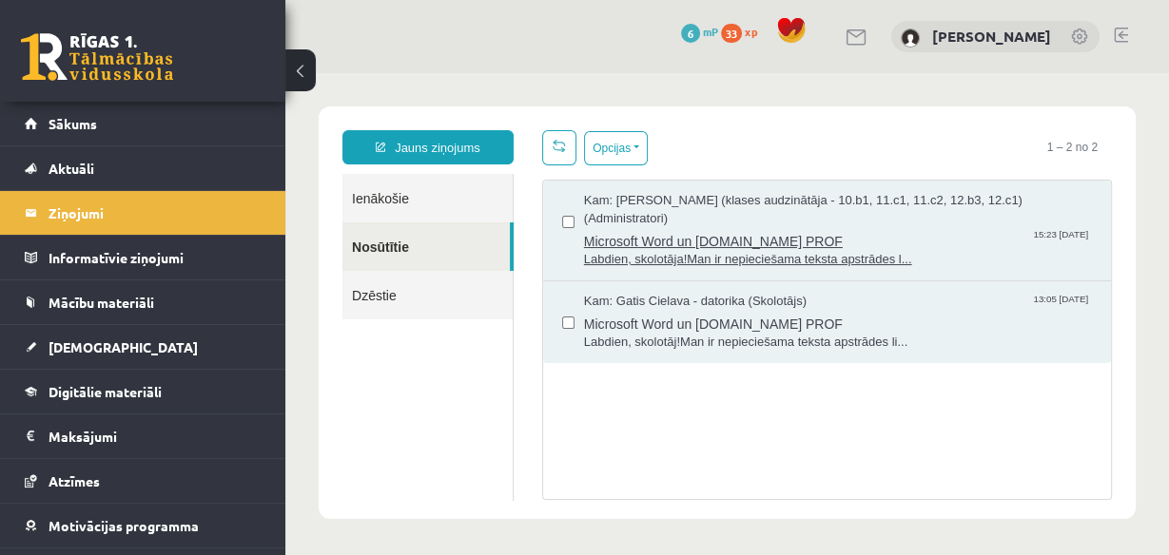
click at [831, 251] on span "Labdien, skolotāja!Man ir nepieciešama teksta apstrādes l..." at bounding box center [838, 260] width 508 height 18
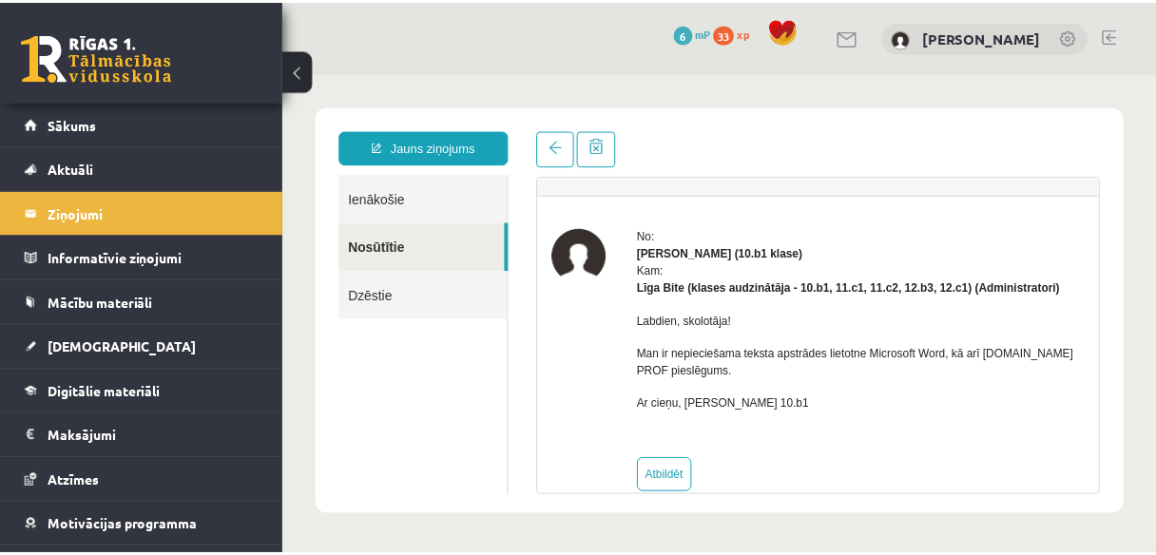
scroll to position [64, 0]
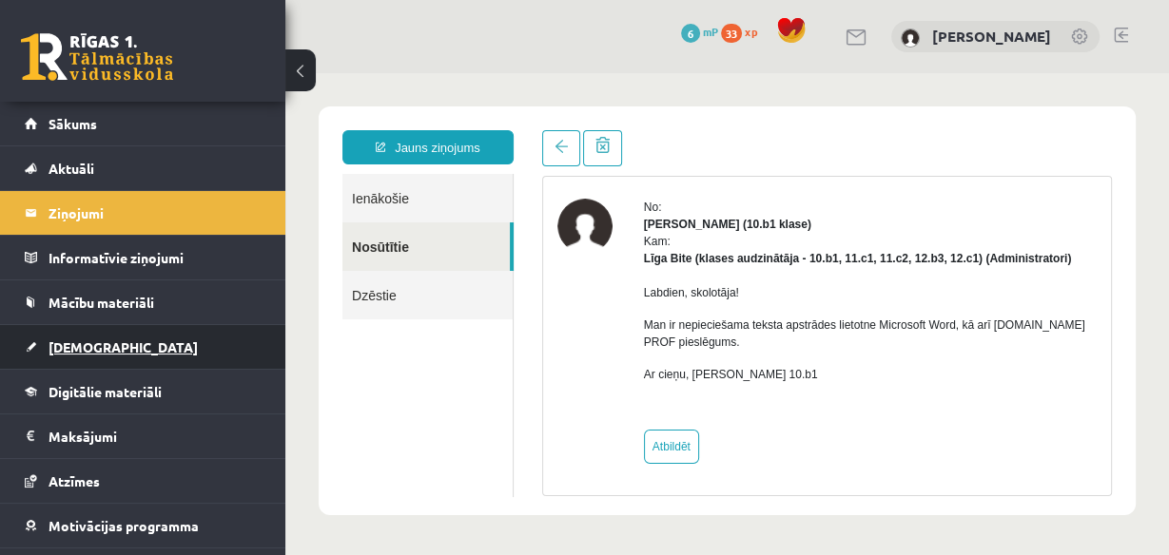
click at [86, 339] on span "[DEMOGRAPHIC_DATA]" at bounding box center [122, 347] width 149 height 17
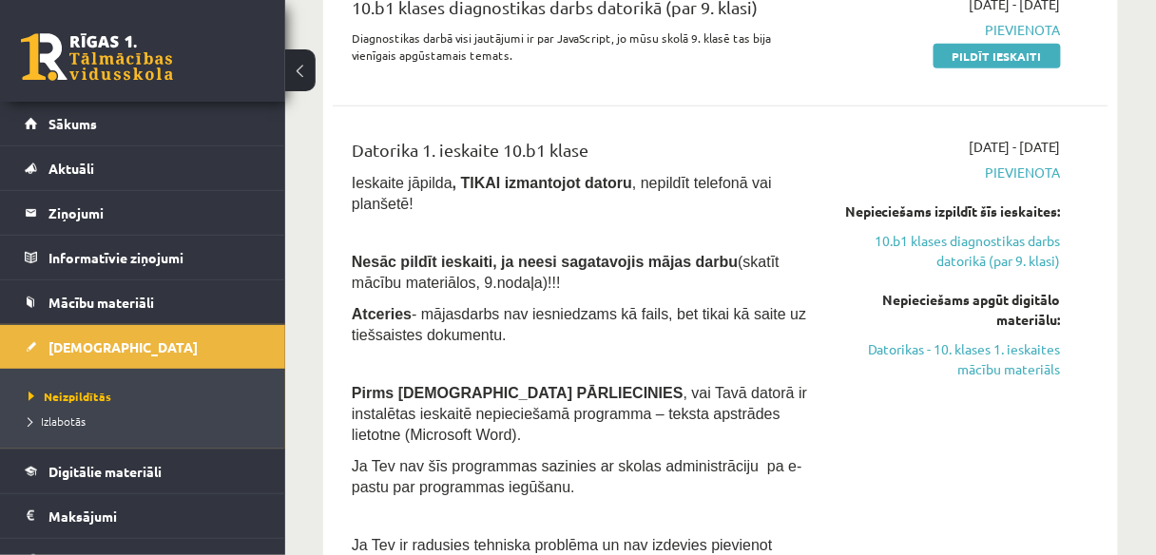
scroll to position [304, 0]
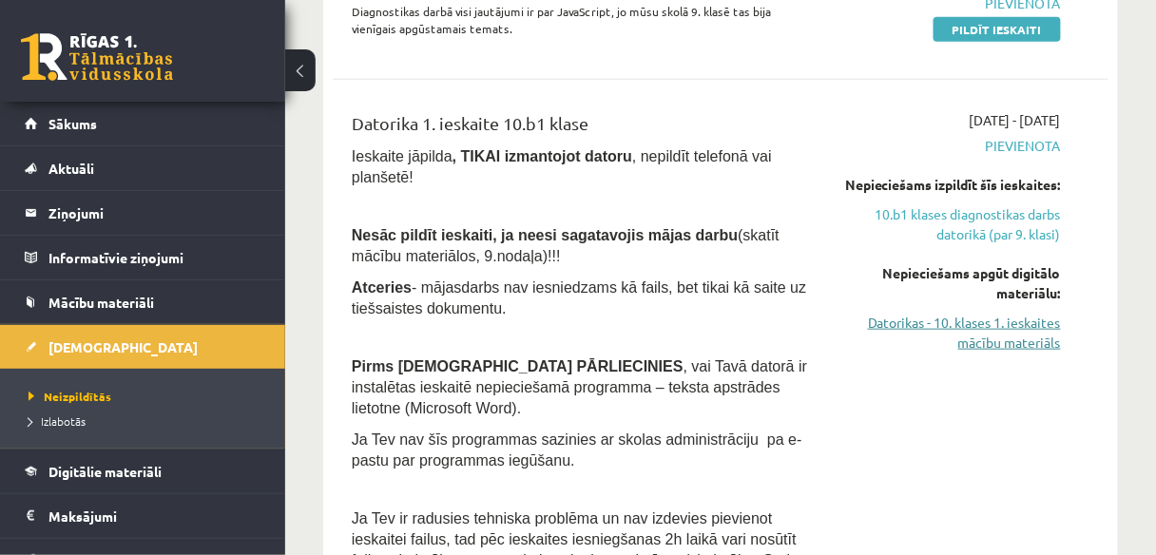
click at [972, 353] on link "Datorikas - 10. klases 1. ieskaites mācību materiāls" at bounding box center [952, 333] width 218 height 40
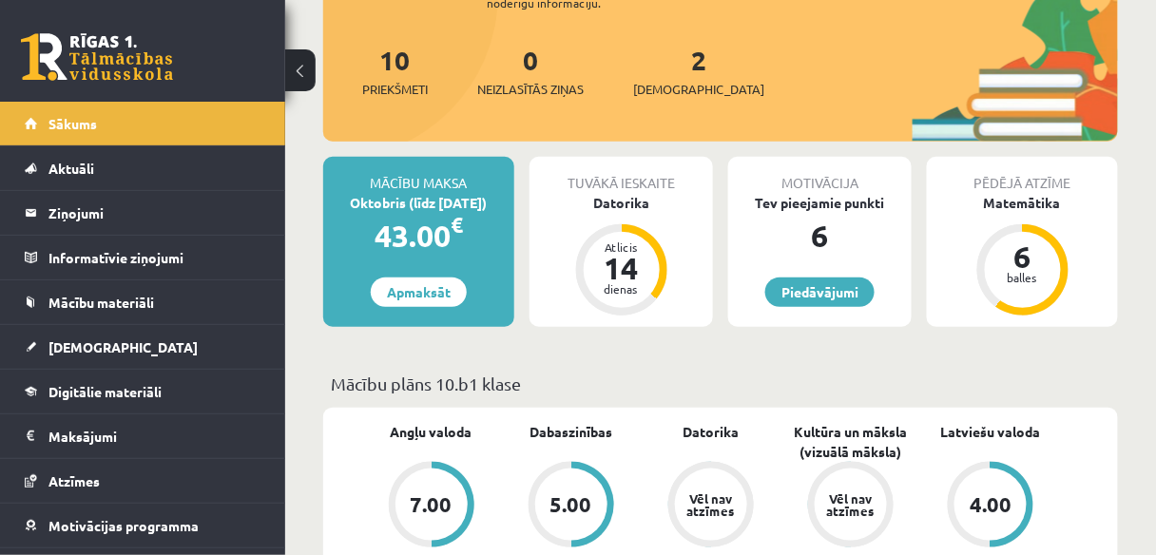
scroll to position [152, 0]
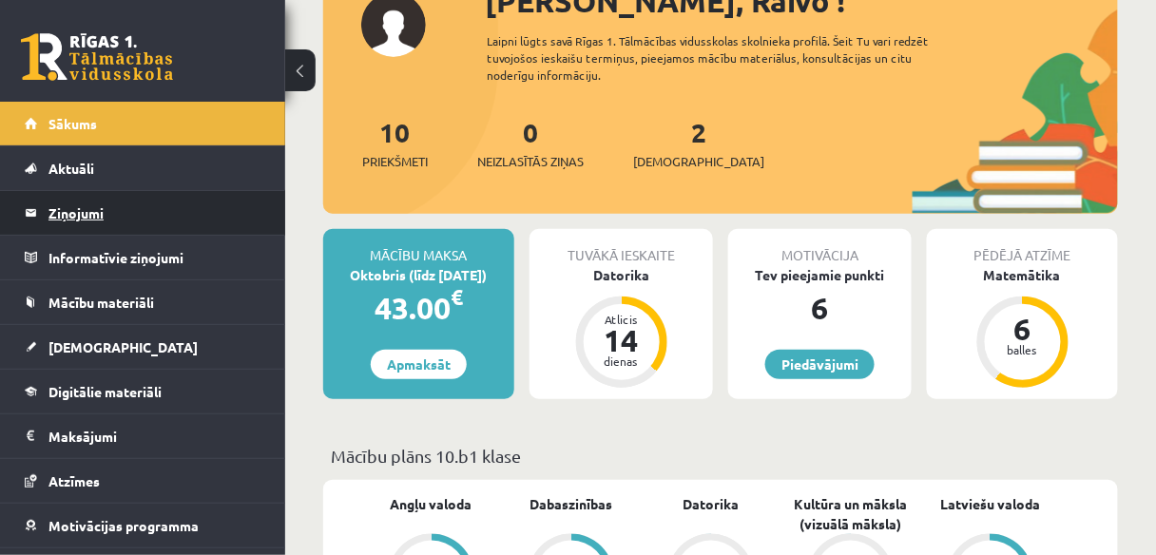
click at [137, 216] on legend "Ziņojumi 0" at bounding box center [154, 213] width 213 height 44
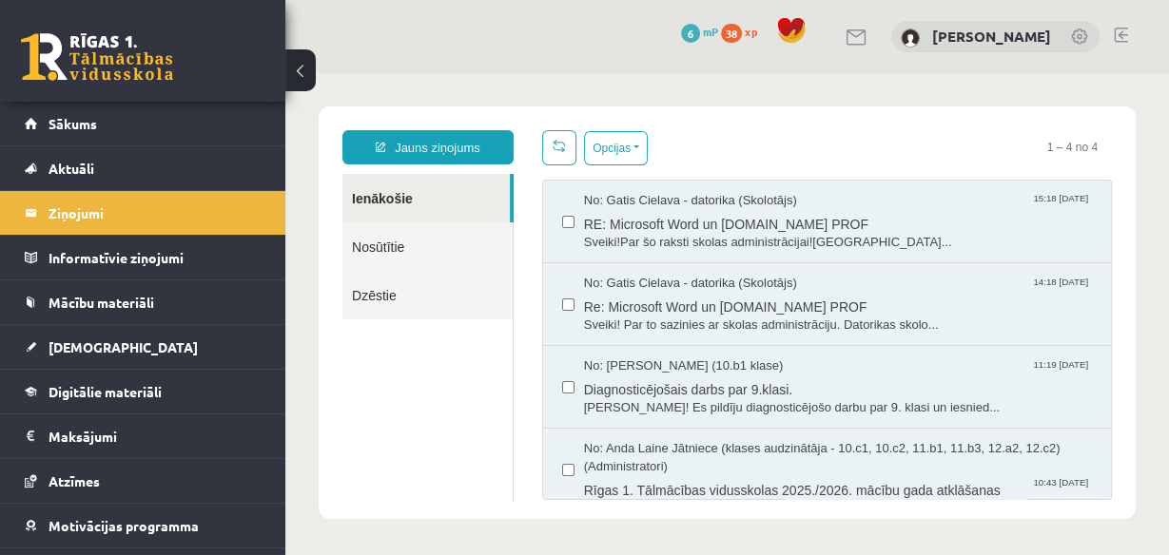
click at [410, 252] on link "Nosūtītie" at bounding box center [427, 247] width 170 height 48
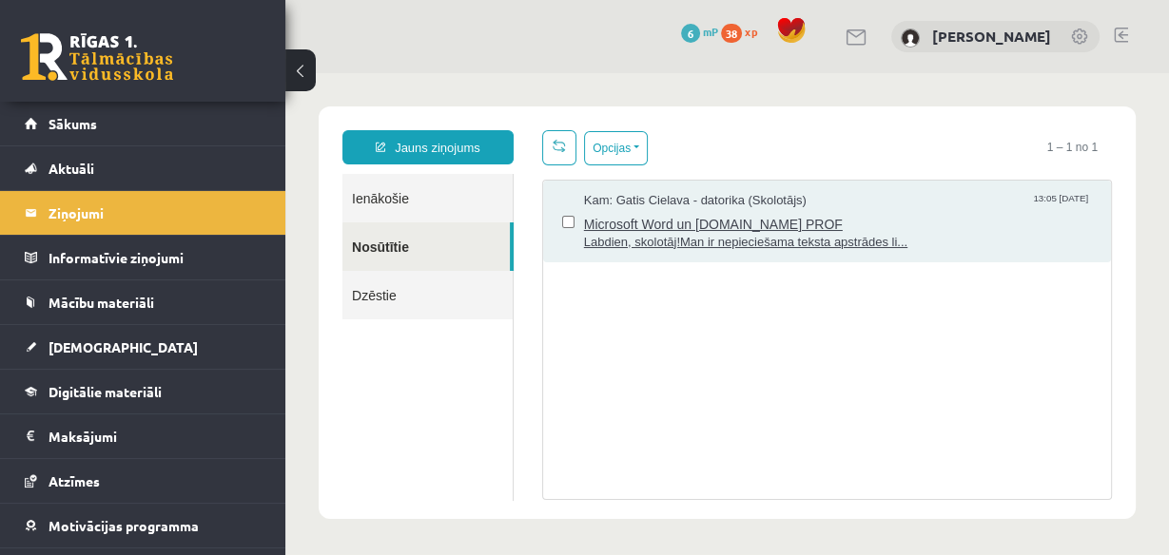
click at [865, 210] on span "Microsoft Word un [DOMAIN_NAME] PROF" at bounding box center [838, 222] width 508 height 24
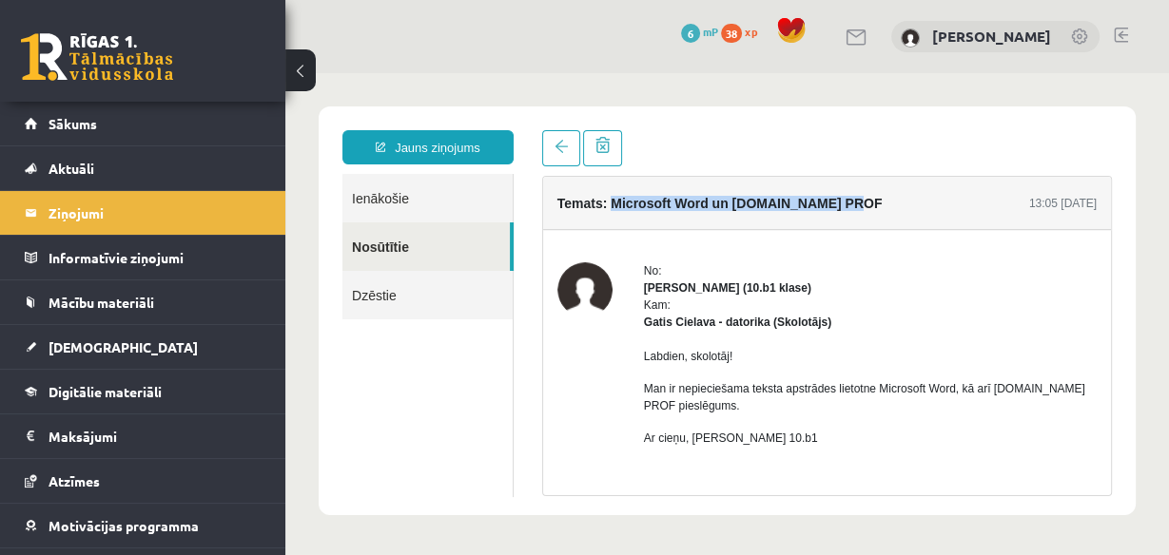
drag, startPoint x: 610, startPoint y: 205, endPoint x: 844, endPoint y: 206, distance: 234.9
click at [844, 206] on h4 "Temats: Microsoft Word un [DOMAIN_NAME] PROF" at bounding box center [719, 203] width 325 height 15
copy h4 "Microsoft Word un [DOMAIN_NAME] PROF"
click at [433, 213] on link "Ienākošie" at bounding box center [427, 198] width 170 height 48
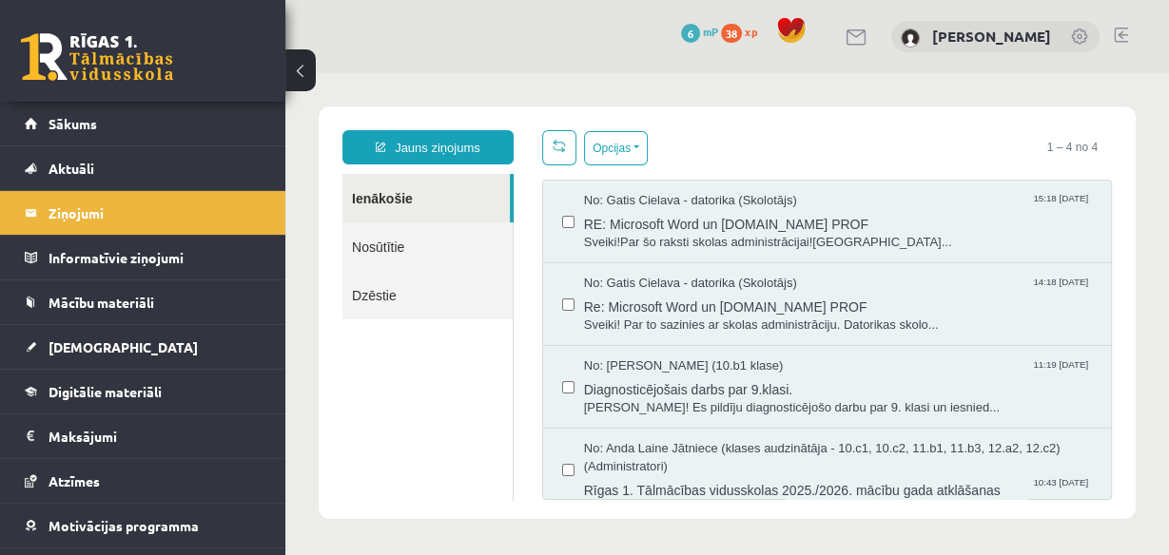
click at [429, 236] on link "Nosūtītie" at bounding box center [427, 247] width 170 height 48
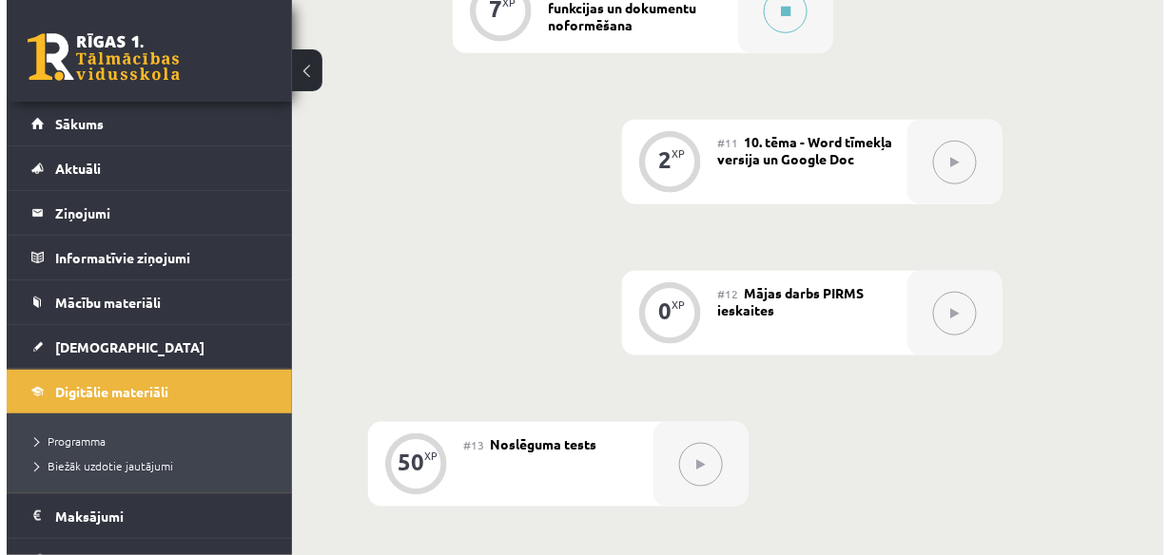
scroll to position [2054, 0]
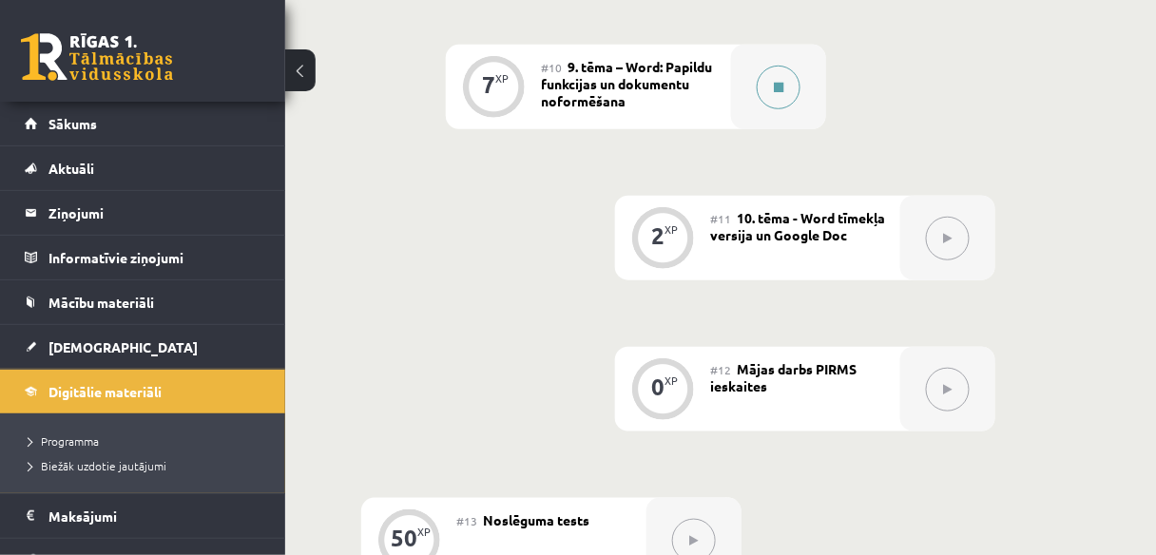
click at [773, 76] on button at bounding box center [779, 88] width 44 height 44
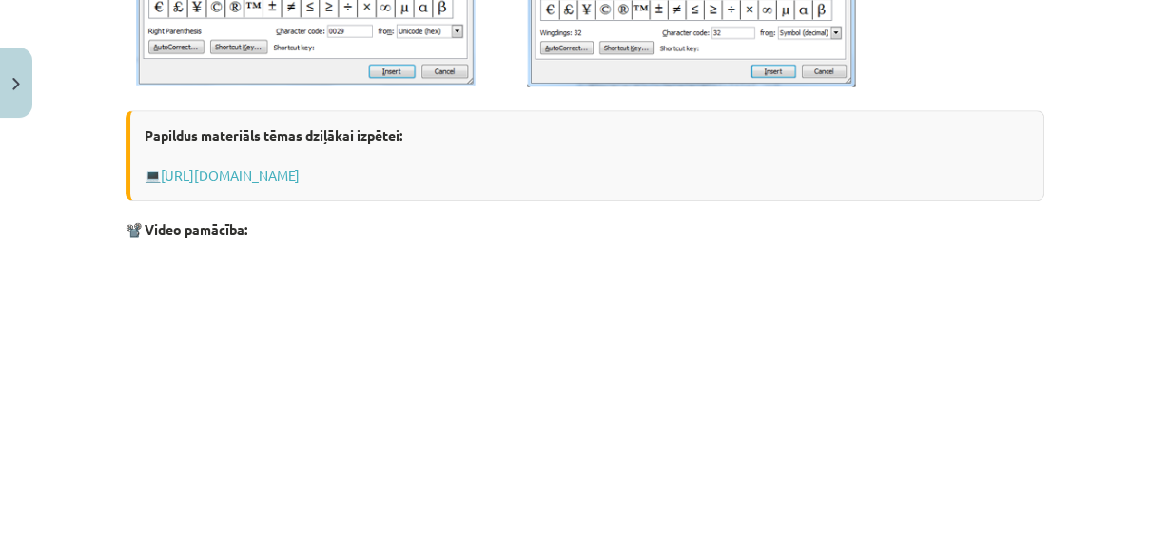
scroll to position [989, 0]
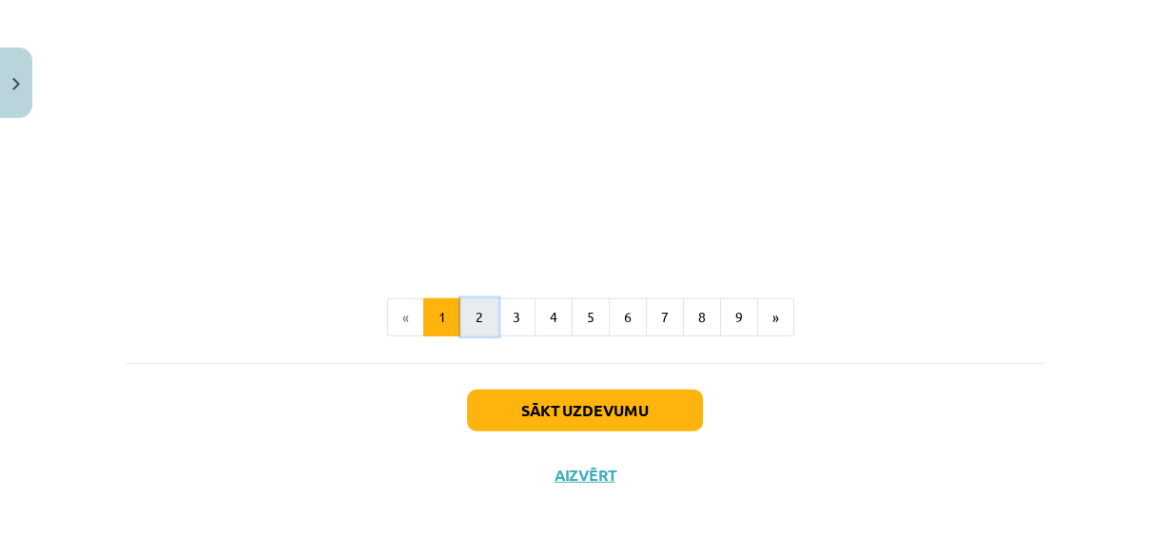
click at [481, 307] on button "2" at bounding box center [479, 318] width 38 height 38
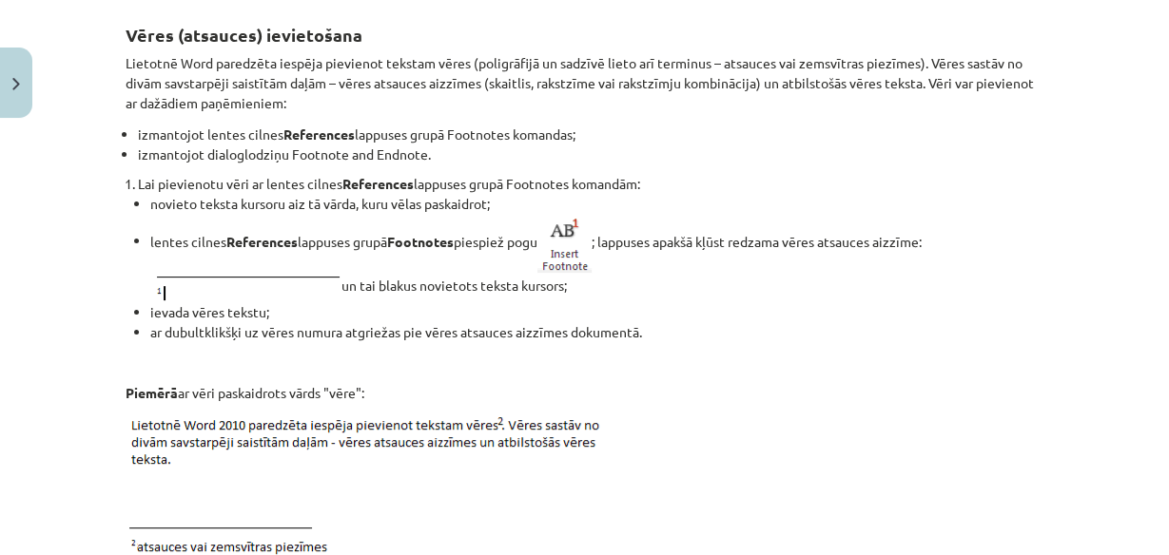
scroll to position [0, 0]
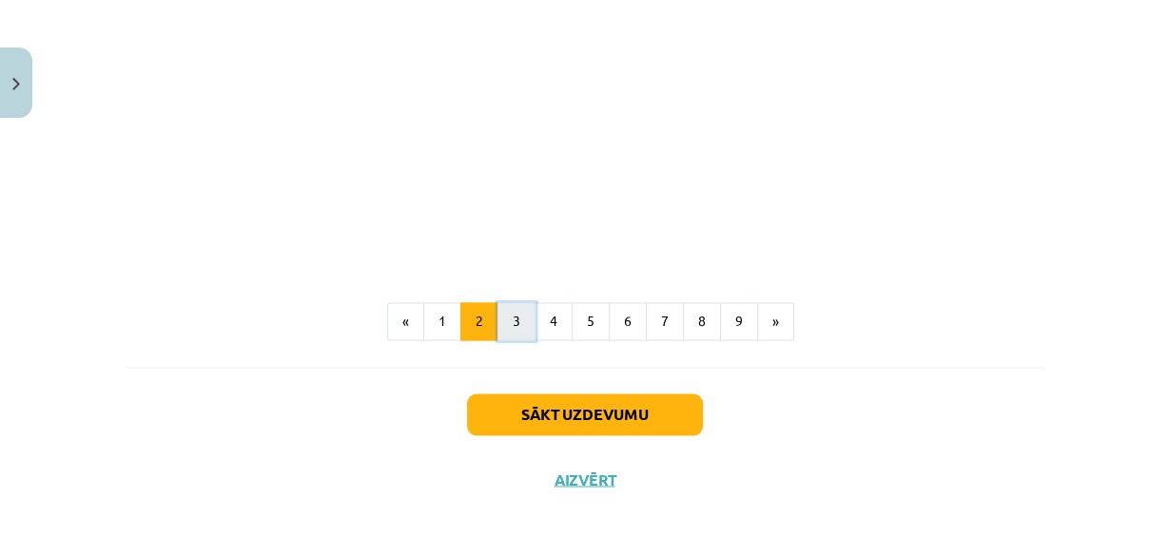
click at [520, 324] on button "3" at bounding box center [516, 321] width 38 height 38
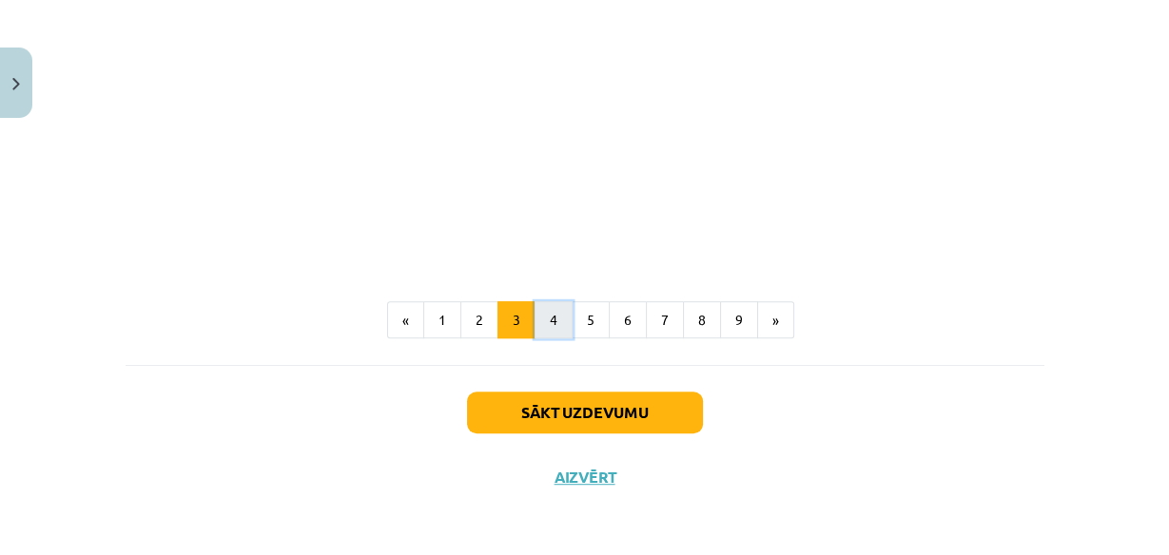
click at [546, 326] on button "4" at bounding box center [553, 320] width 38 height 38
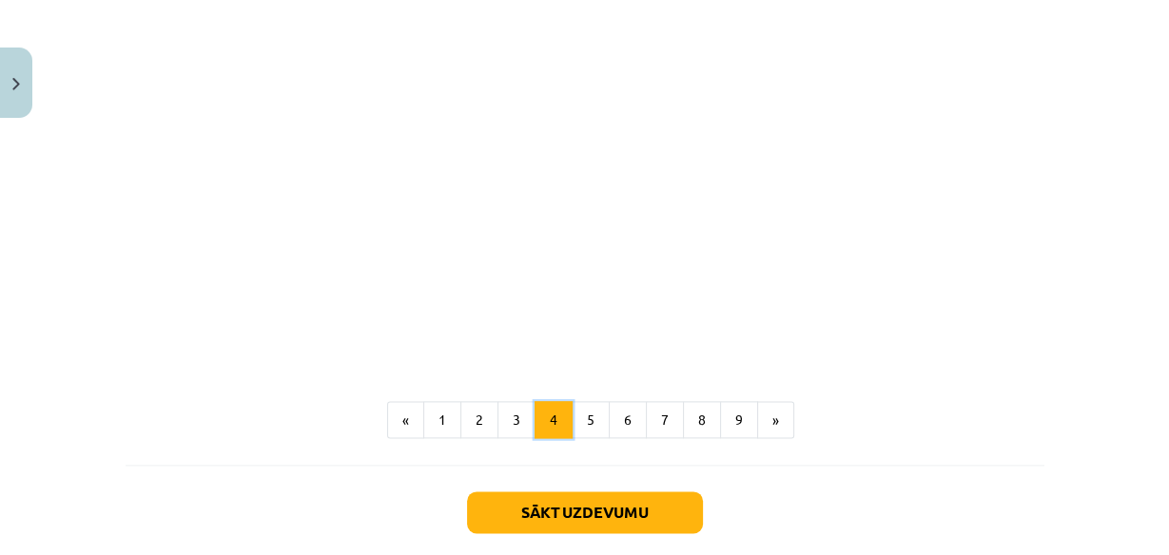
scroll to position [1924, 0]
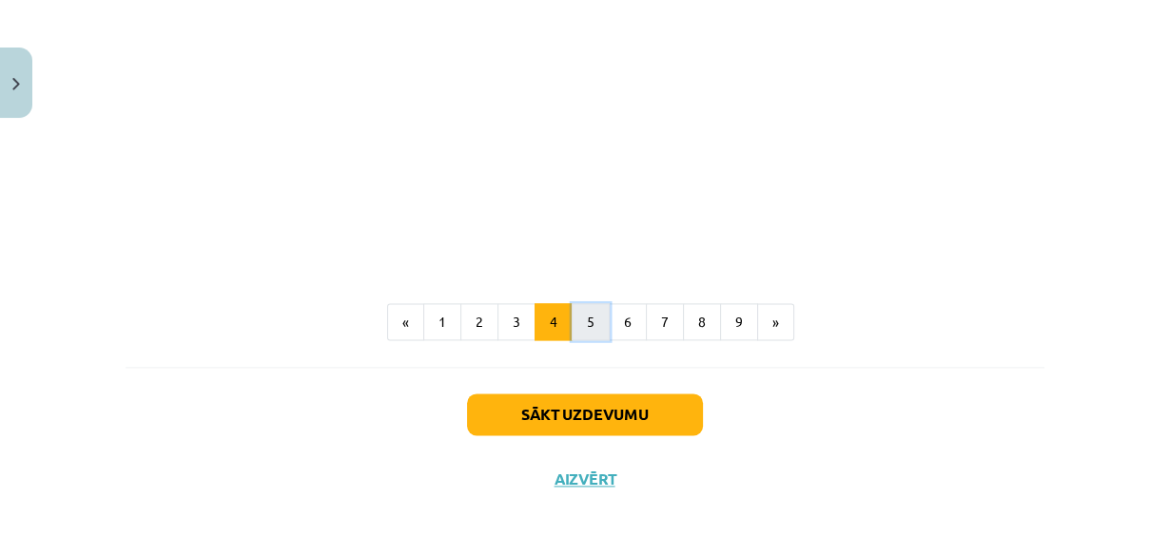
click at [588, 313] on button "5" at bounding box center [591, 322] width 38 height 38
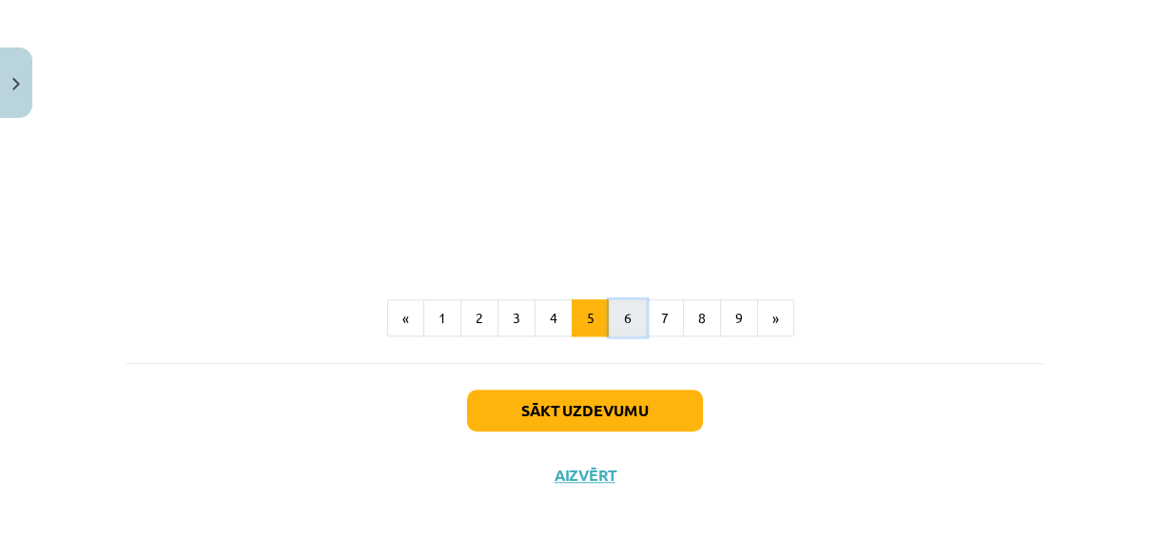
click at [622, 318] on button "6" at bounding box center [628, 319] width 38 height 38
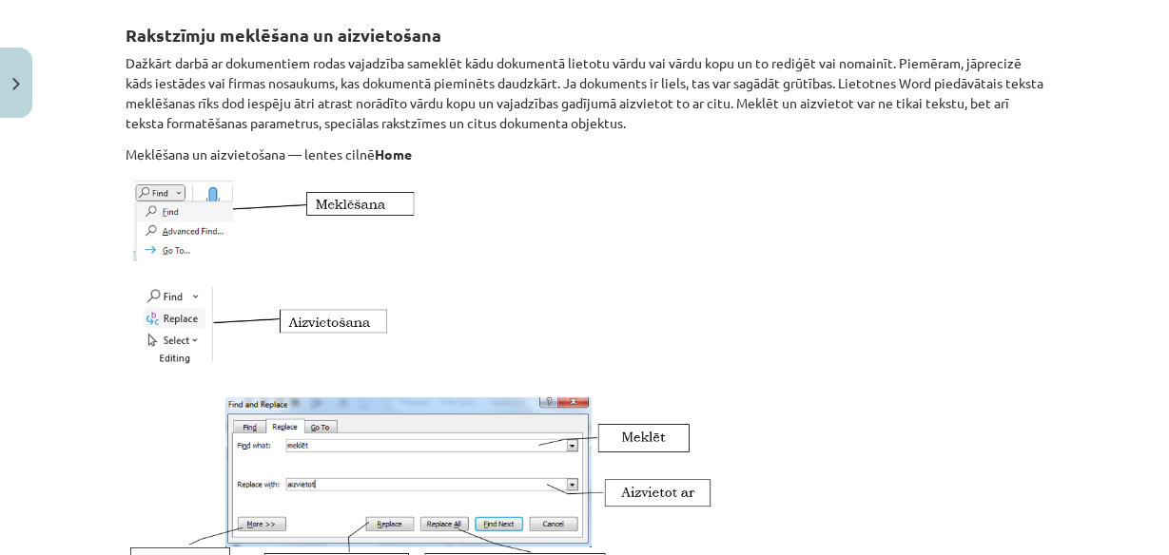
scroll to position [0, 0]
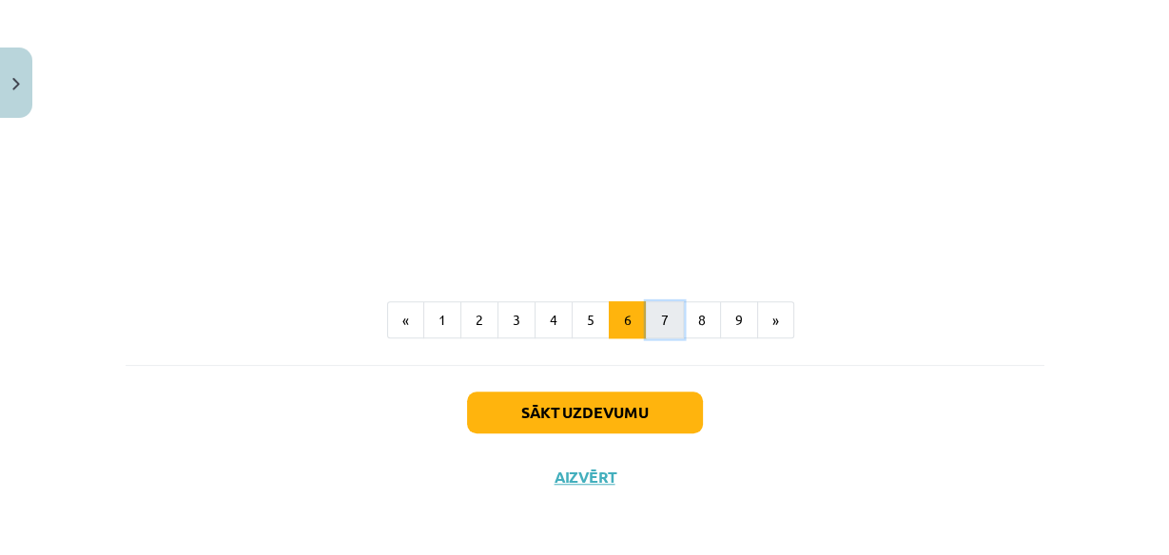
click at [662, 329] on button "7" at bounding box center [665, 320] width 38 height 38
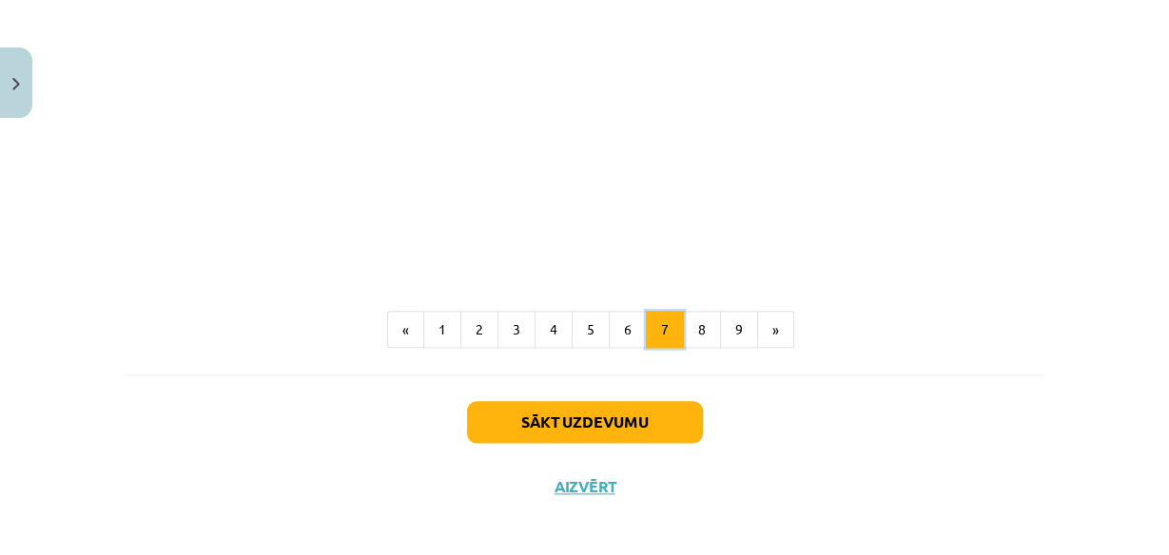
scroll to position [1777, 0]
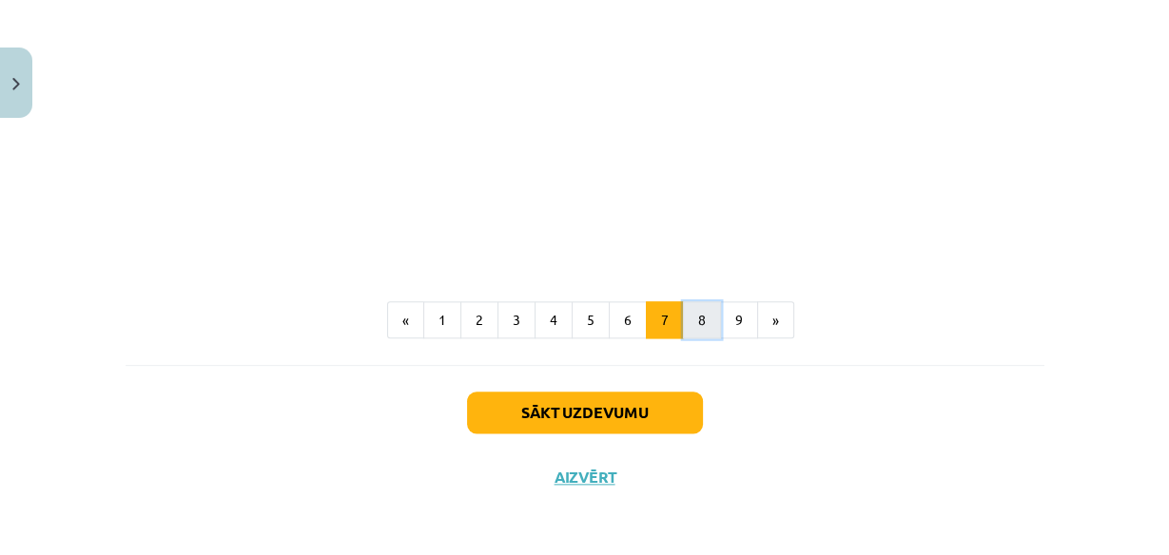
click at [690, 312] on button "8" at bounding box center [702, 320] width 38 height 38
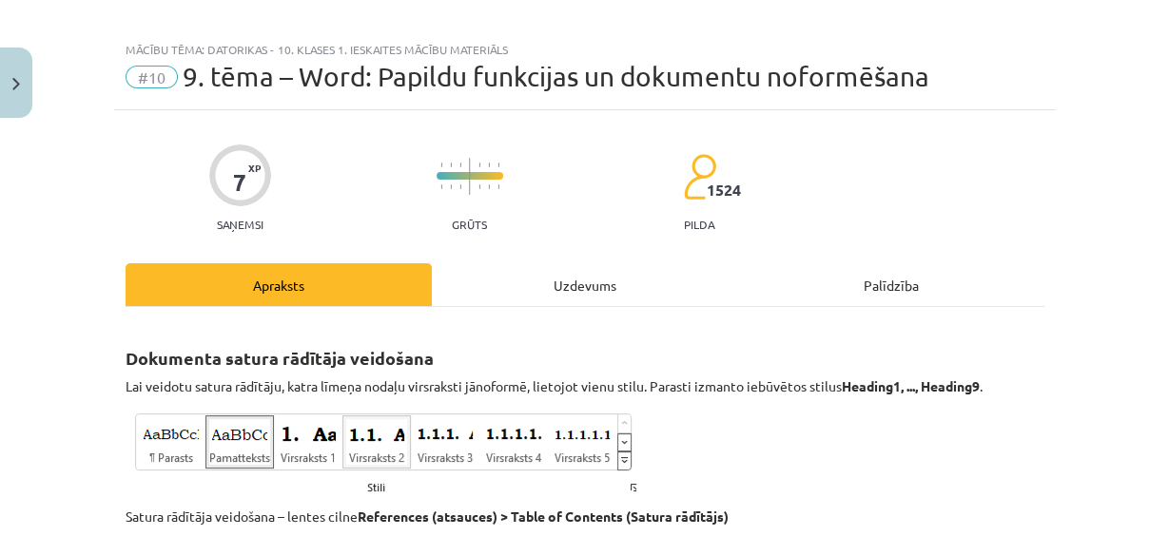
scroll to position [0, 0]
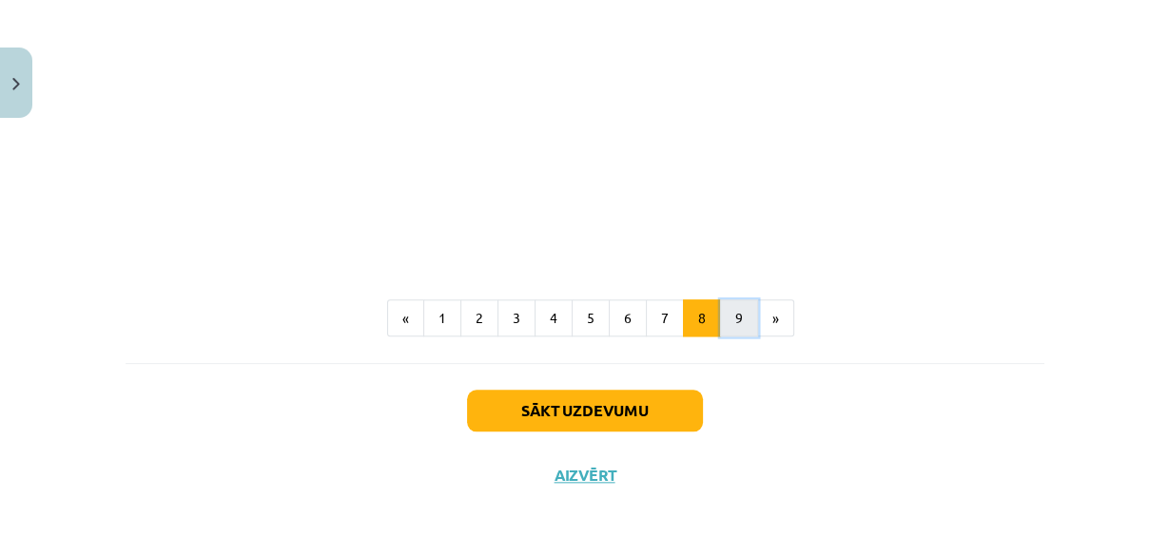
click at [722, 315] on button "9" at bounding box center [739, 319] width 38 height 38
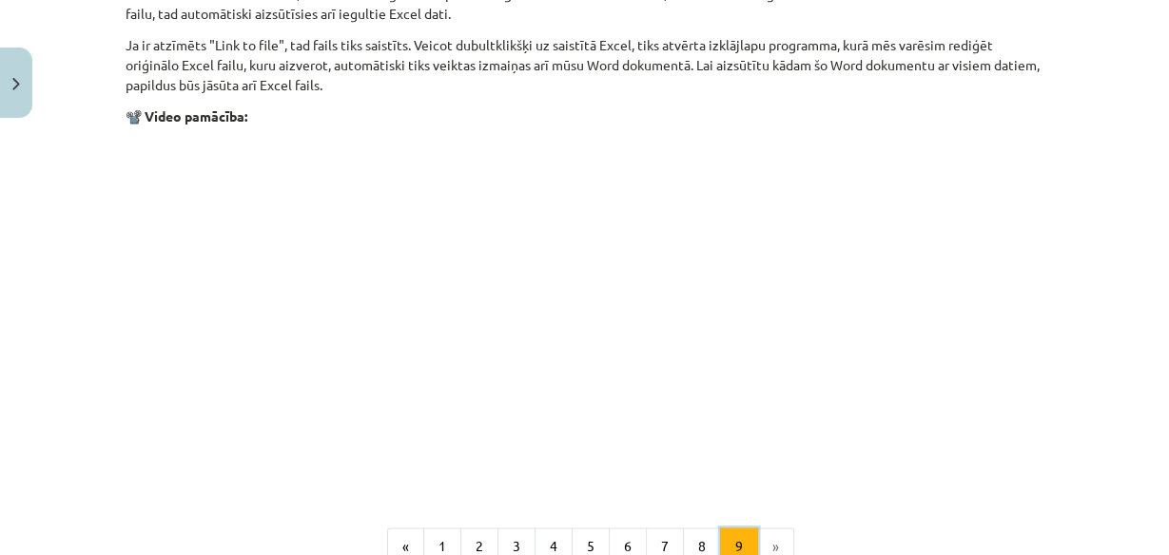
scroll to position [2508, 0]
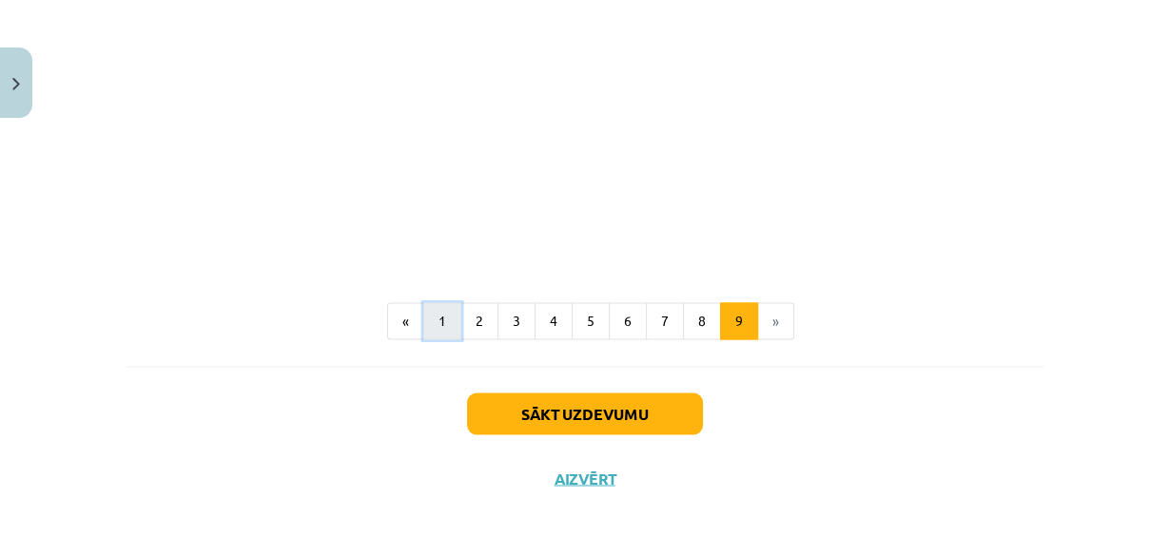
click at [449, 306] on button "1" at bounding box center [442, 321] width 38 height 38
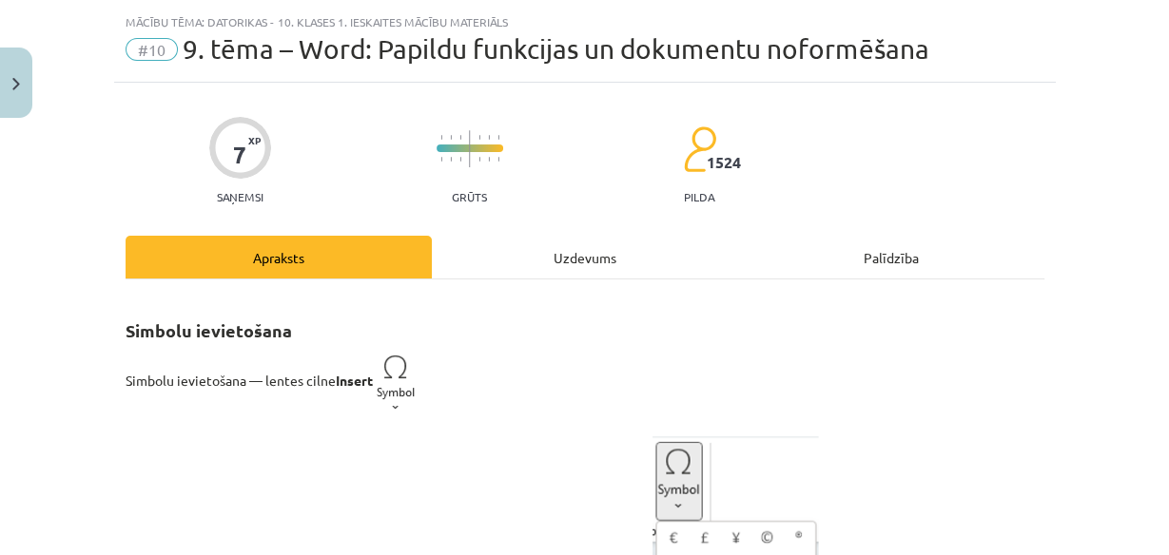
scroll to position [0, 0]
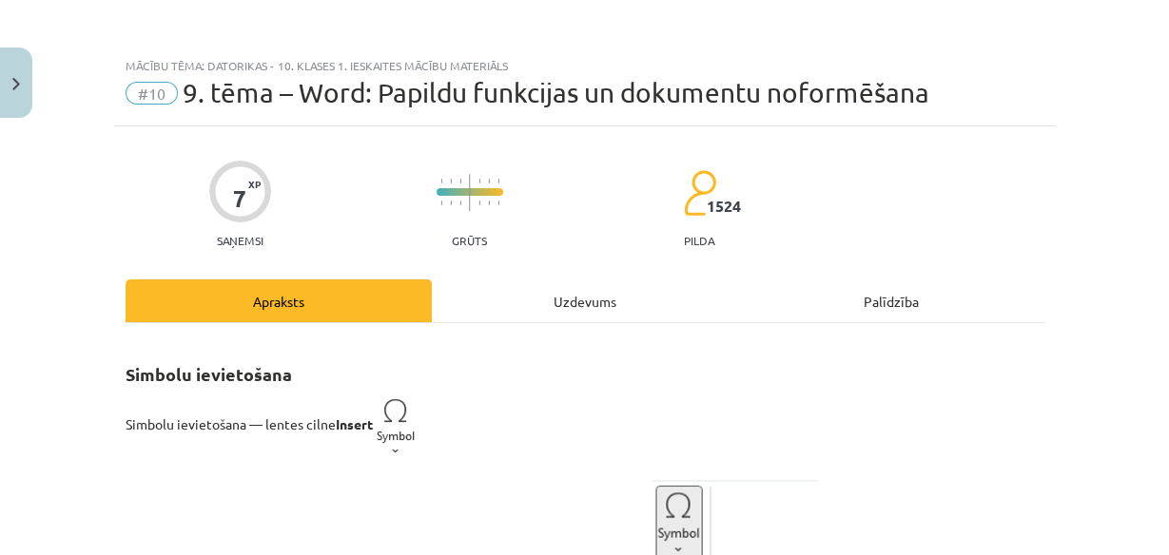
click at [34, 89] on div "Mācību tēma: Datorikas - 10. klases 1. ieskaites mācību materiāls #10 9. tēma –…" at bounding box center [584, 277] width 1169 height 555
click at [26, 89] on button "Close" at bounding box center [16, 83] width 32 height 70
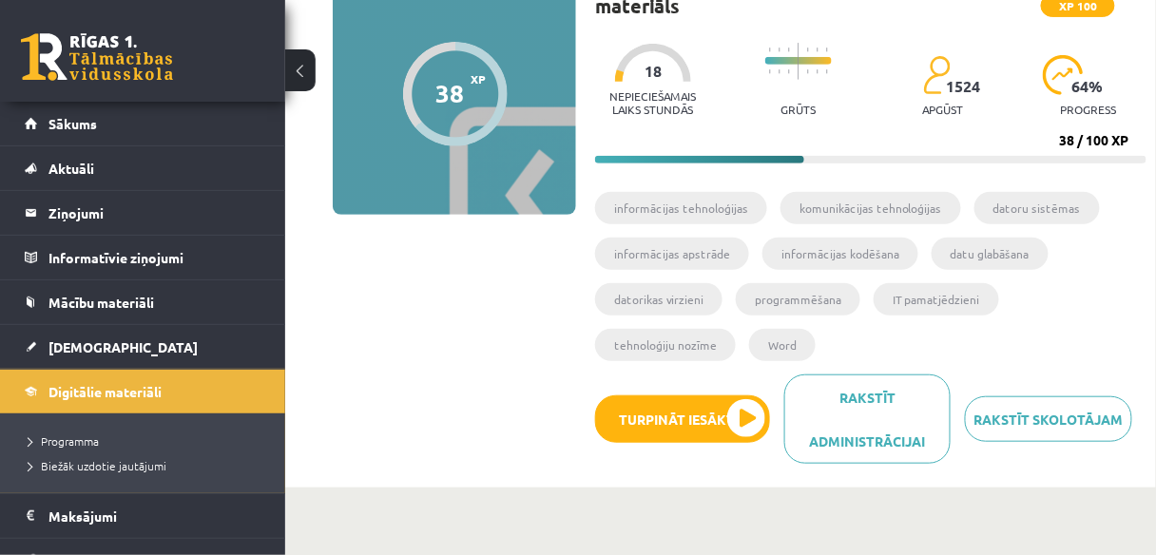
scroll to position [228, 0]
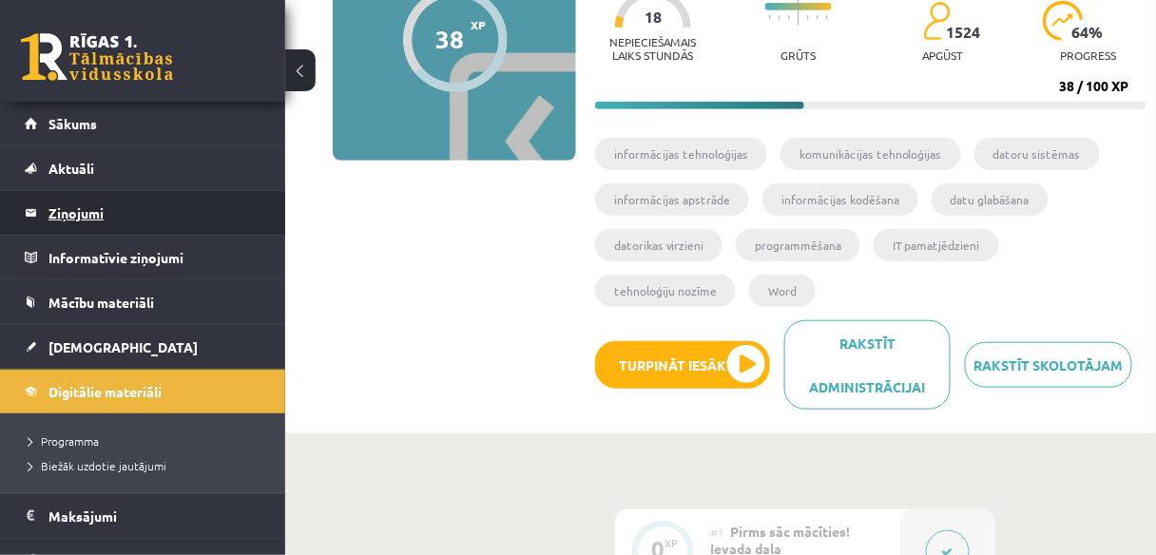
click at [199, 211] on legend "Ziņojumi 0" at bounding box center [154, 213] width 213 height 44
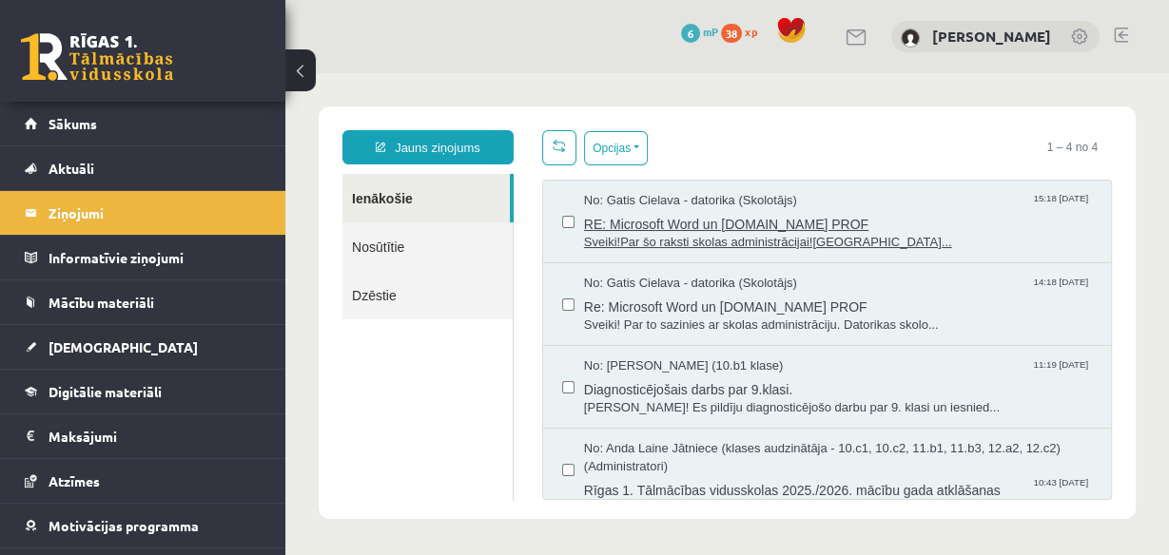
click at [744, 203] on span "No: Gatis Cielava - datorika (Skolotājs)" at bounding box center [690, 201] width 213 height 18
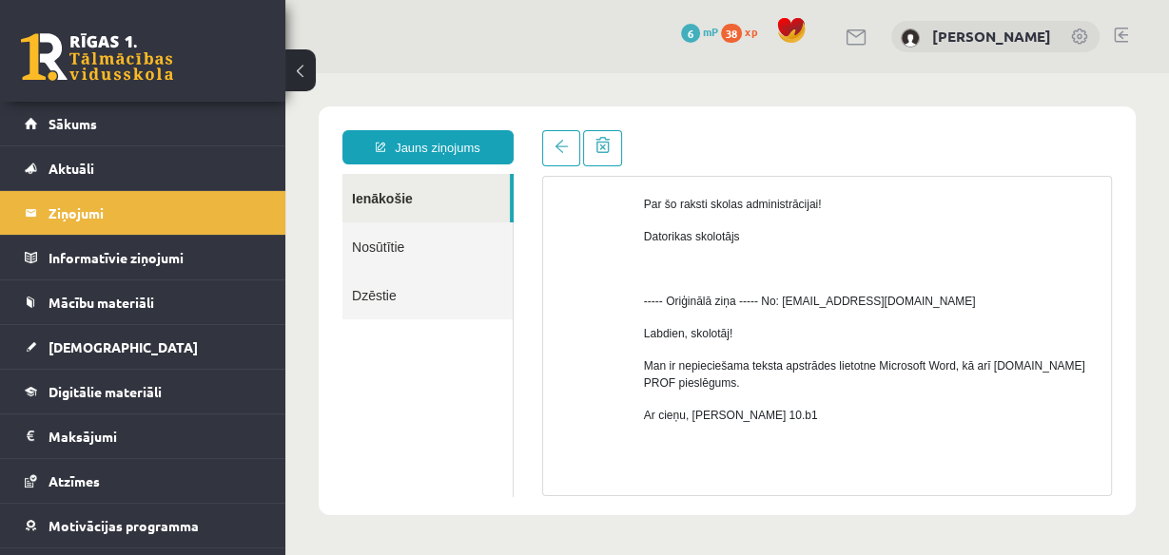
scroll to position [152, 0]
click at [354, 245] on link "Nosūtītie" at bounding box center [427, 247] width 170 height 48
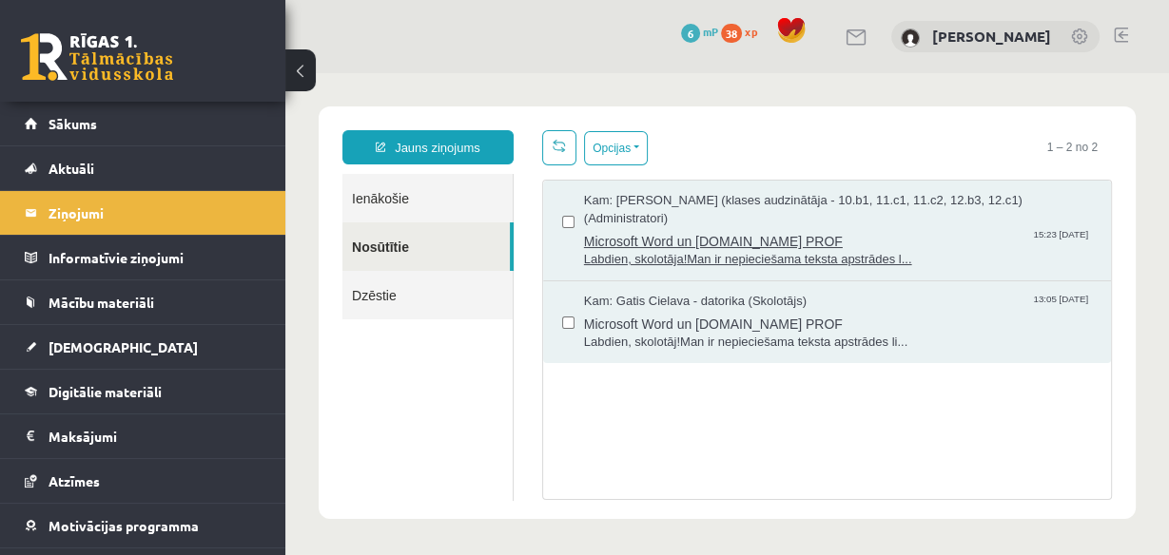
scroll to position [0, 0]
click at [863, 227] on span "Microsoft Word un [DOMAIN_NAME] PROF" at bounding box center [838, 239] width 508 height 24
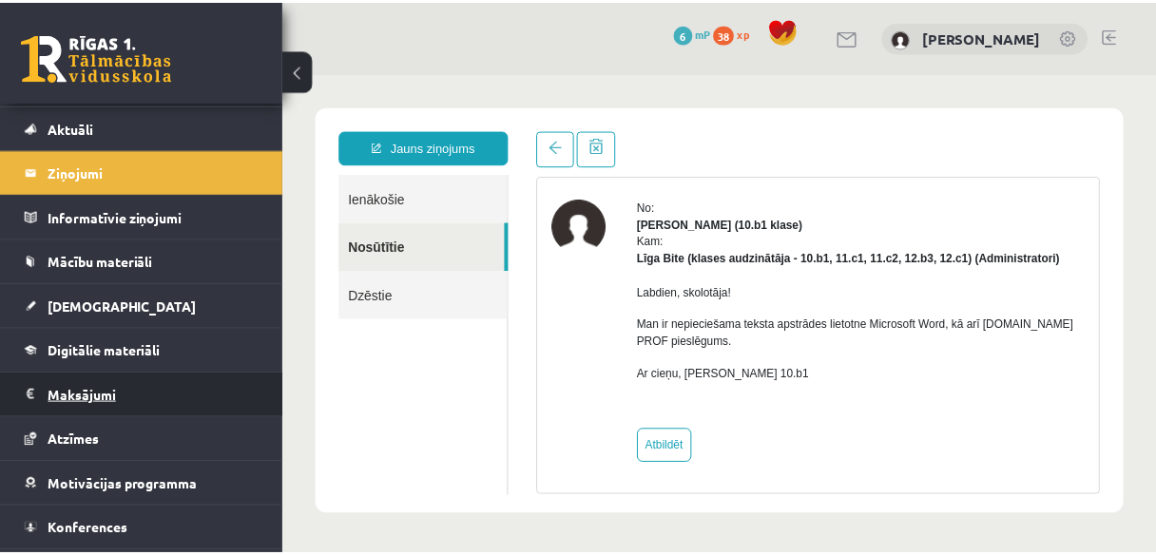
scroll to position [78, 0]
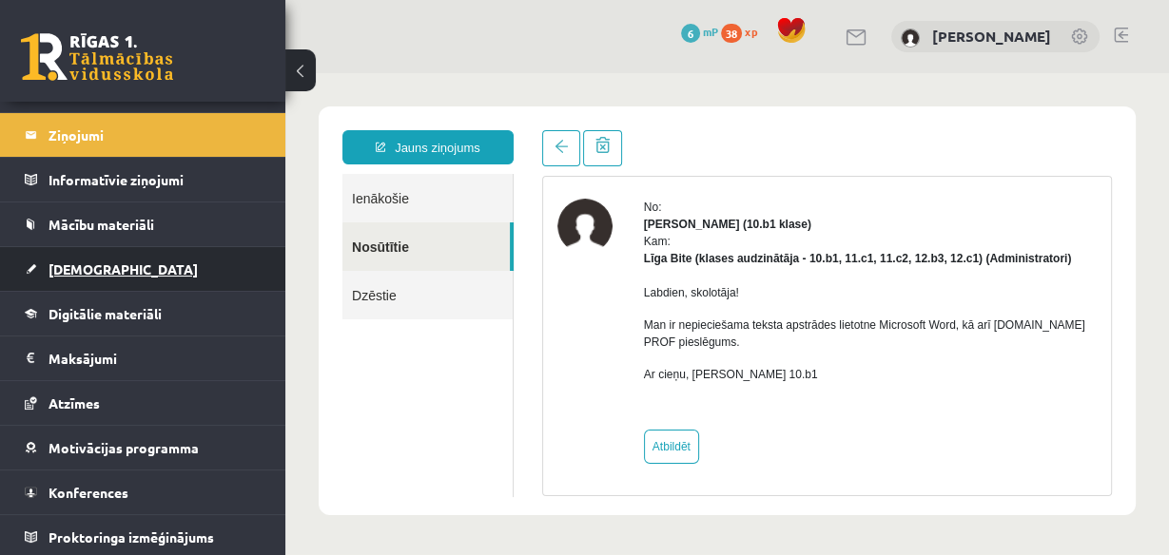
click at [130, 275] on link "[DEMOGRAPHIC_DATA]" at bounding box center [143, 269] width 237 height 44
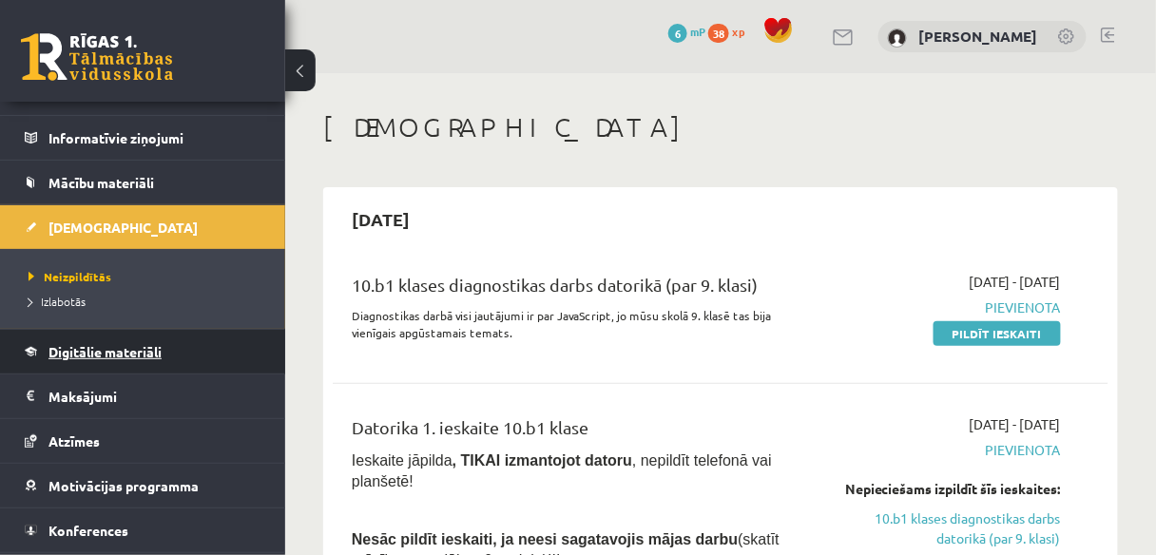
scroll to position [158, 0]
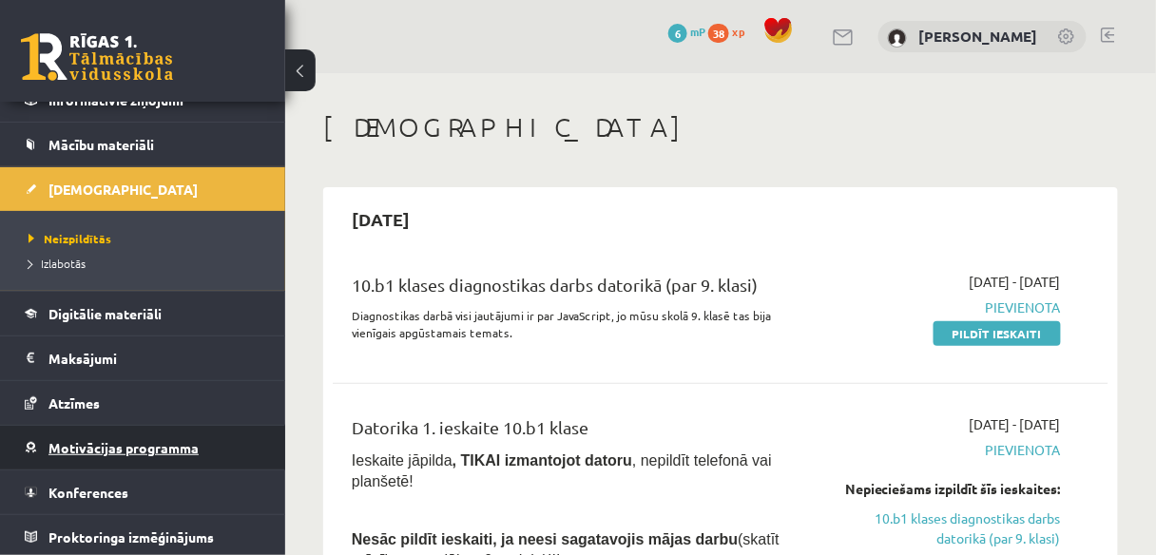
click at [193, 431] on link "Motivācijas programma" at bounding box center [143, 448] width 237 height 44
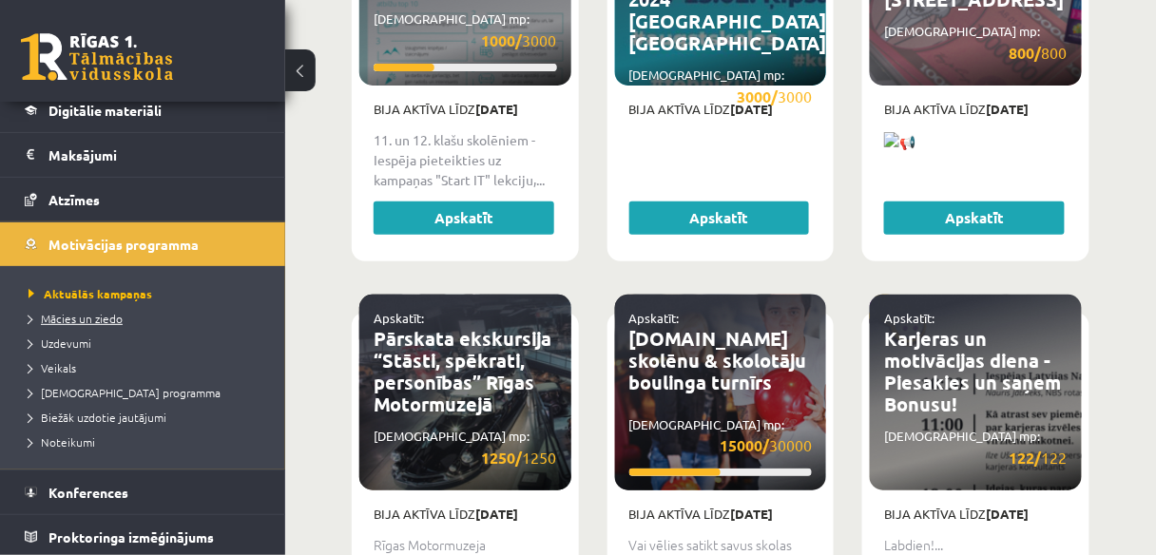
scroll to position [3785, 0]
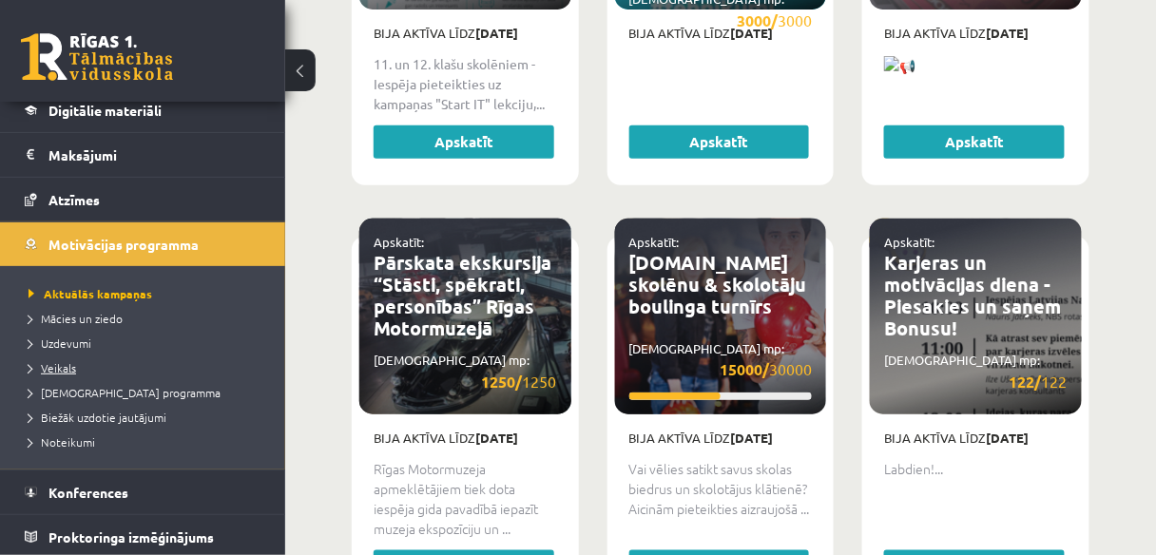
click at [101, 369] on link "Veikals" at bounding box center [148, 367] width 238 height 17
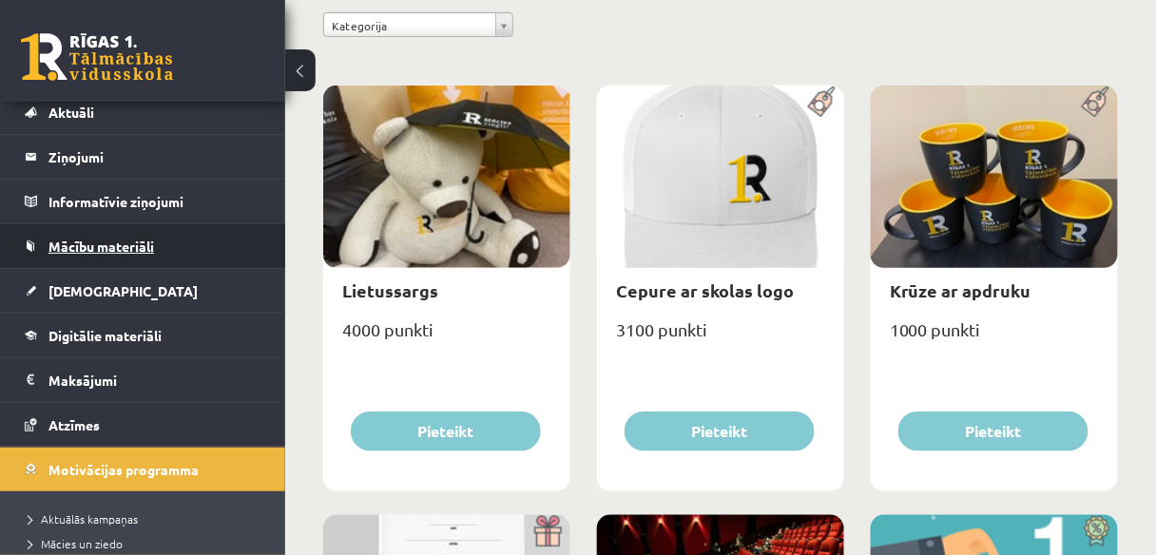
scroll to position [53, 0]
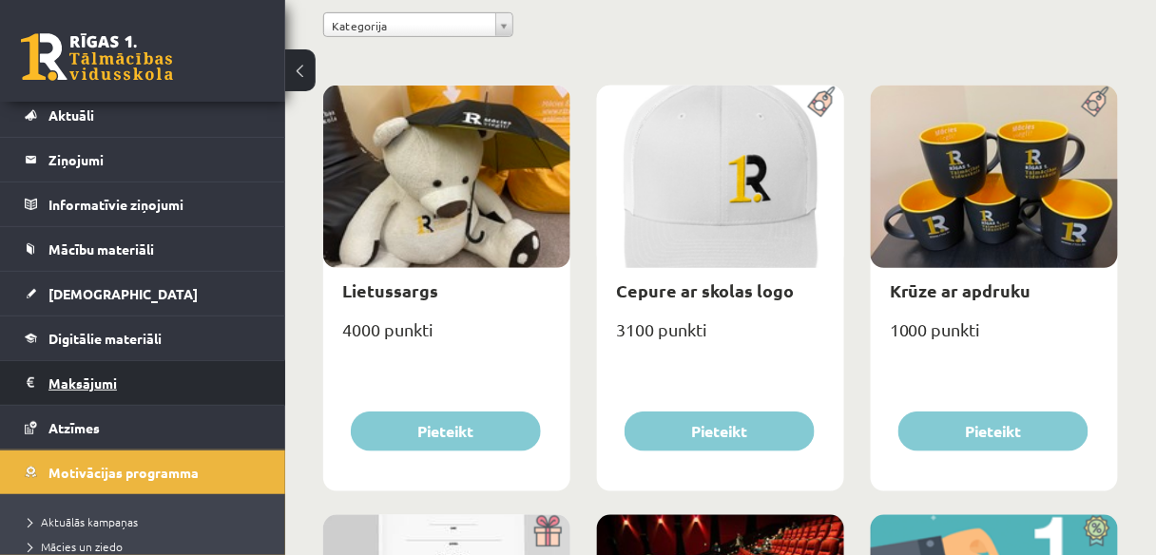
click at [161, 394] on legend "Maksājumi 0" at bounding box center [154, 383] width 213 height 44
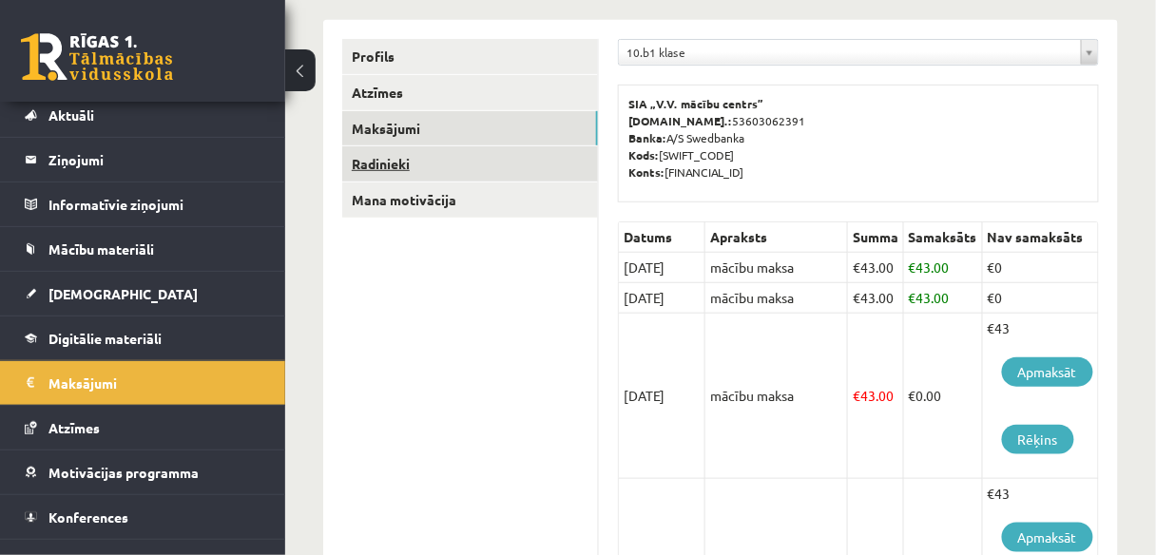
click at [411, 170] on link "Radinieki" at bounding box center [470, 163] width 256 height 35
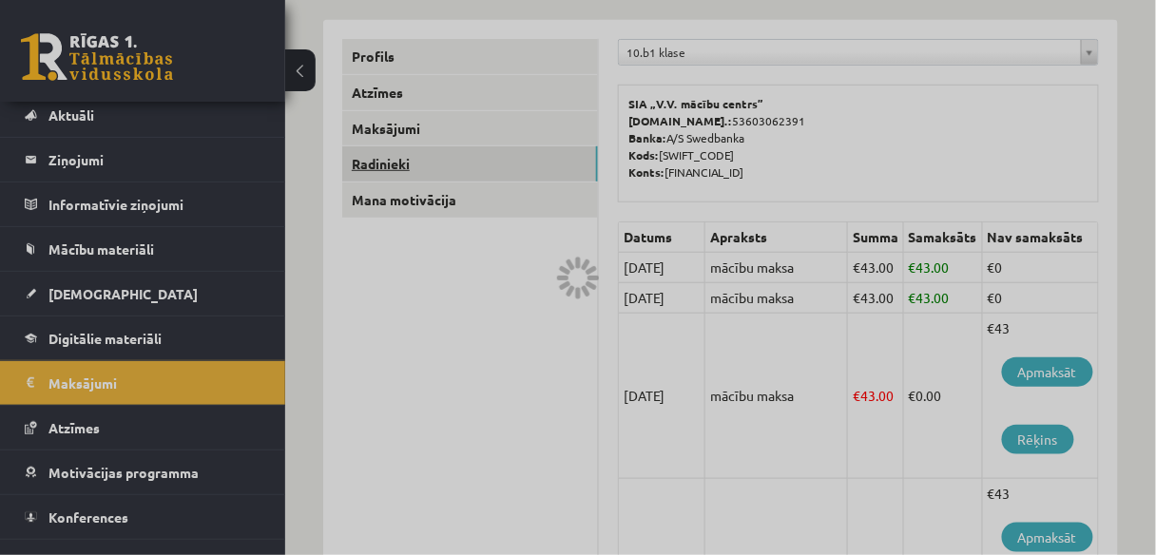
scroll to position [120, 0]
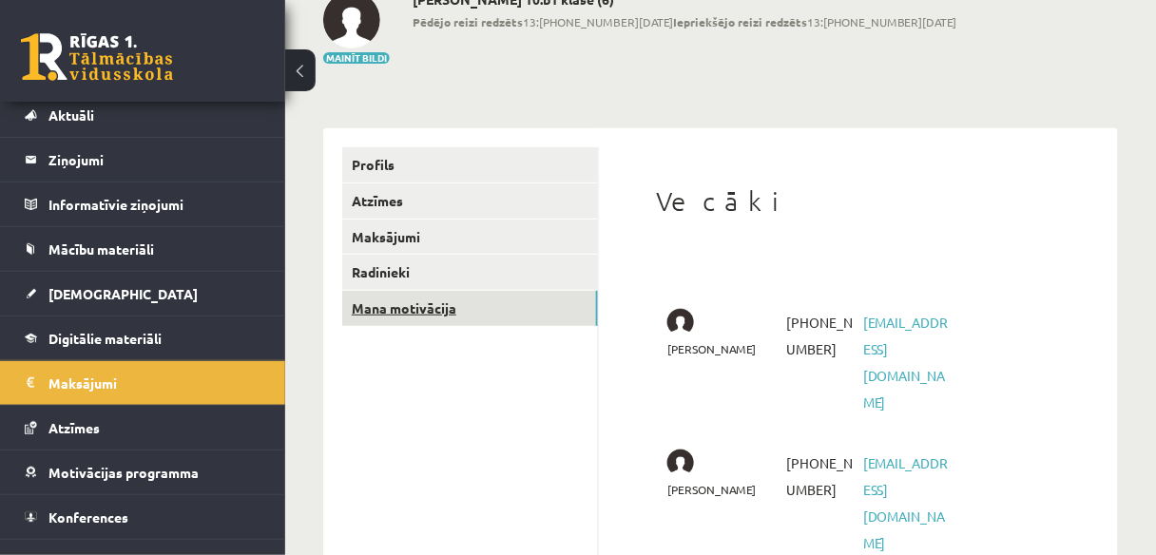
click at [462, 316] on link "Mana motivācija" at bounding box center [470, 308] width 256 height 35
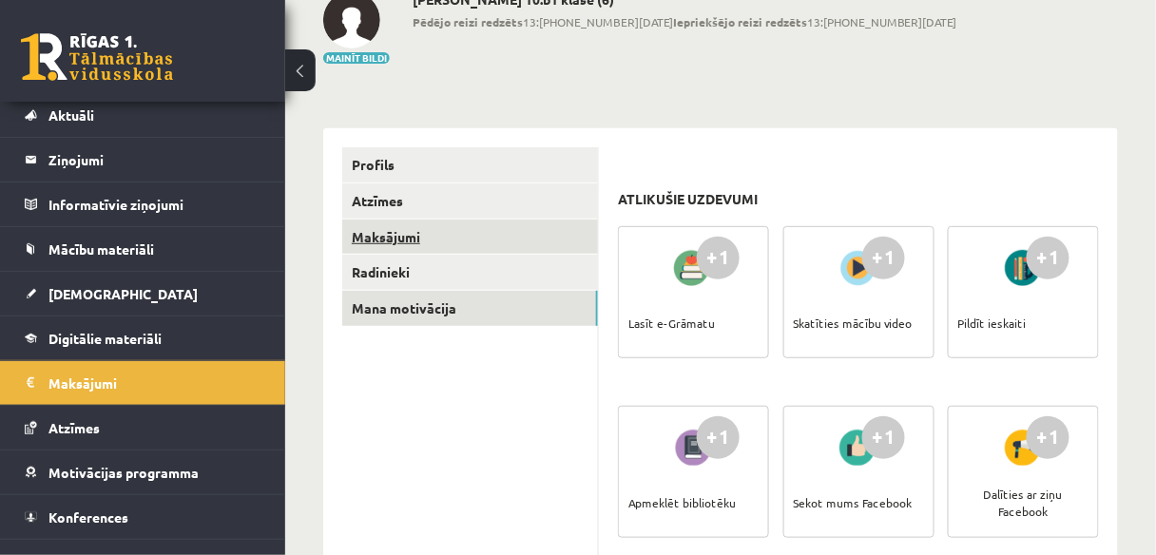
click at [439, 222] on link "Maksājumi" at bounding box center [470, 237] width 256 height 35
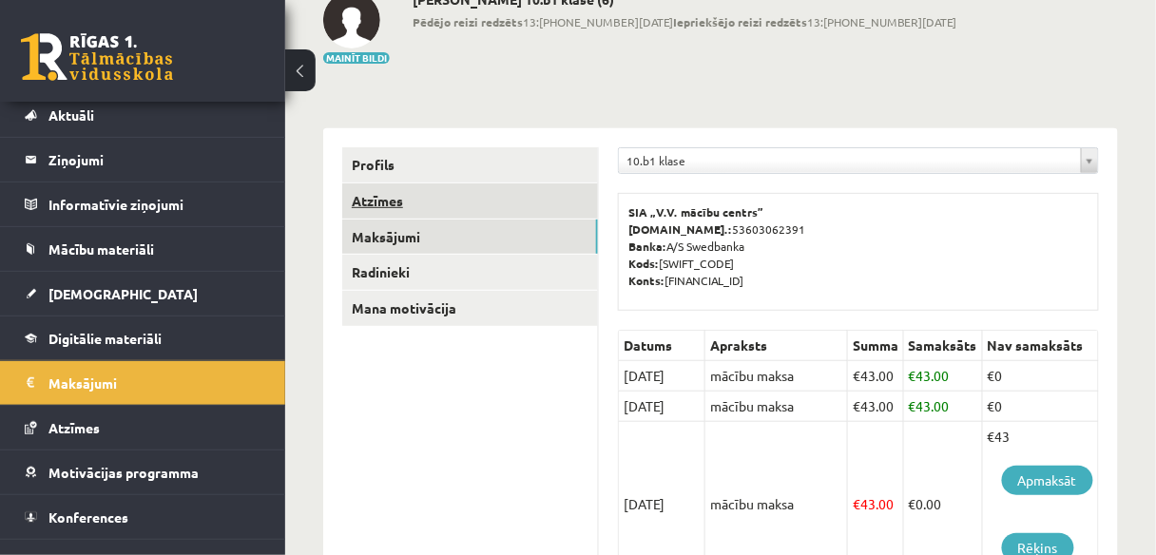
click at [440, 189] on link "Atzīmes" at bounding box center [470, 201] width 256 height 35
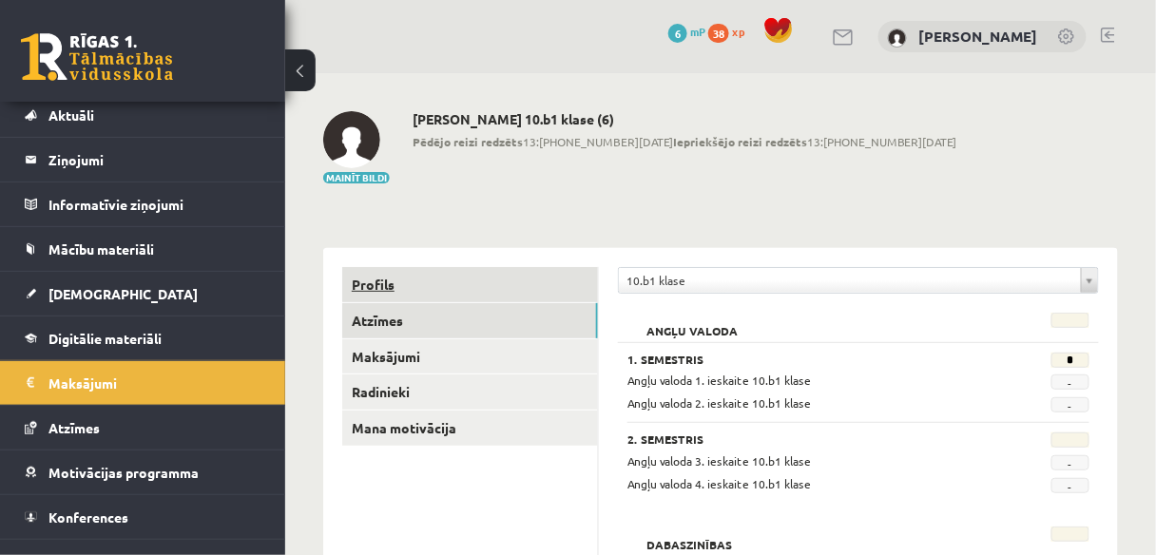
click at [471, 289] on link "Profils" at bounding box center [470, 284] width 256 height 35
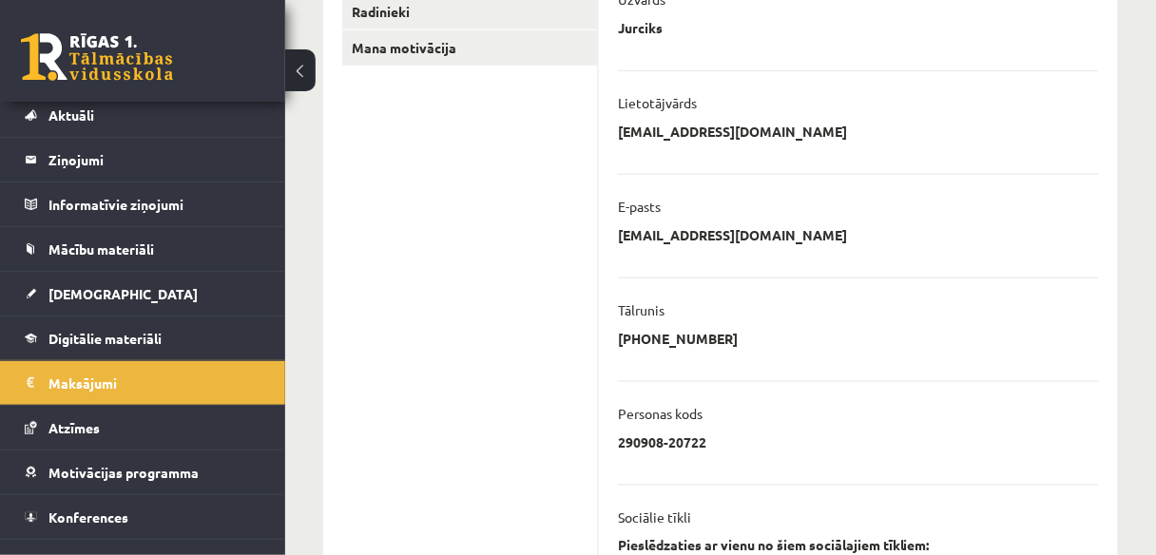
scroll to position [589, 0]
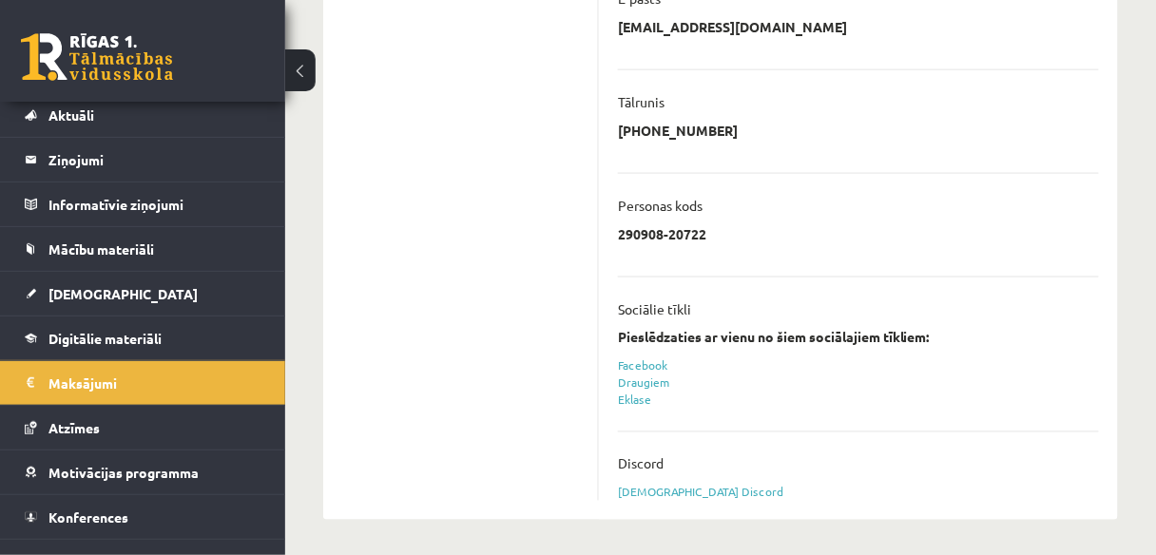
click at [485, 291] on ul "Profils Atzīmes Maksājumi Radinieki Mana motivācija" at bounding box center [470, 90] width 257 height 823
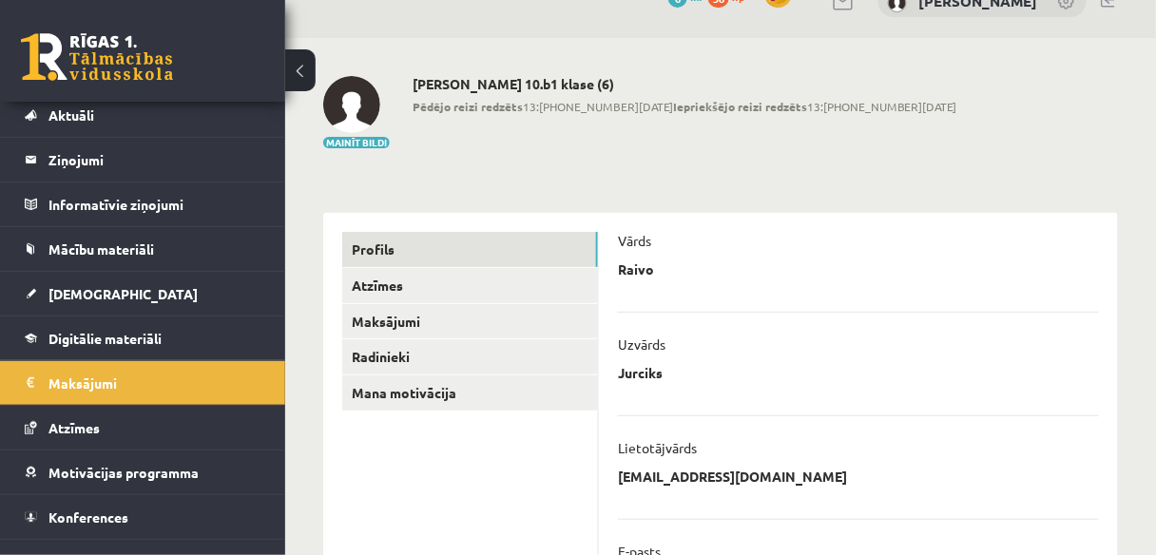
scroll to position [0, 0]
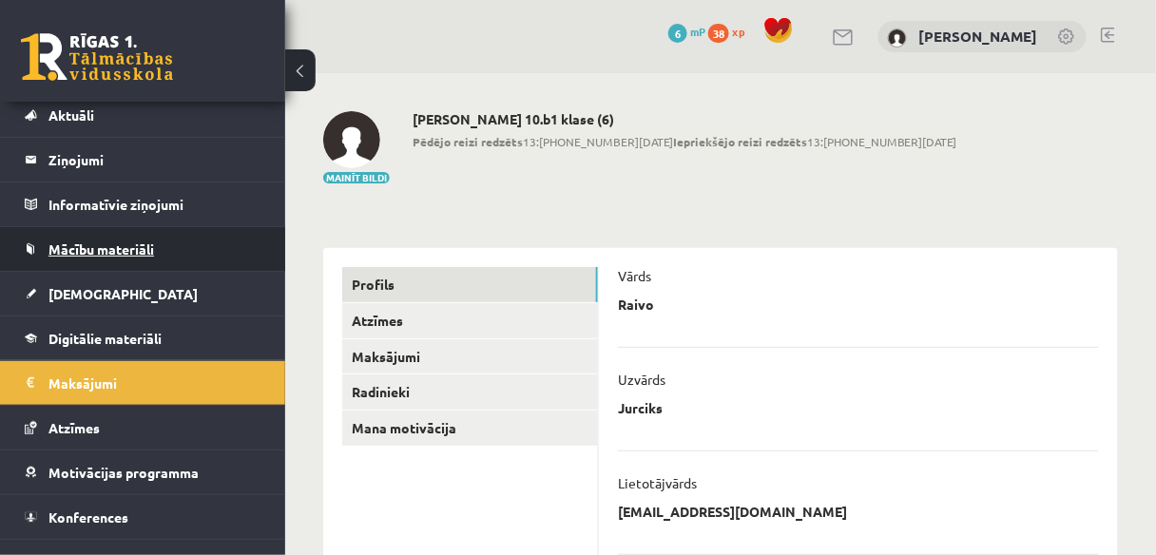
click at [145, 260] on link "Mācību materiāli" at bounding box center [143, 249] width 237 height 44
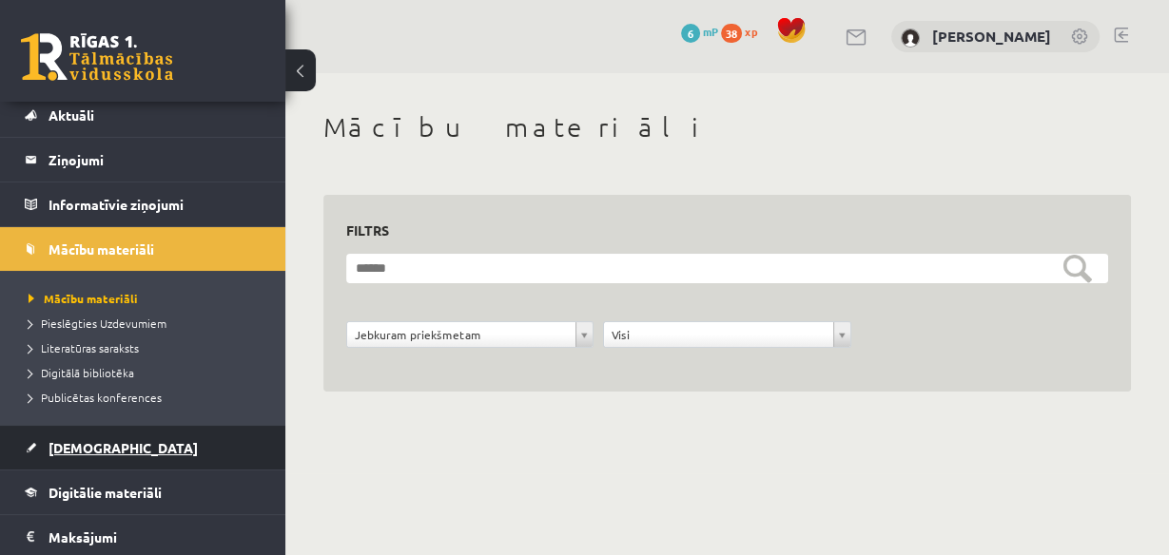
click at [148, 449] on link "[DEMOGRAPHIC_DATA]" at bounding box center [143, 448] width 237 height 44
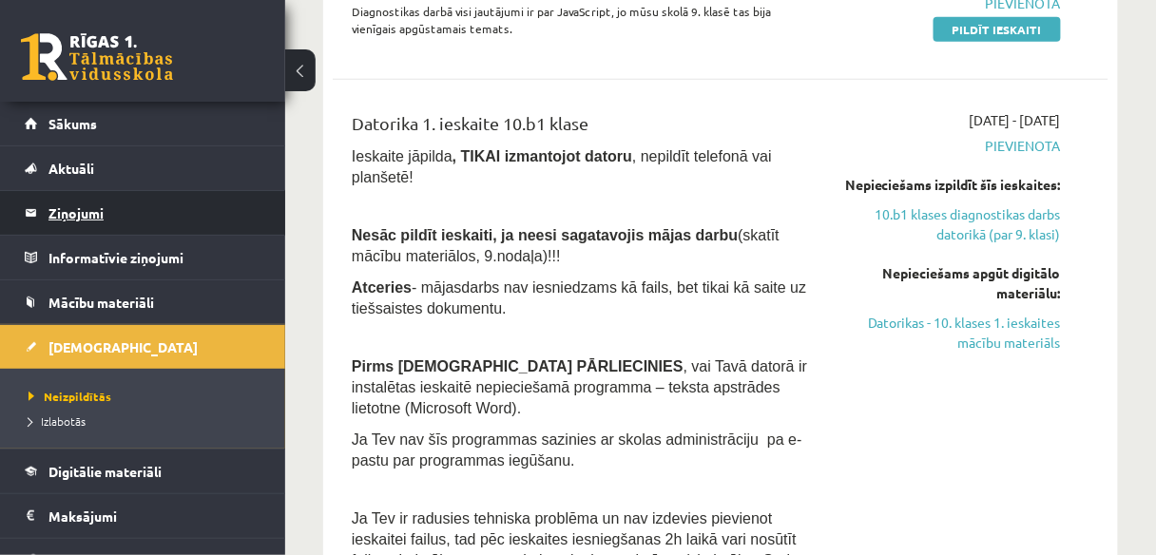
click at [129, 201] on legend "Ziņojumi 0" at bounding box center [154, 213] width 213 height 44
